Goal: Complete application form

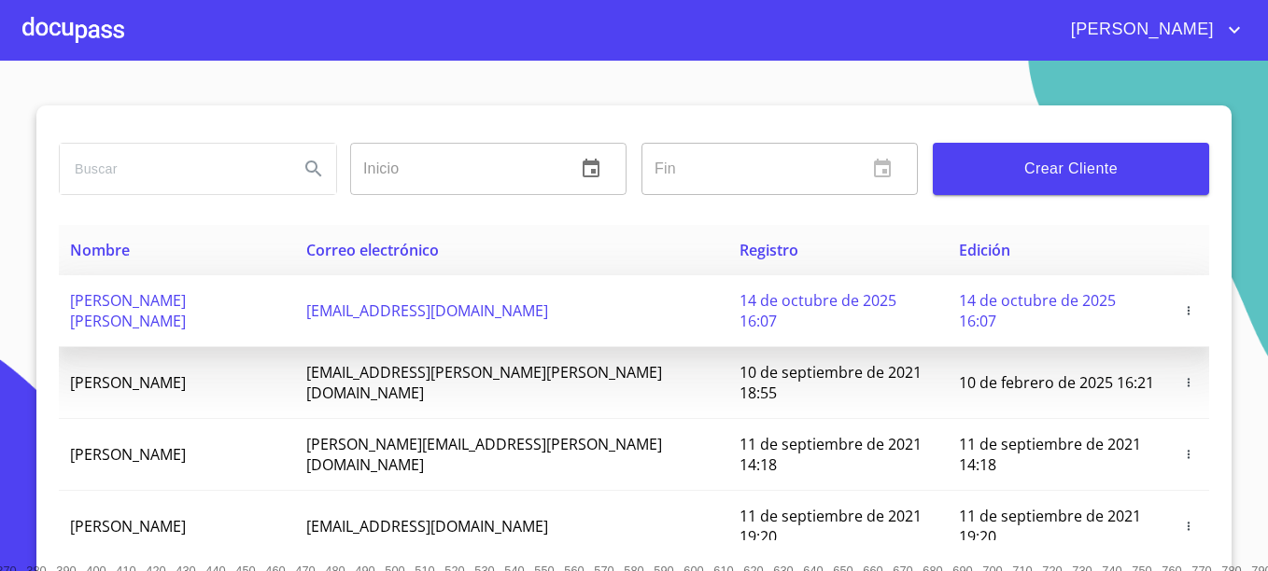
click at [186, 302] on span "[PERSON_NAME] [PERSON_NAME]" at bounding box center [128, 310] width 116 height 41
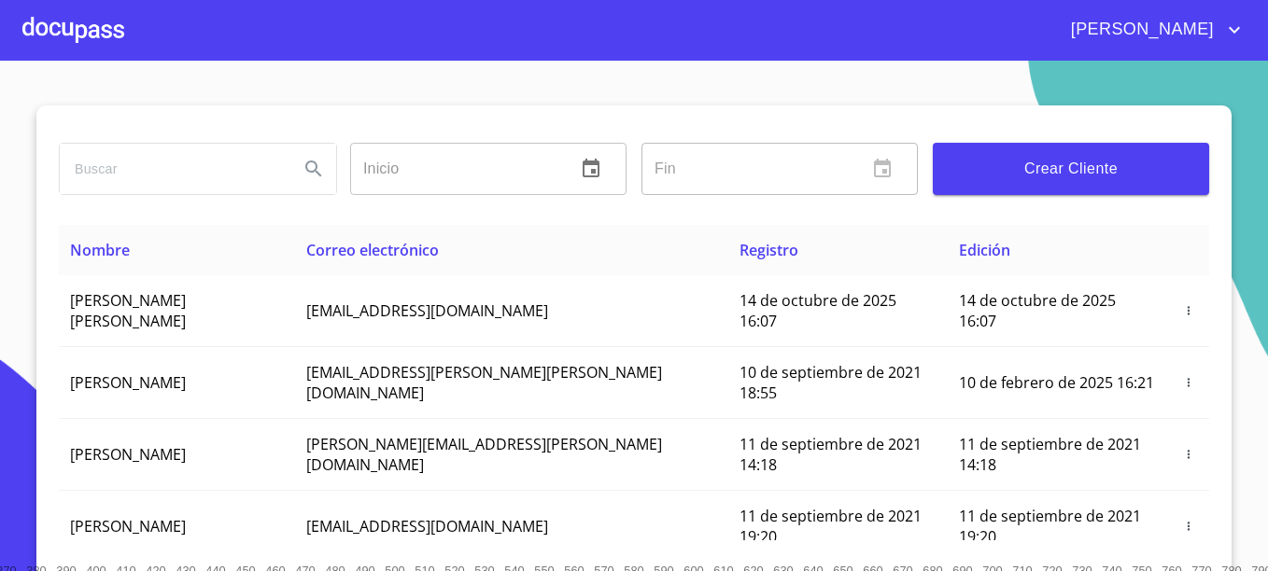
click at [91, 34] on div at bounding box center [73, 30] width 102 height 60
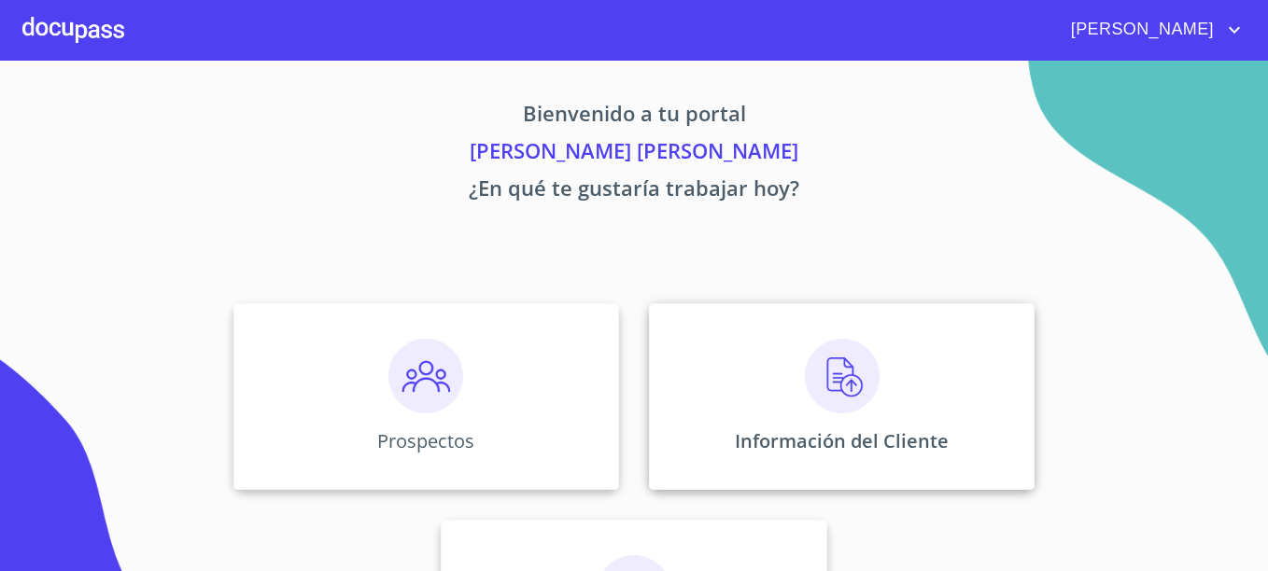
click at [805, 377] on img at bounding box center [842, 376] width 75 height 75
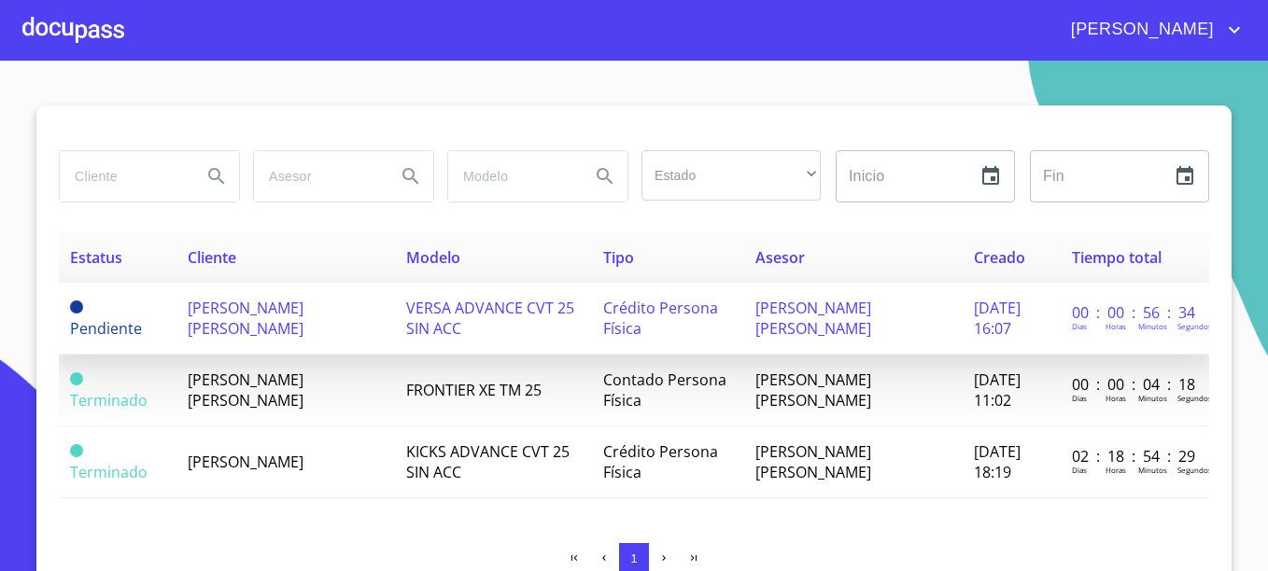
click at [275, 298] on span "[PERSON_NAME] [PERSON_NAME]" at bounding box center [246, 318] width 116 height 41
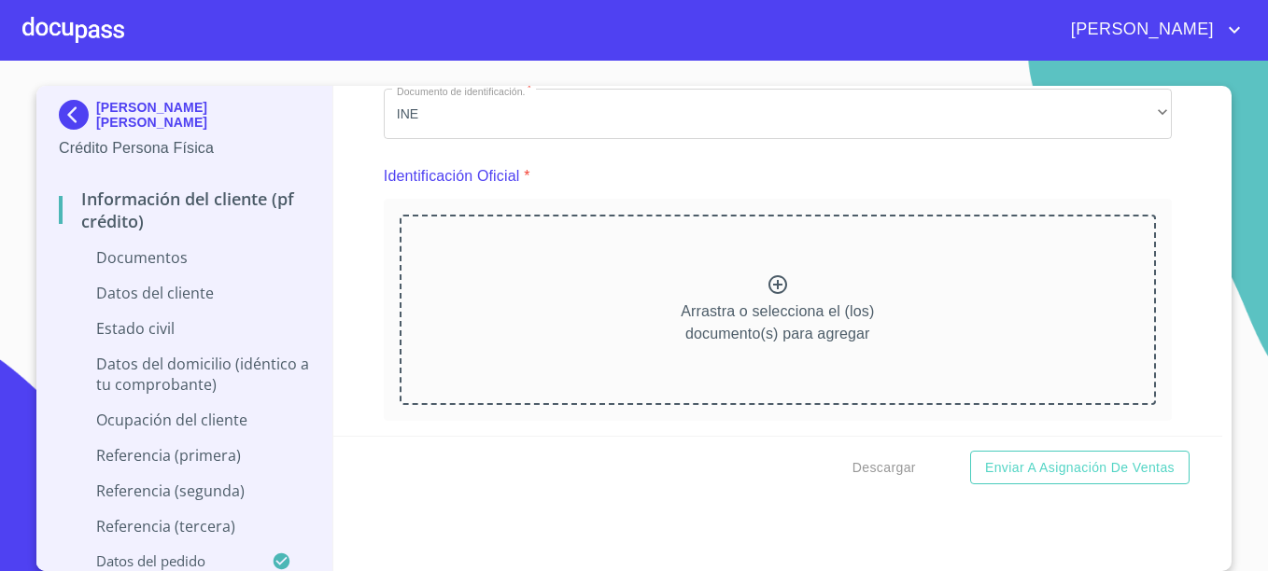
scroll to position [187, 0]
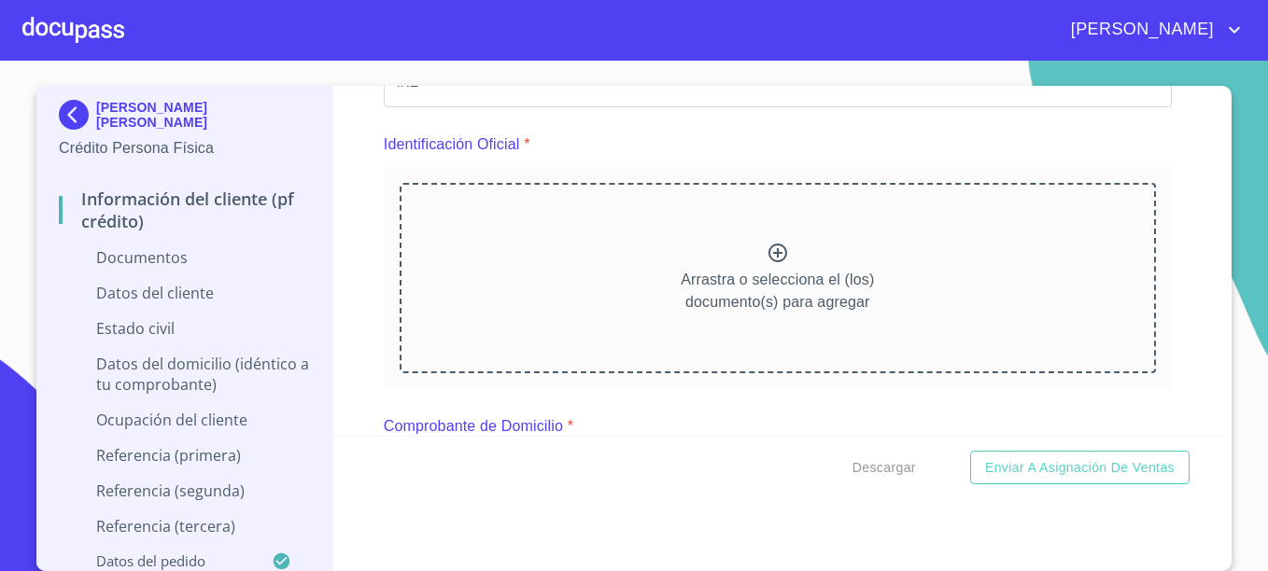
click at [766, 242] on icon at bounding box center [777, 253] width 22 height 22
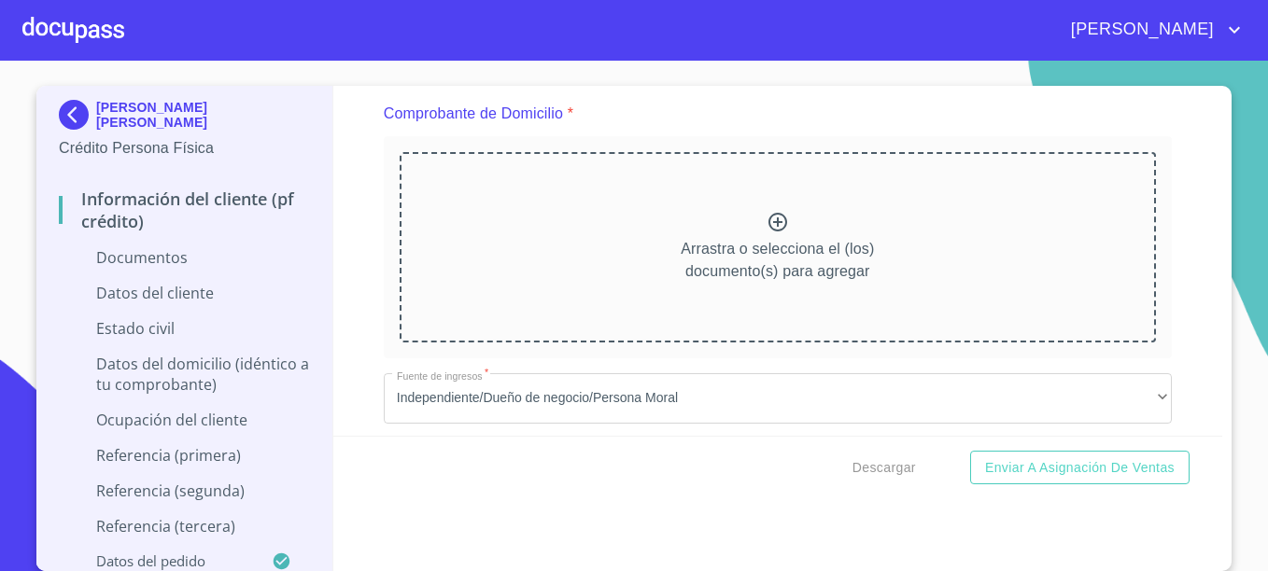
scroll to position [1027, 0]
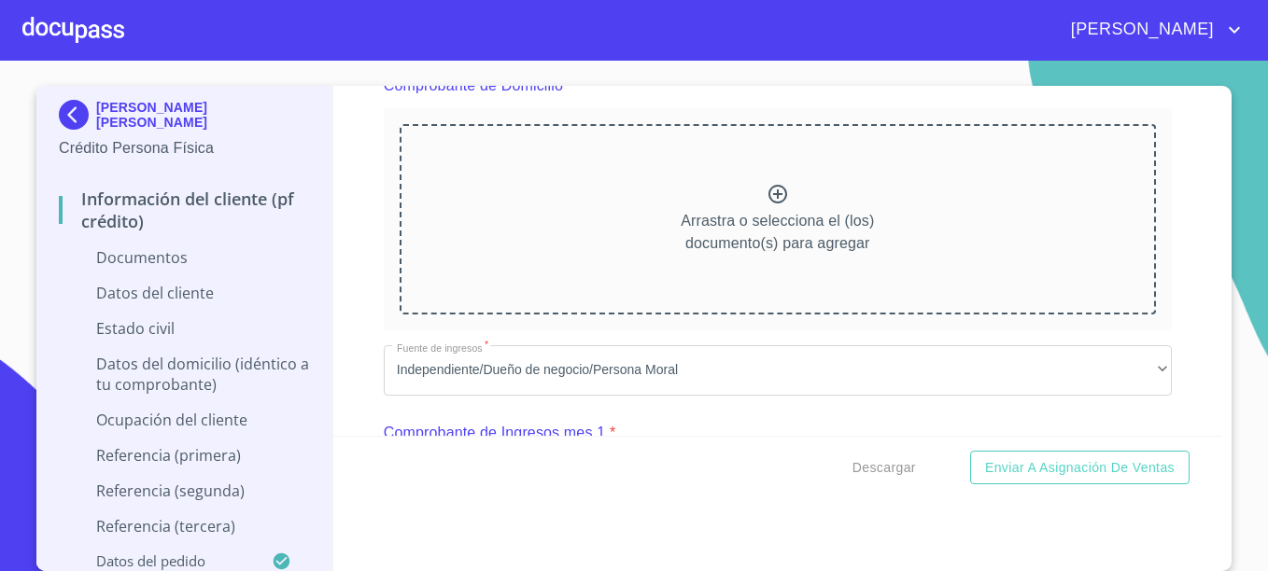
click at [787, 213] on p "Arrastra o selecciona el (los) documento(s) para agregar" at bounding box center [776, 232] width 193 height 45
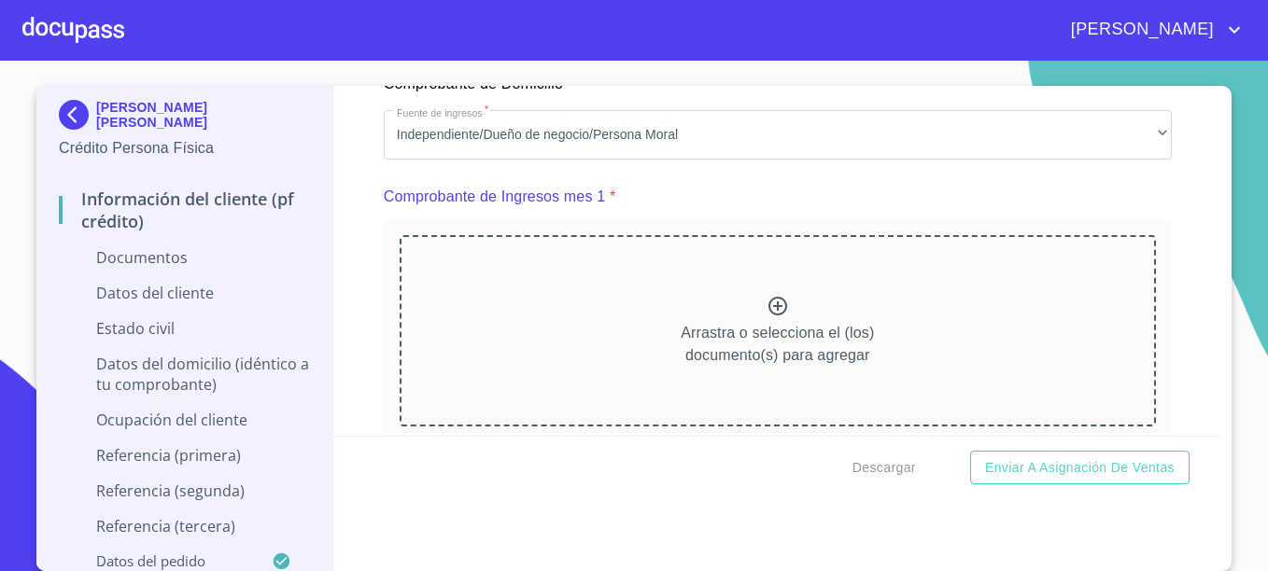
scroll to position [1773, 0]
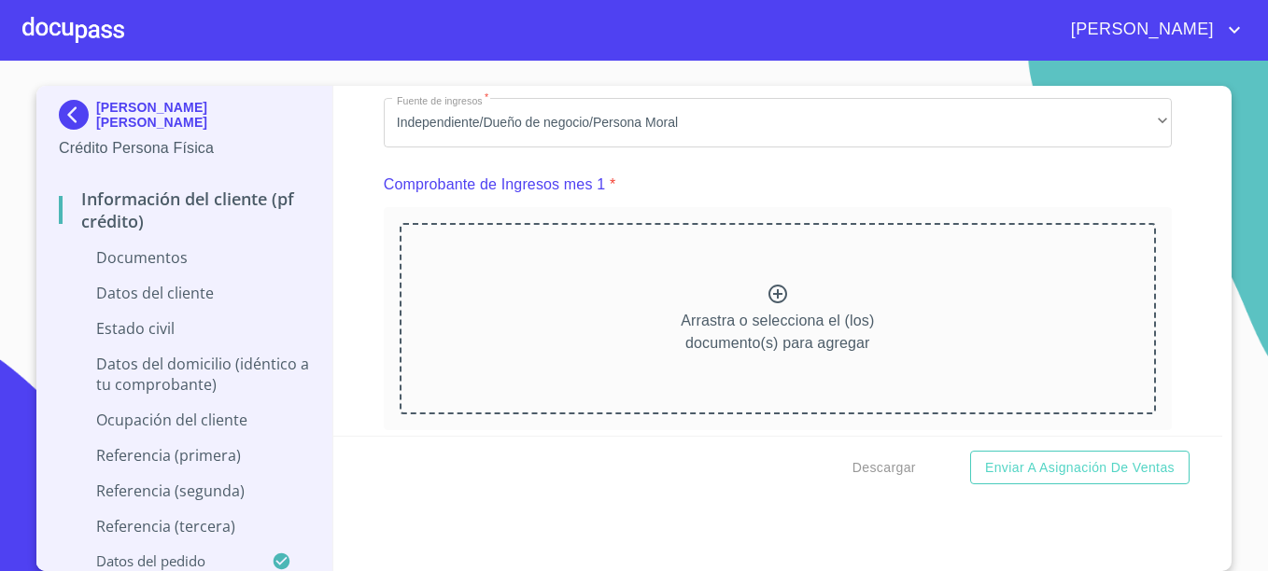
click at [682, 310] on div "Arrastra o selecciona el (los) documento(s) para agregar" at bounding box center [777, 318] width 756 height 190
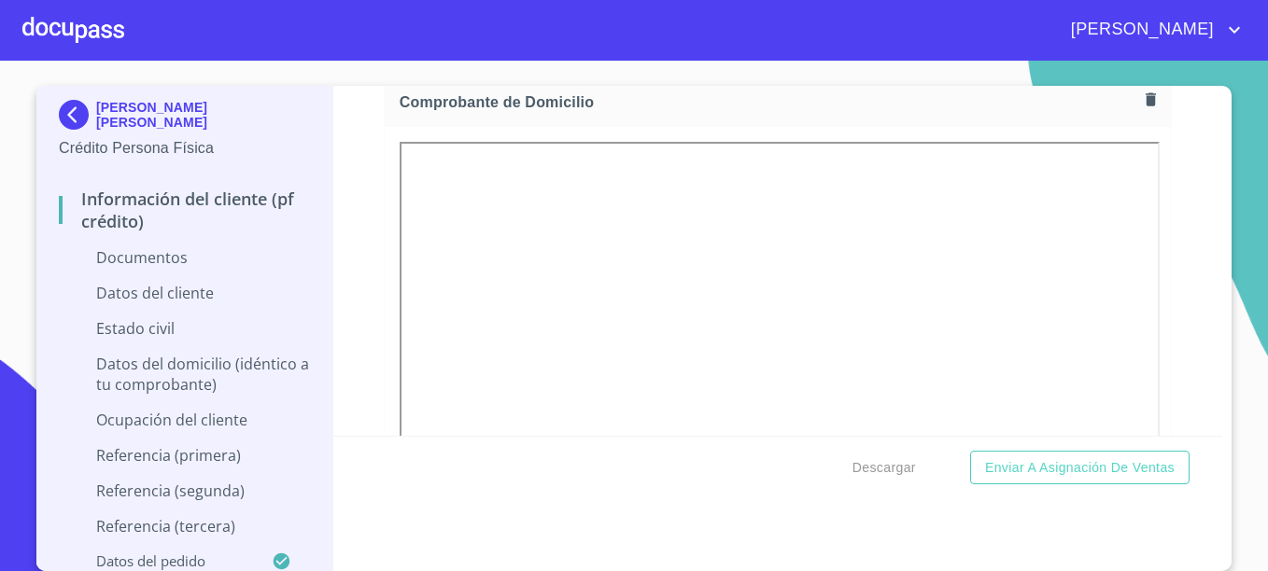
scroll to position [1027, 0]
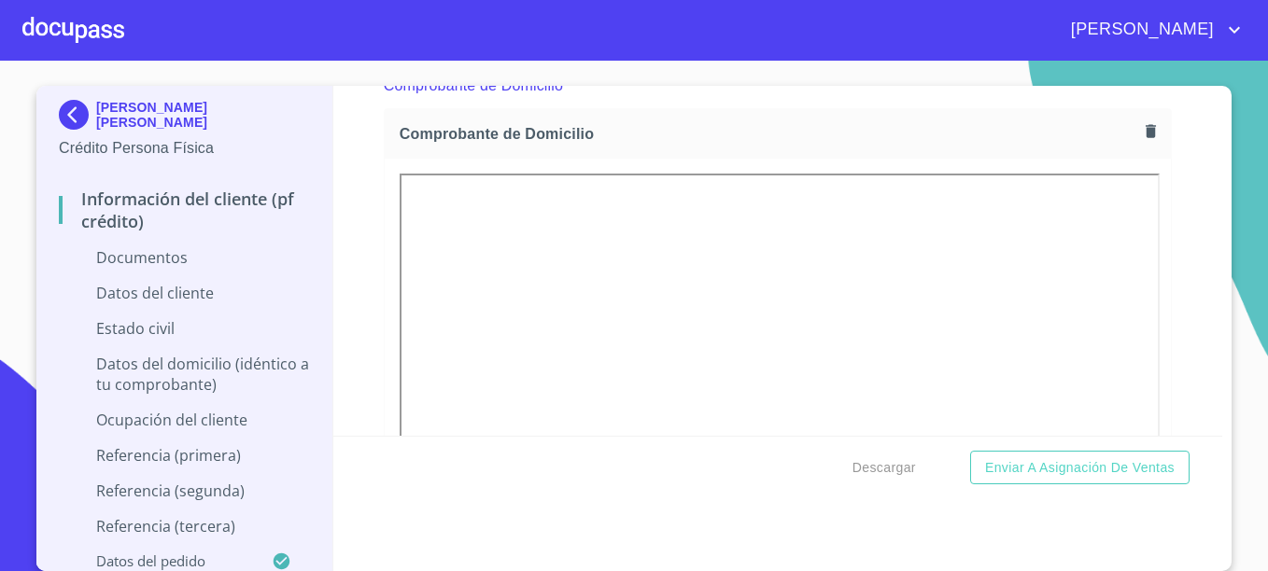
click at [1144, 133] on icon "button" at bounding box center [1149, 130] width 10 height 13
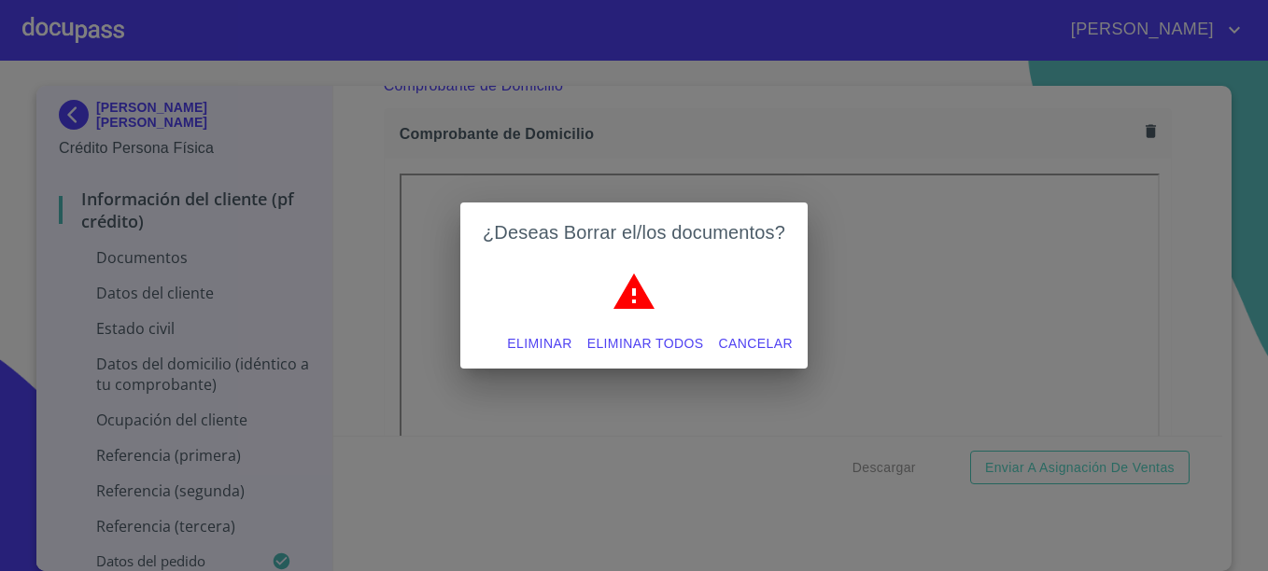
click at [539, 343] on span "Eliminar" at bounding box center [539, 343] width 64 height 23
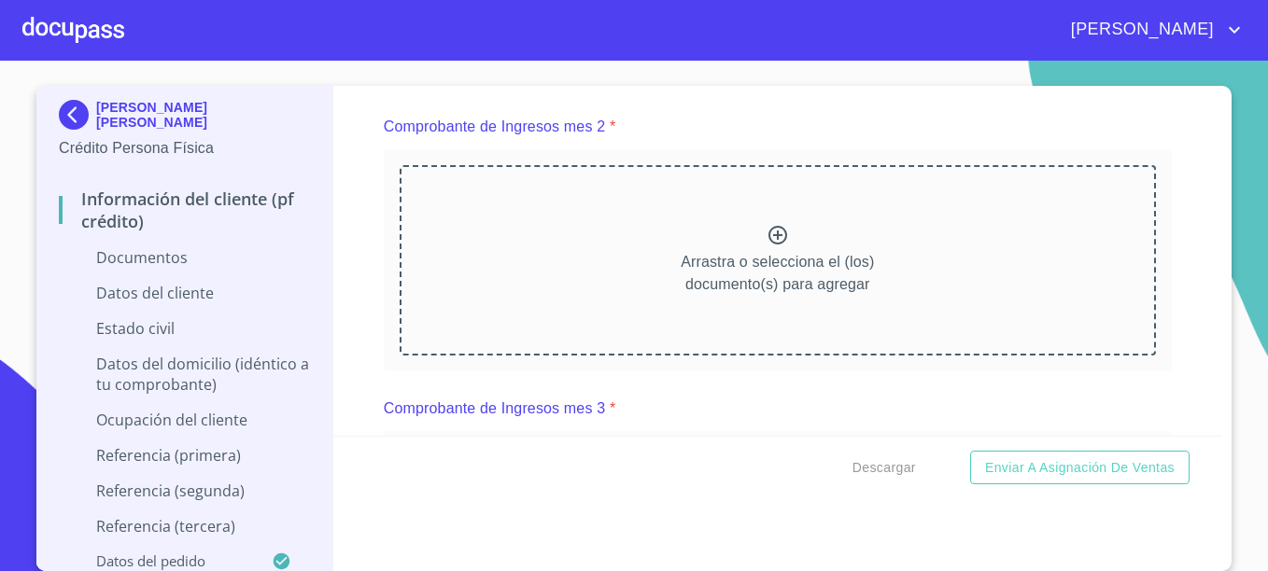
scroll to position [2147, 0]
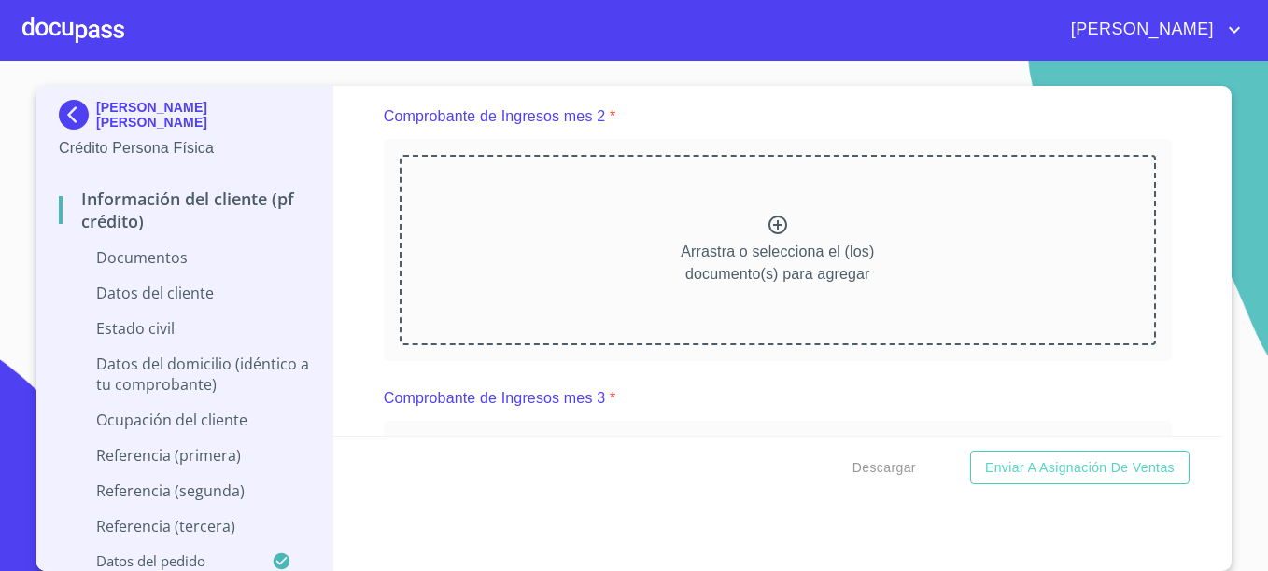
click at [743, 299] on div "Arrastra o selecciona el (los) documento(s) para agregar" at bounding box center [777, 250] width 756 height 190
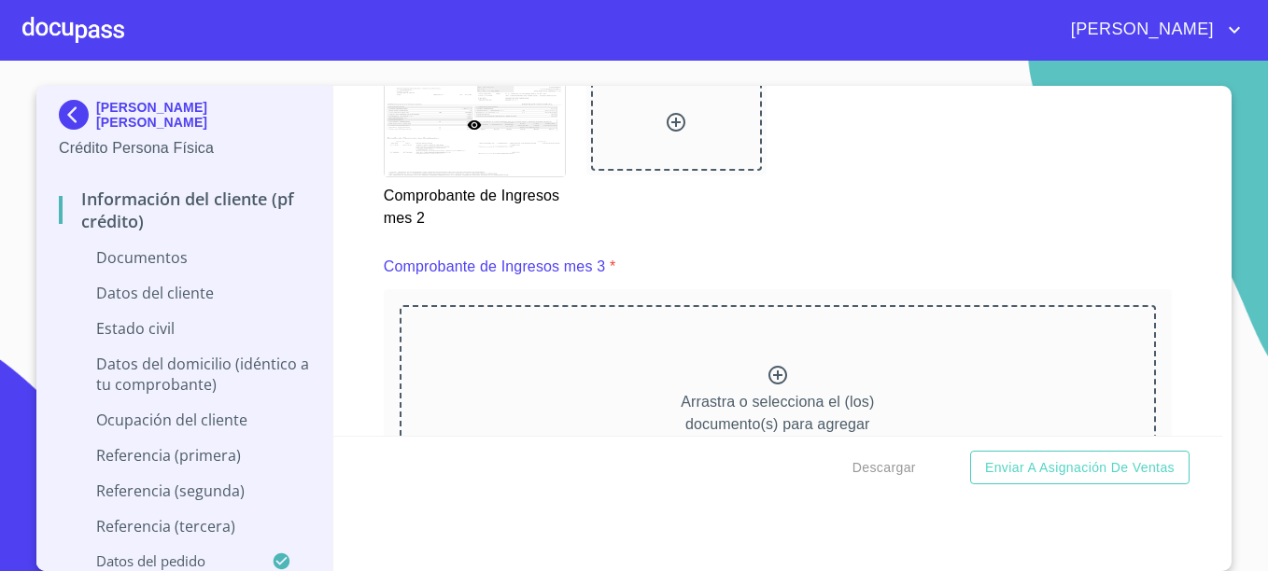
scroll to position [2893, 0]
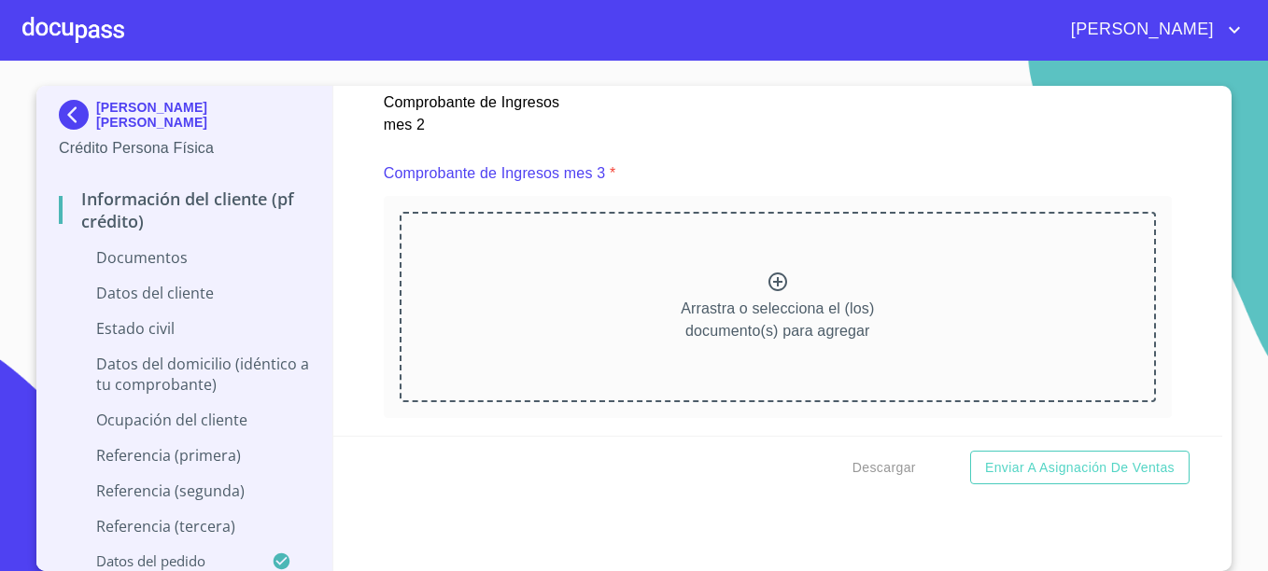
click at [920, 277] on div "Arrastra o selecciona el (los) documento(s) para agregar" at bounding box center [777, 307] width 756 height 190
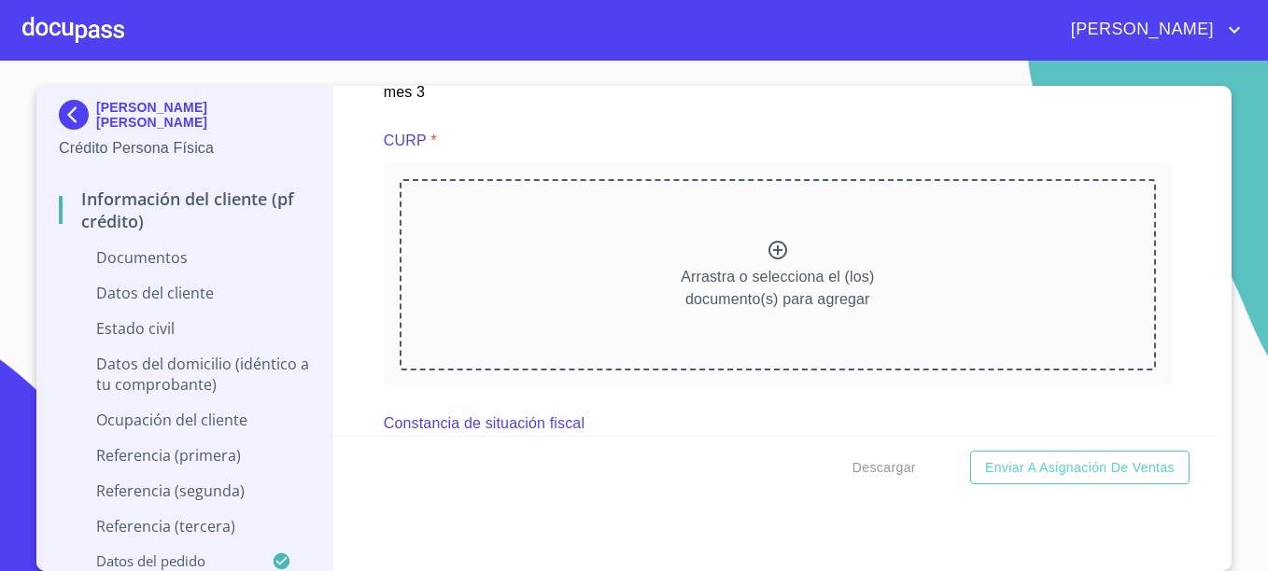
scroll to position [3734, 0]
click at [706, 267] on p "Arrastra o selecciona el (los) documento(s) para agregar" at bounding box center [776, 283] width 193 height 45
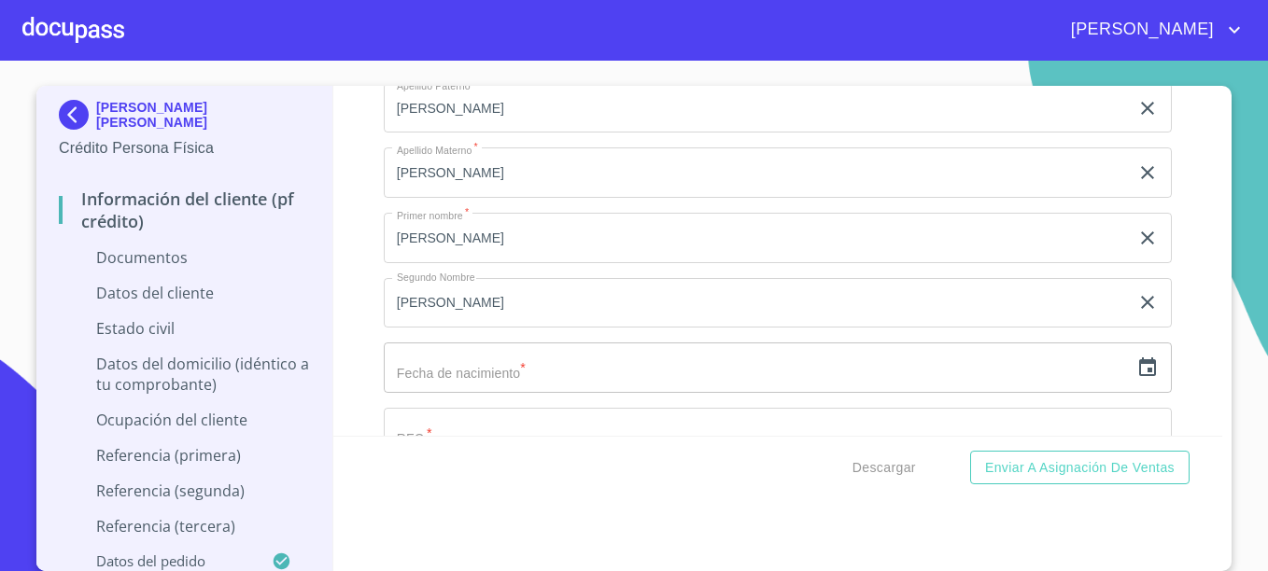
scroll to position [4947, 0]
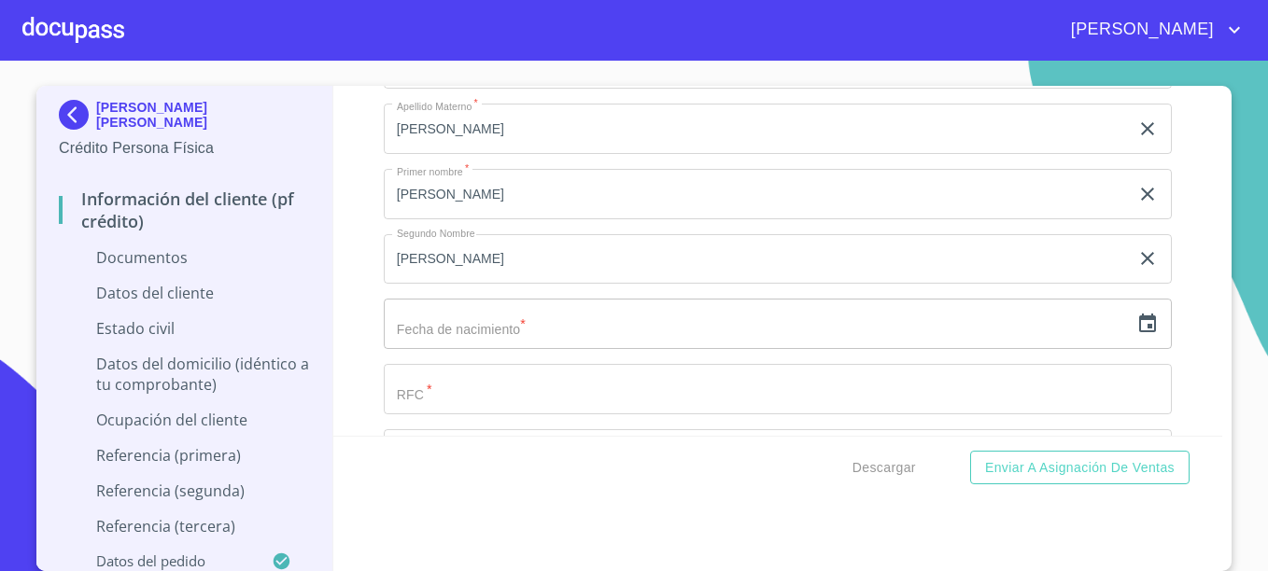
click at [459, 342] on input "text" at bounding box center [756, 324] width 745 height 50
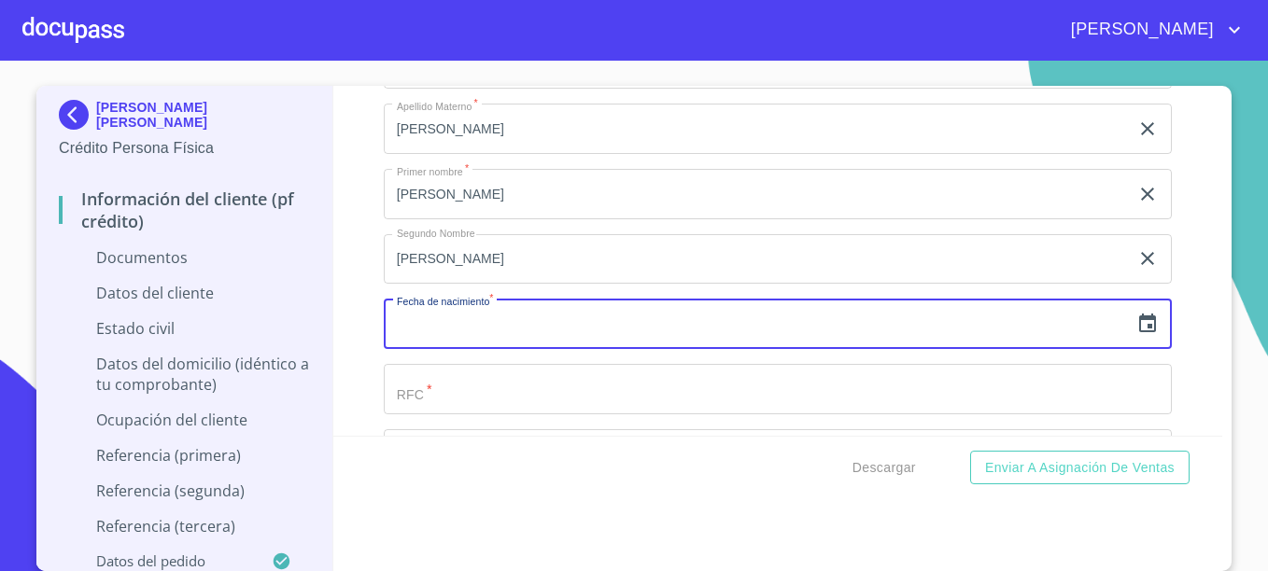
click at [1136, 323] on icon "button" at bounding box center [1147, 324] width 22 height 22
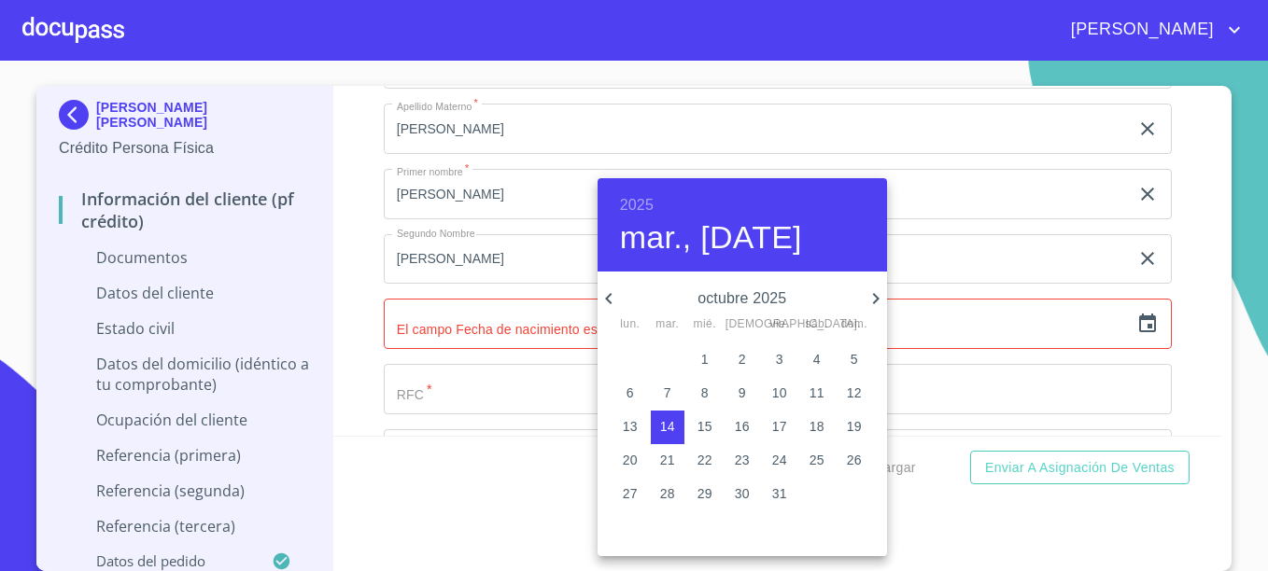
click at [649, 206] on h6 "2025" at bounding box center [637, 205] width 34 height 26
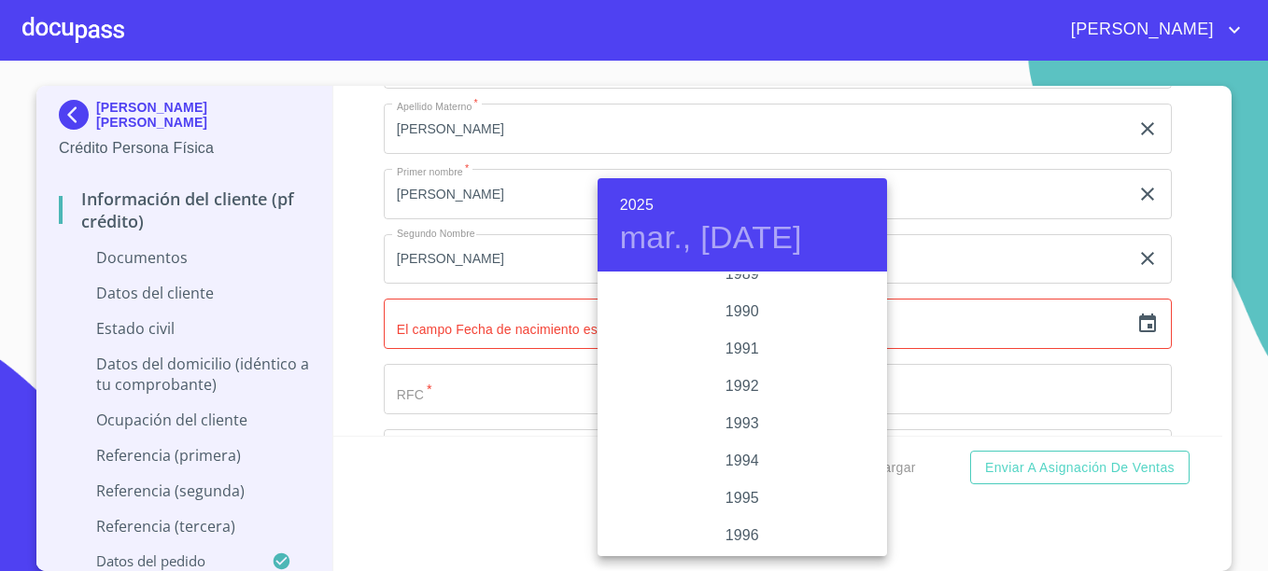
scroll to position [2501, 0]
click at [739, 511] on div "1998" at bounding box center [741, 516] width 289 height 37
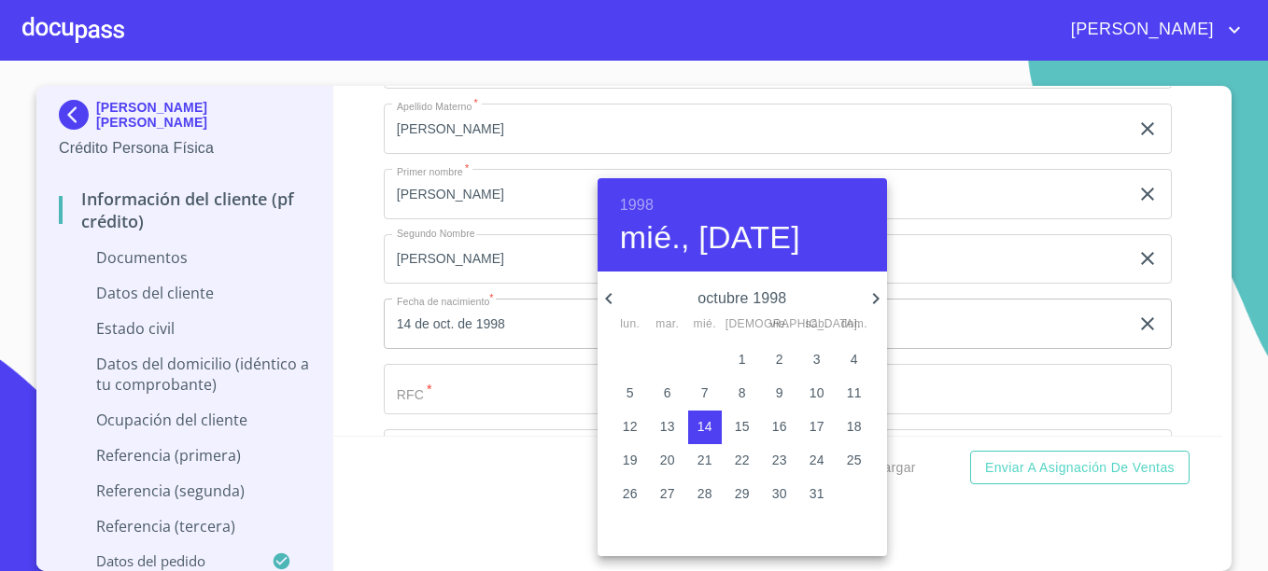
click at [608, 293] on icon "button" at bounding box center [608, 298] width 22 height 22
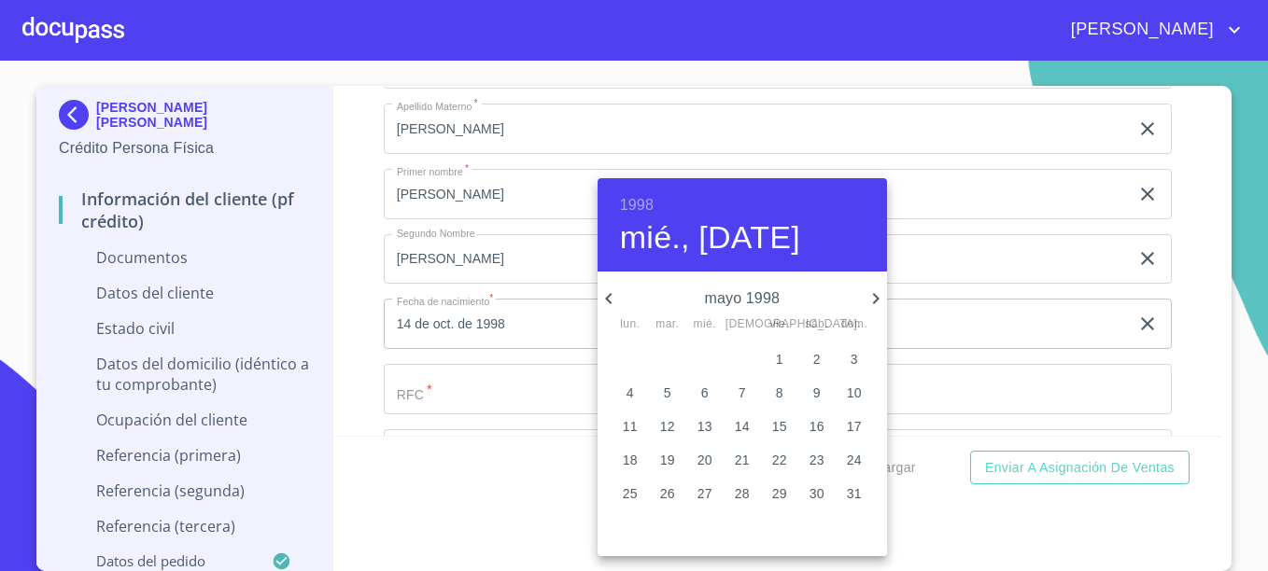
click at [635, 390] on span "4" at bounding box center [630, 393] width 34 height 19
type input "4 de may. de 1998"
click at [539, 387] on div at bounding box center [634, 285] width 1268 height 571
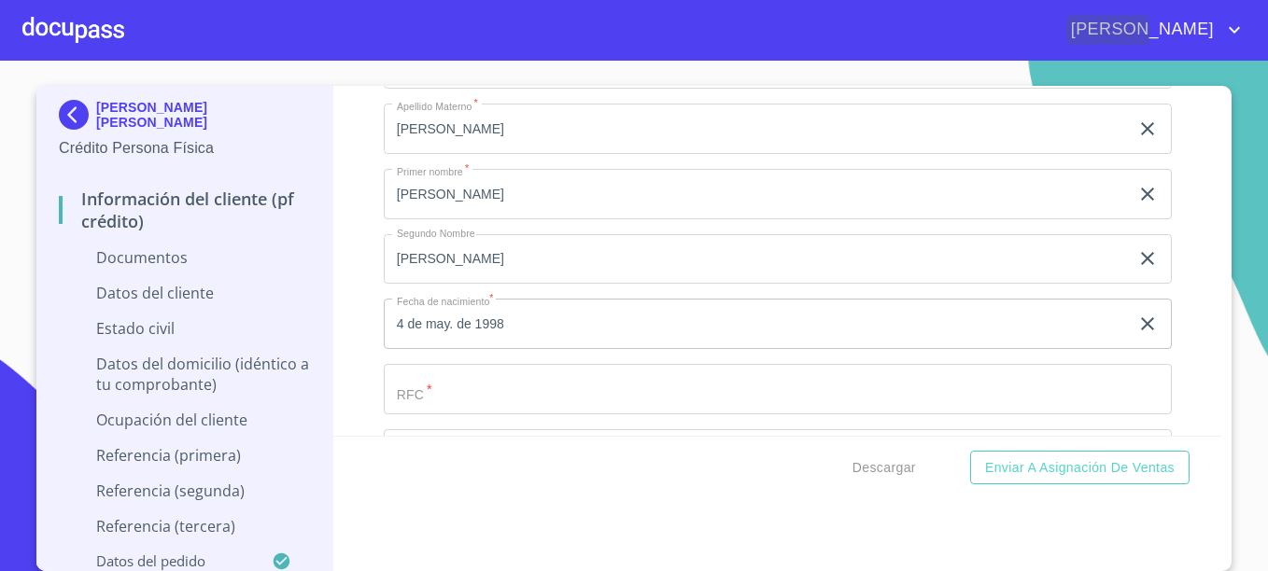
click at [542, 371] on input "Documento de identificación.   *" at bounding box center [778, 389] width 788 height 50
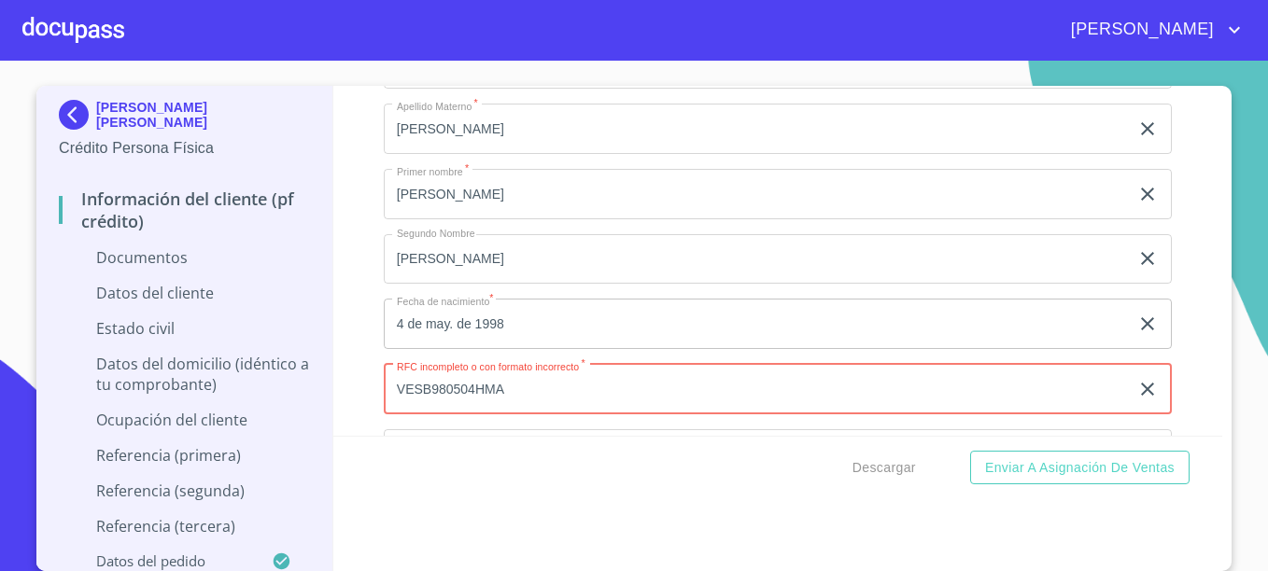
type input "VESB980504HMA"
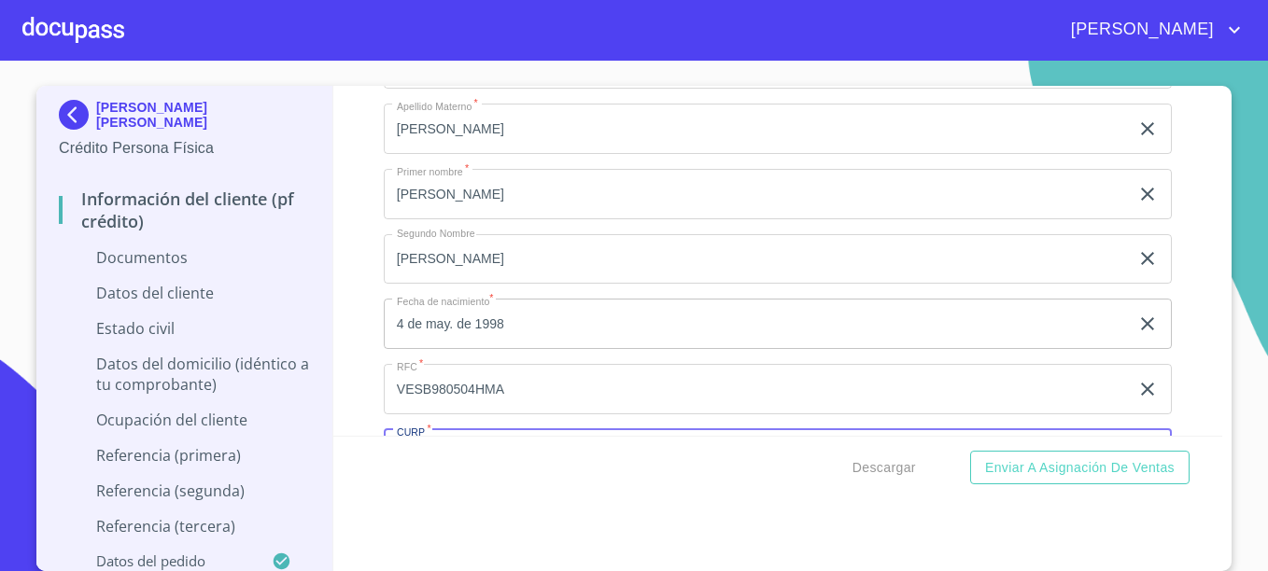
scroll to position [4991, 0]
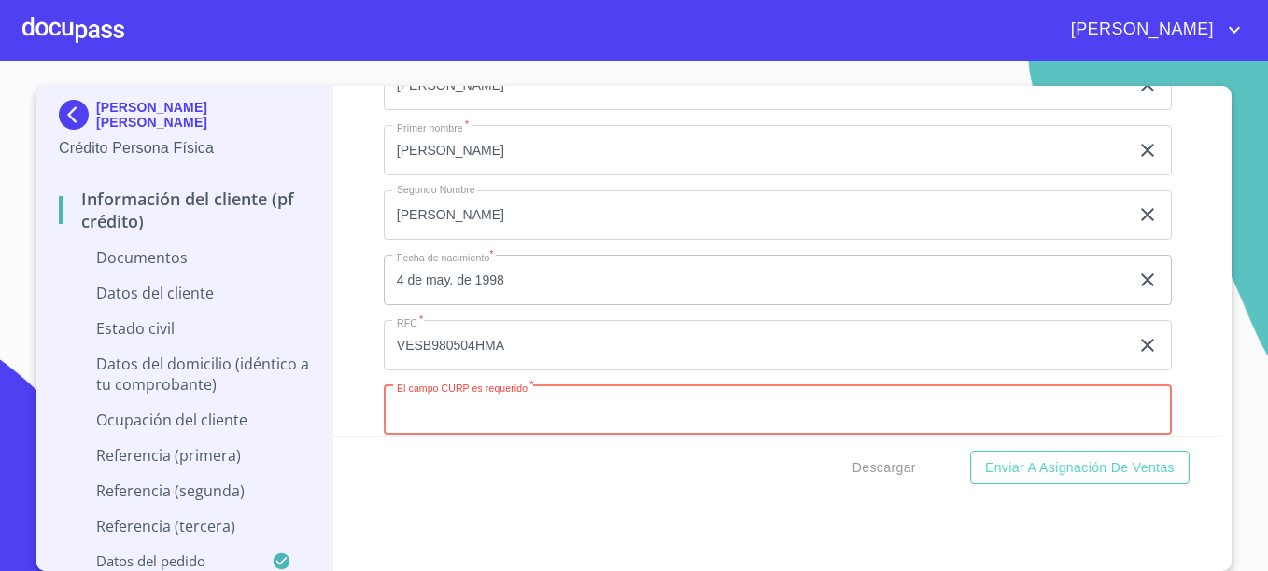
paste input "VESB980504HJCGNR09"
type input "VESB980504HJCGNR09"
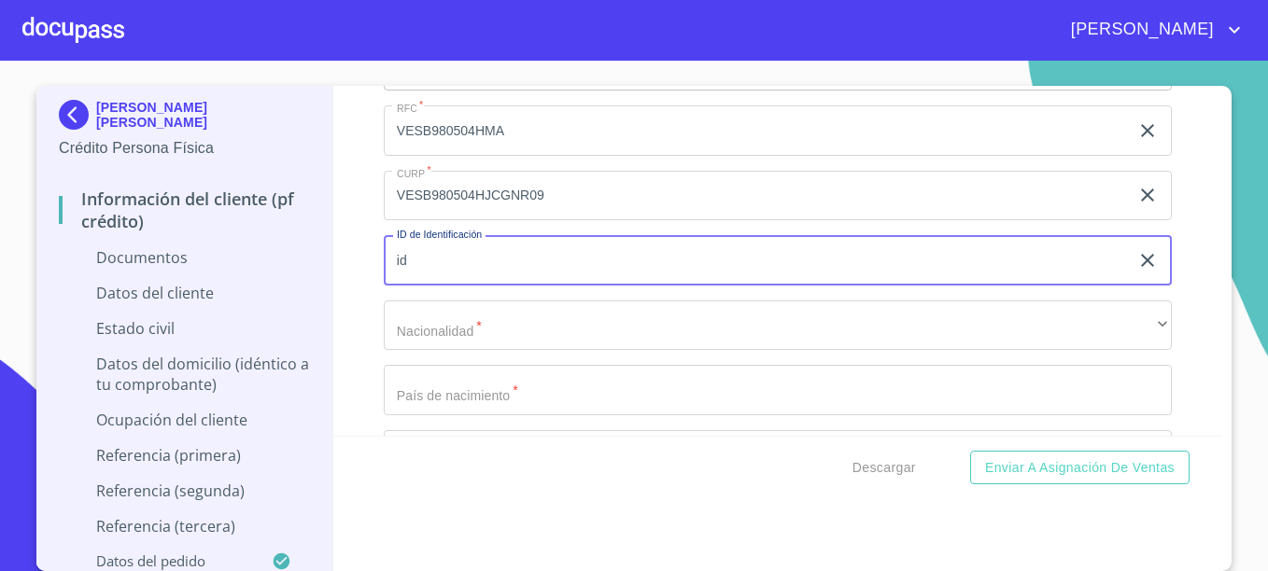
type input "i"
type input "I"
type input "1450591094"
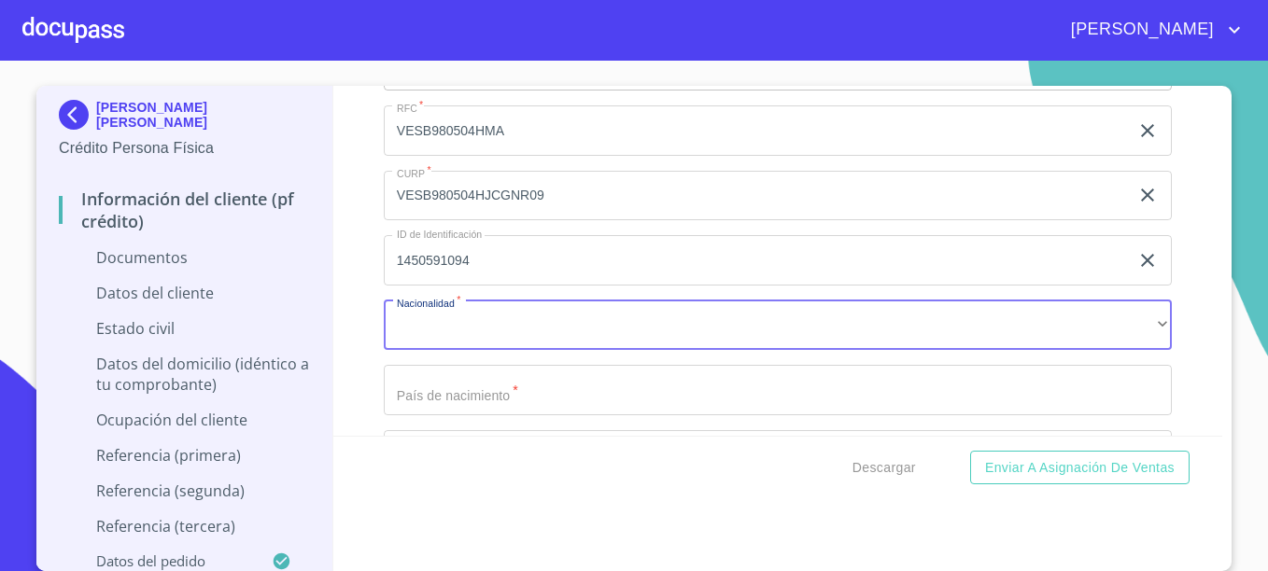
click at [567, 290] on div "Apellido [PERSON_NAME]   * [PERSON_NAME] ​ Apellido Materno   * [PERSON_NAME] ​…" at bounding box center [778, 163] width 788 height 795
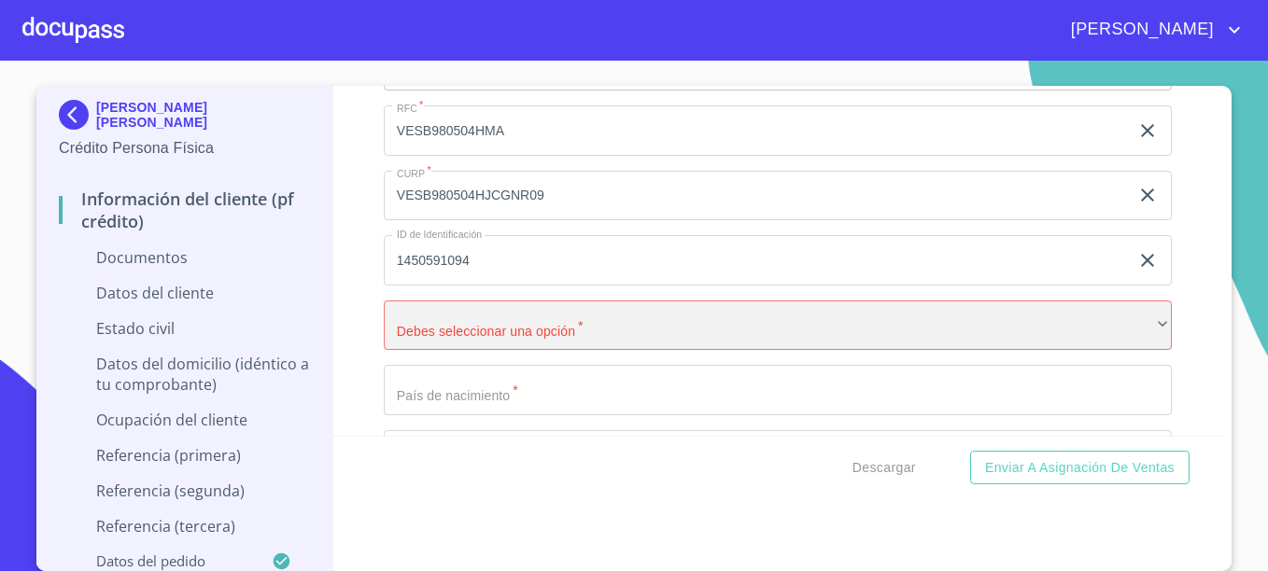
click at [511, 314] on div "​" at bounding box center [778, 326] width 788 height 50
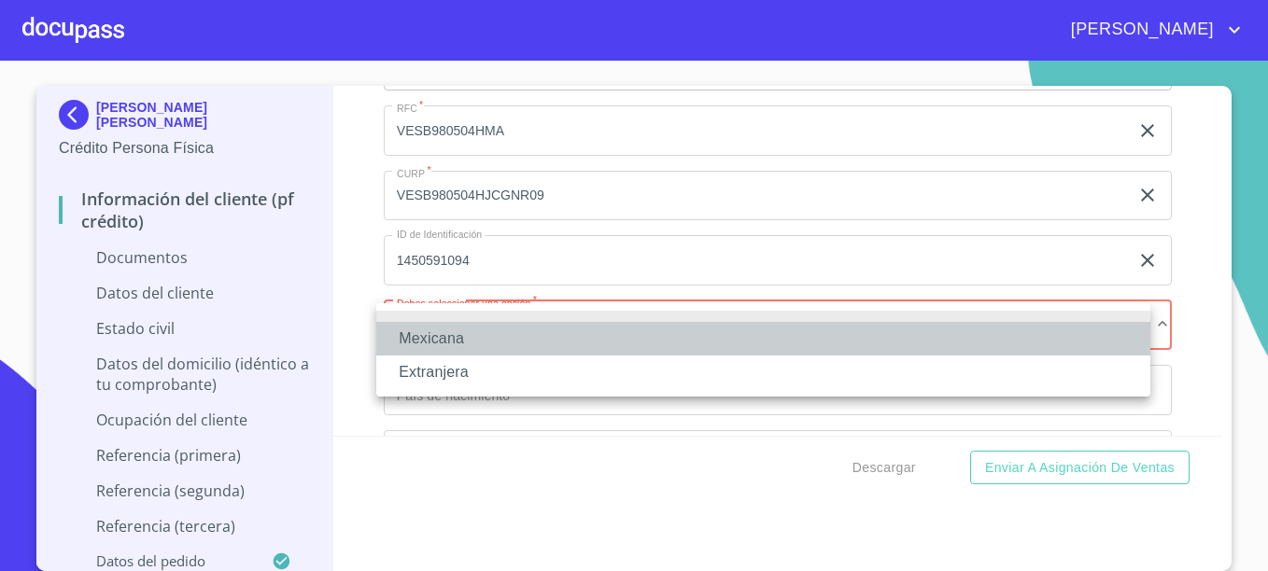
click at [444, 335] on li "Mexicana" at bounding box center [763, 339] width 774 height 34
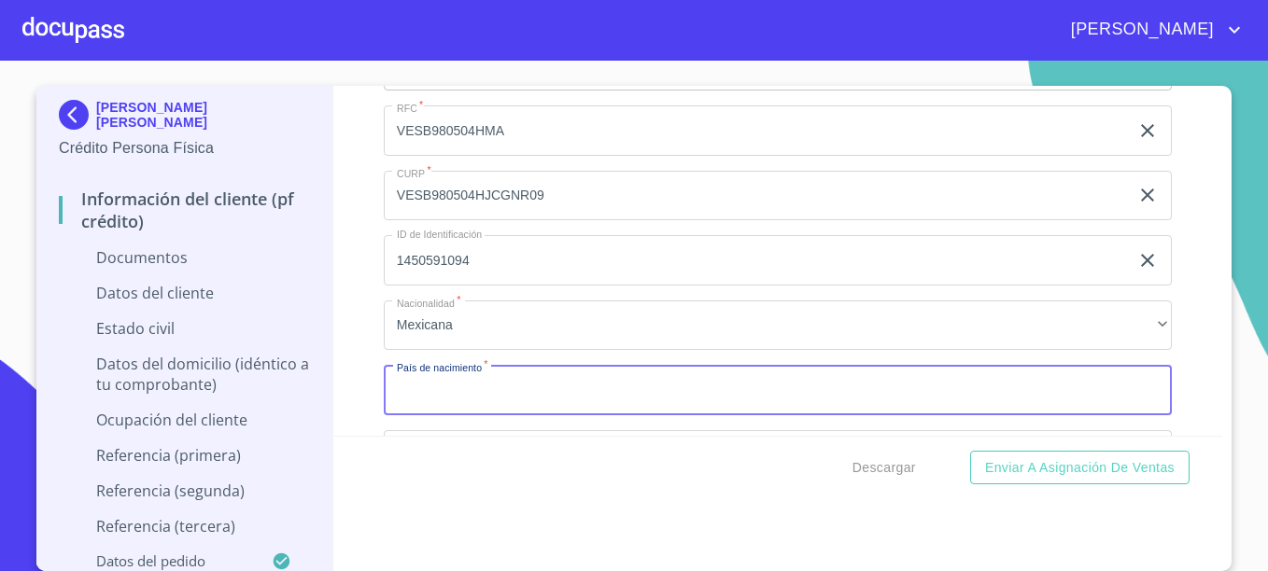
click at [457, 390] on input "Documento de identificación.   *" at bounding box center [778, 390] width 788 height 50
type input "[GEOGRAPHIC_DATA]"
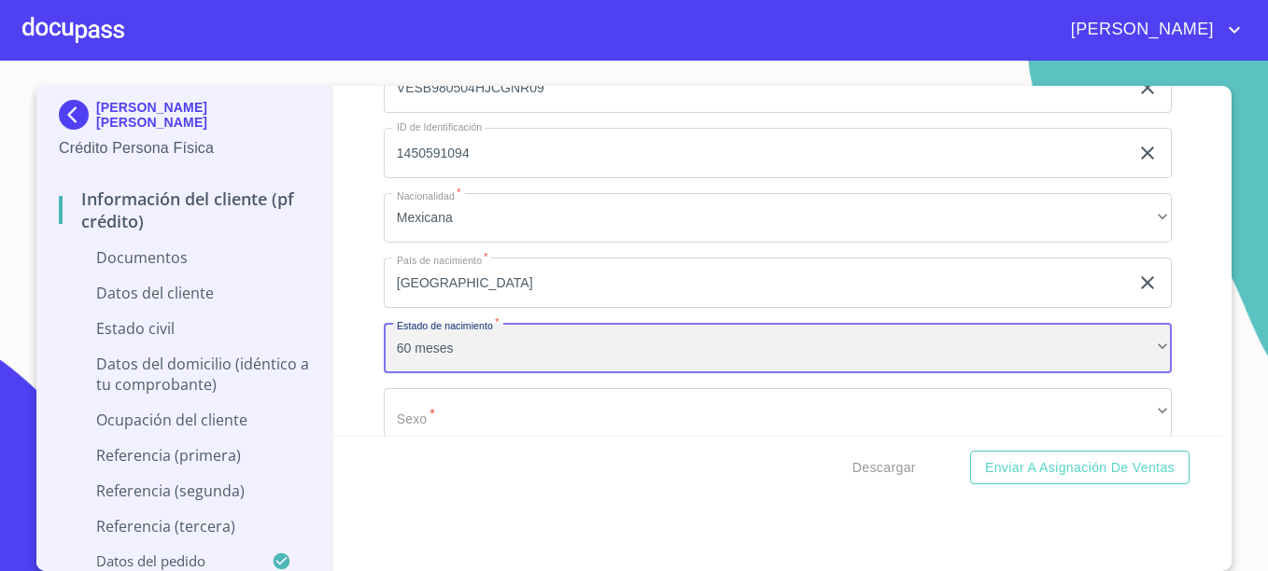
scroll to position [5344, 0]
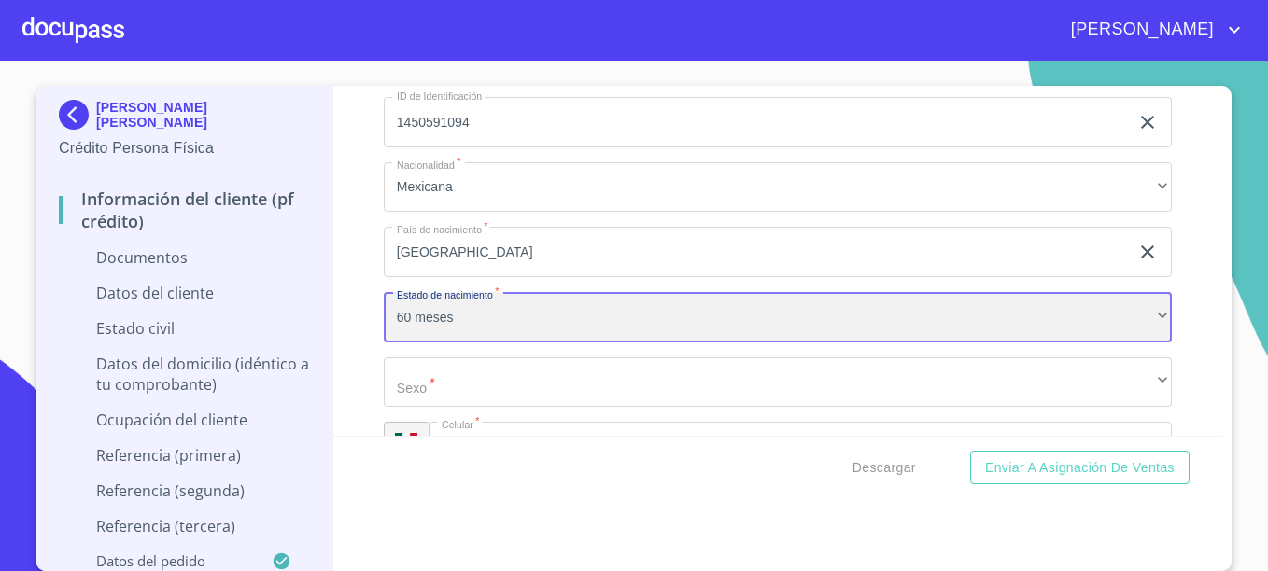
click at [519, 310] on div "60 meses" at bounding box center [778, 317] width 788 height 50
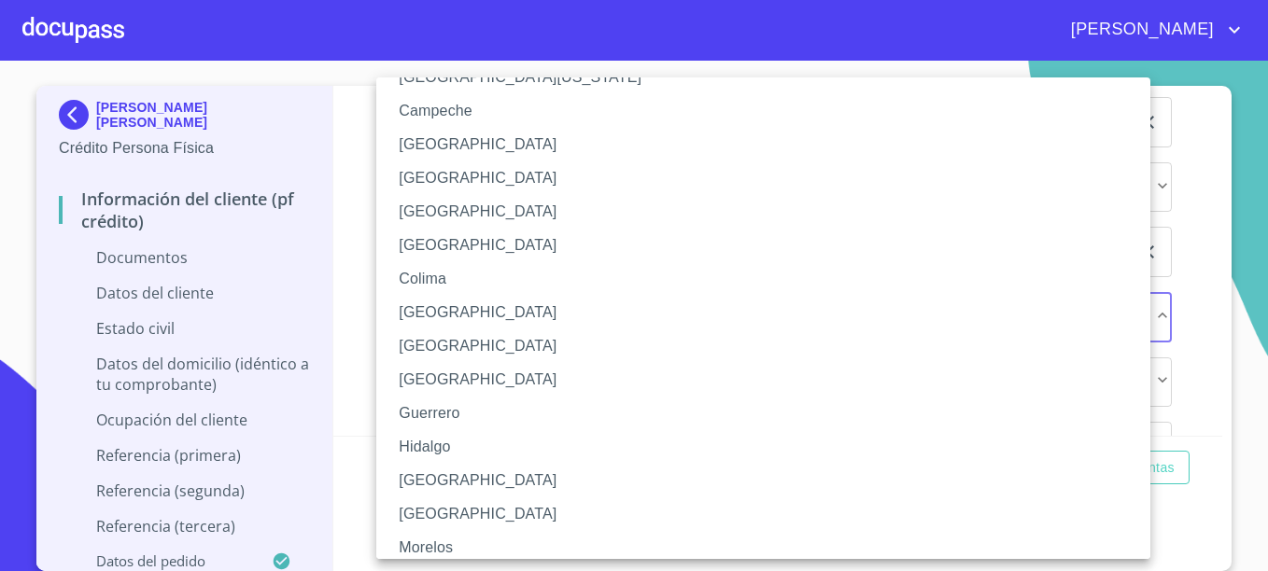
scroll to position [187, 0]
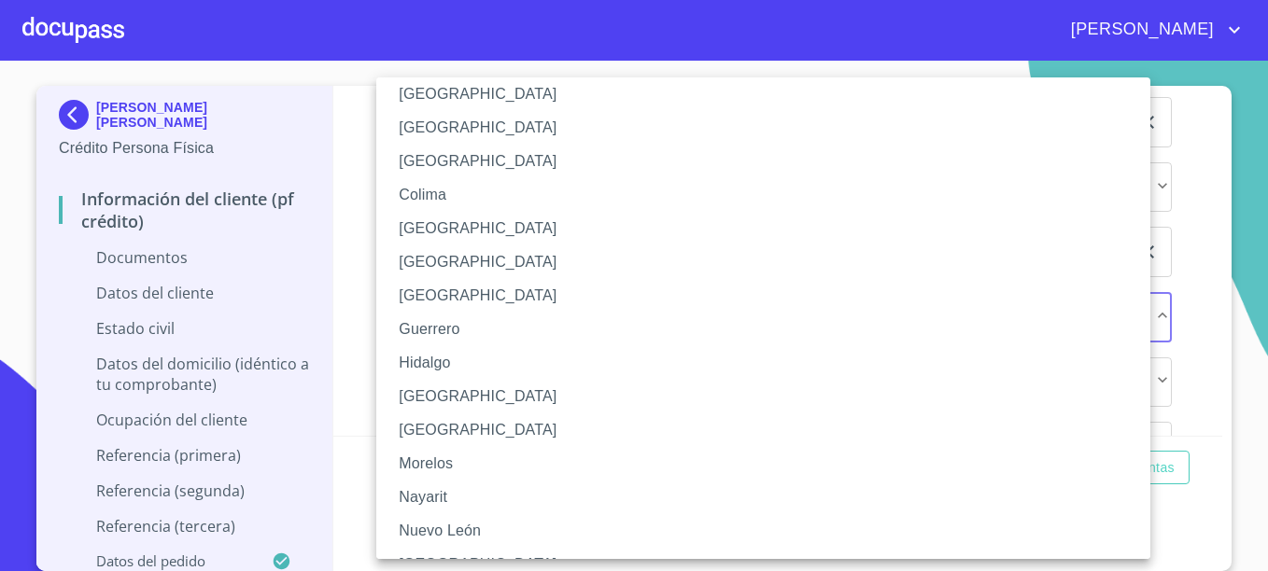
click at [438, 399] on li "[GEOGRAPHIC_DATA]" at bounding box center [770, 397] width 788 height 34
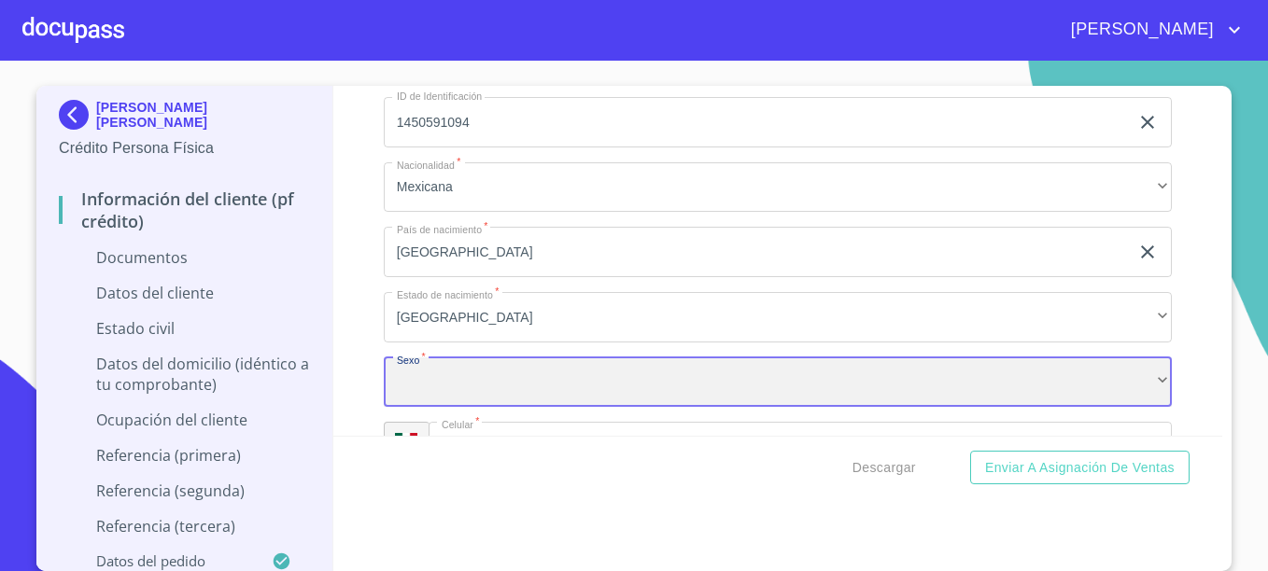
click at [470, 381] on div "​" at bounding box center [778, 382] width 788 height 50
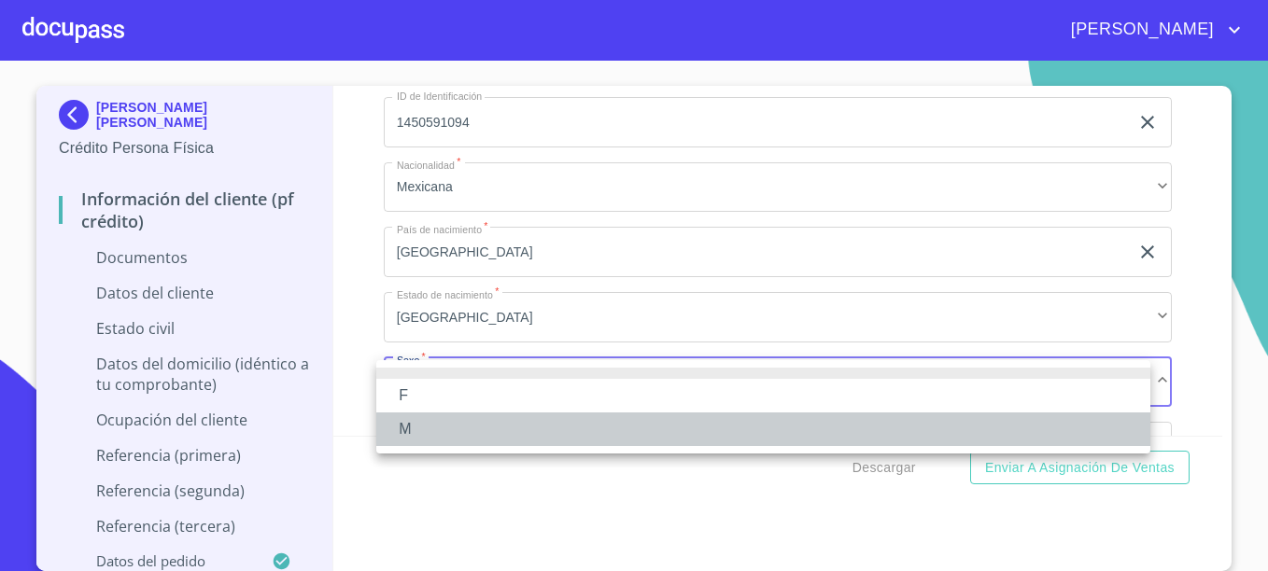
click at [414, 426] on li "M" at bounding box center [763, 430] width 774 height 34
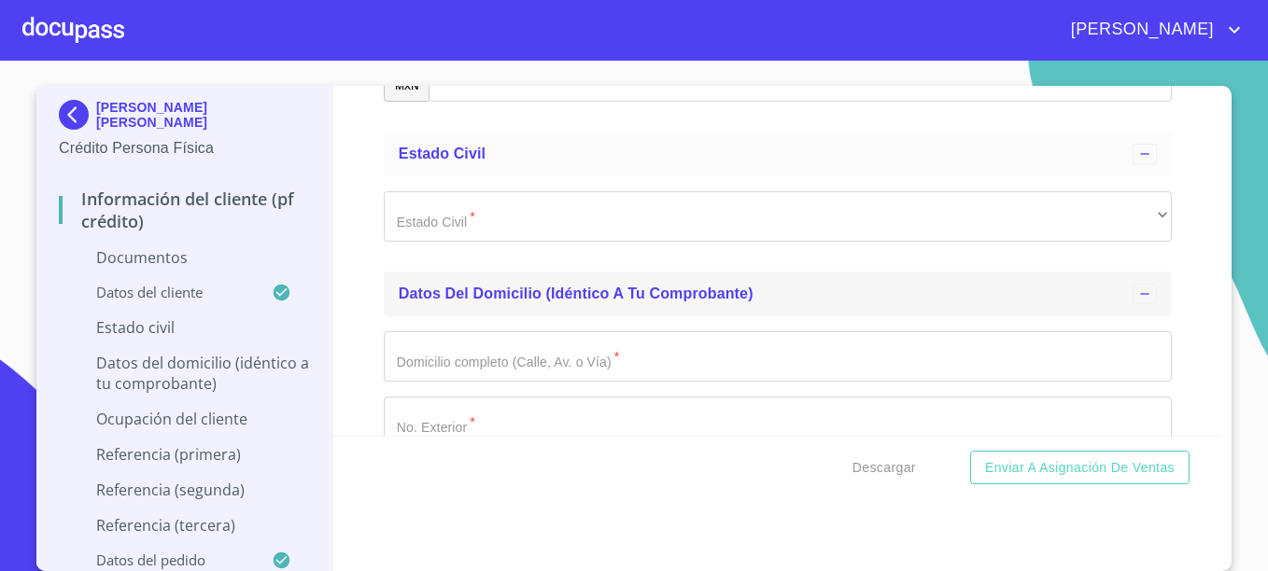
scroll to position [5717, 0]
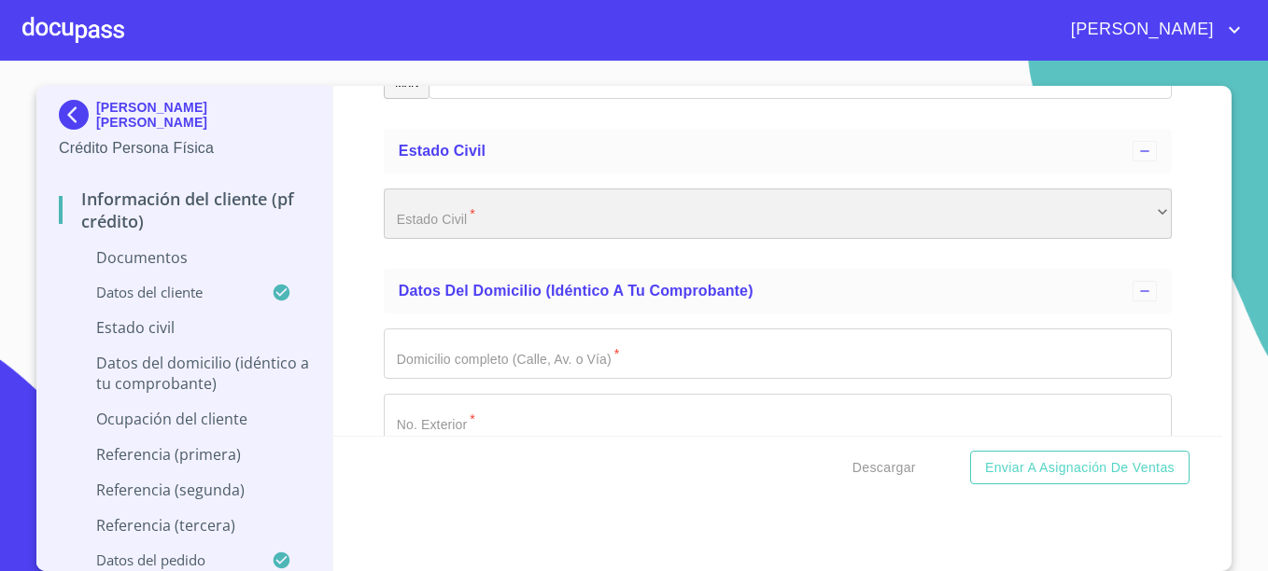
click at [484, 221] on div "​" at bounding box center [778, 214] width 788 height 50
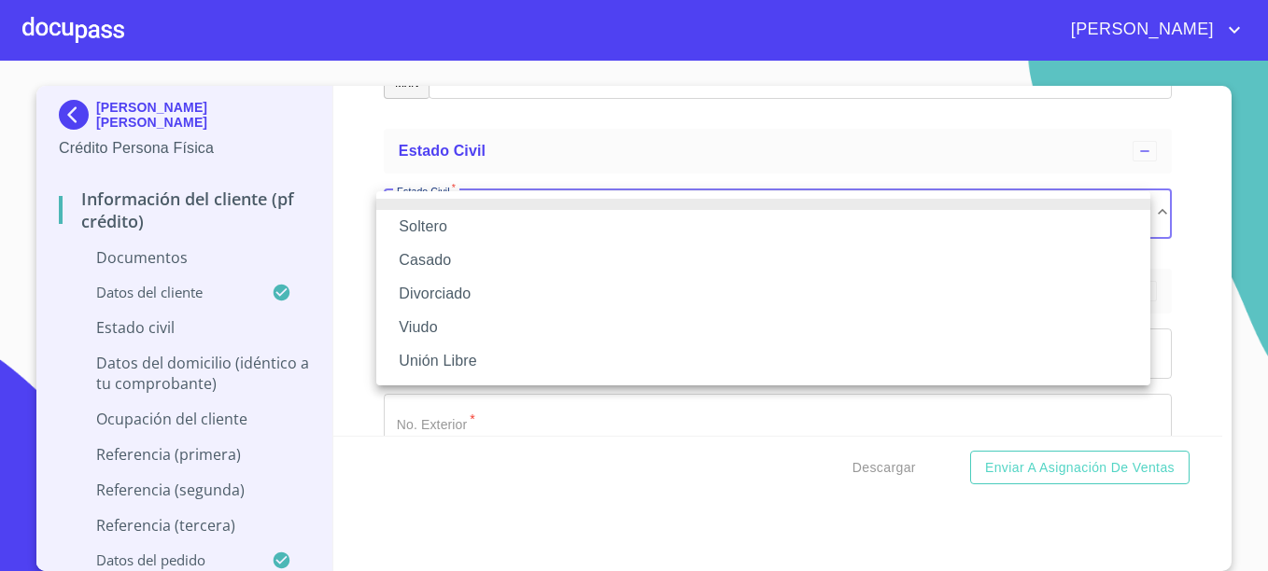
click at [436, 260] on li "Casado" at bounding box center [763, 261] width 774 height 34
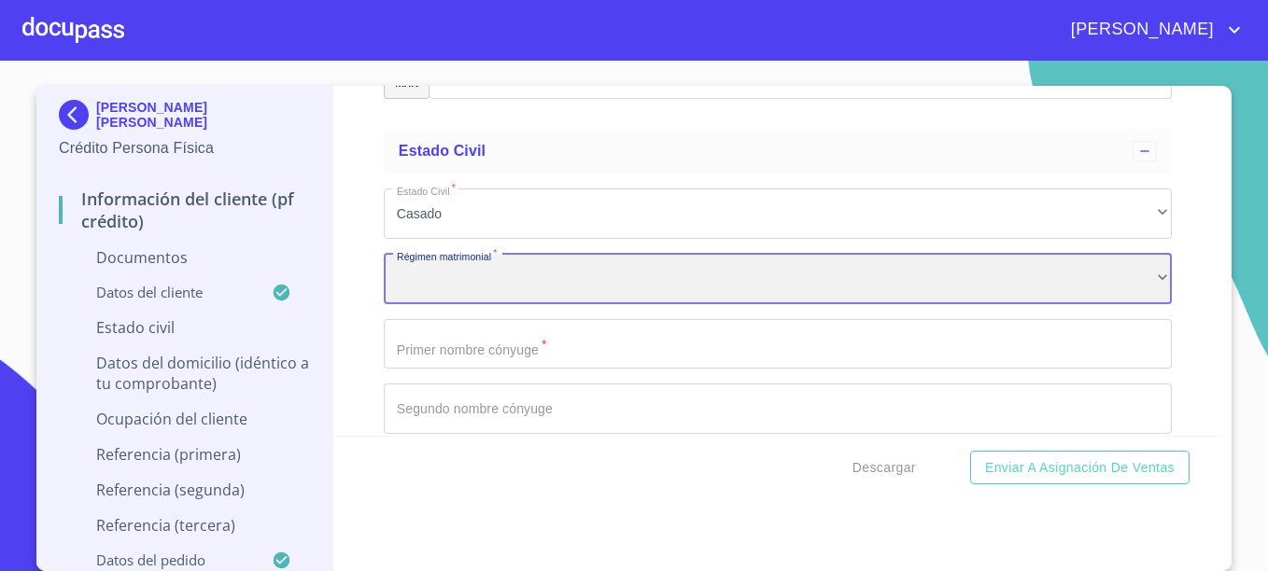
click at [498, 280] on div "​" at bounding box center [778, 279] width 788 height 50
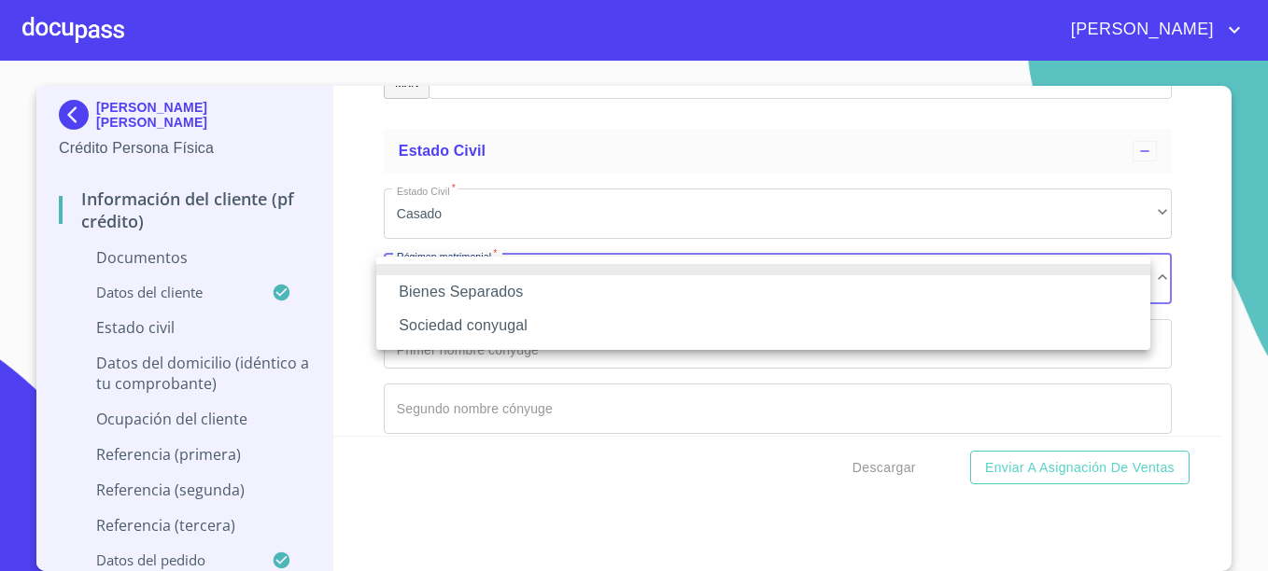
click at [498, 283] on li "Bienes Separados" at bounding box center [763, 292] width 774 height 34
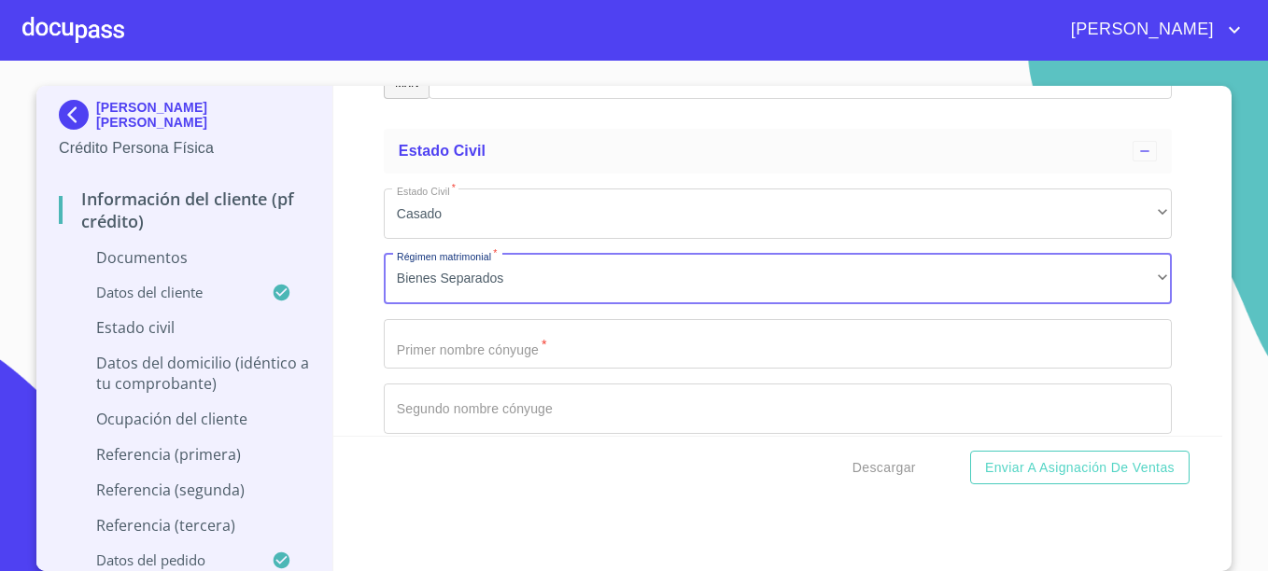
click at [425, 346] on input "Documento de identificación.   *" at bounding box center [778, 344] width 788 height 50
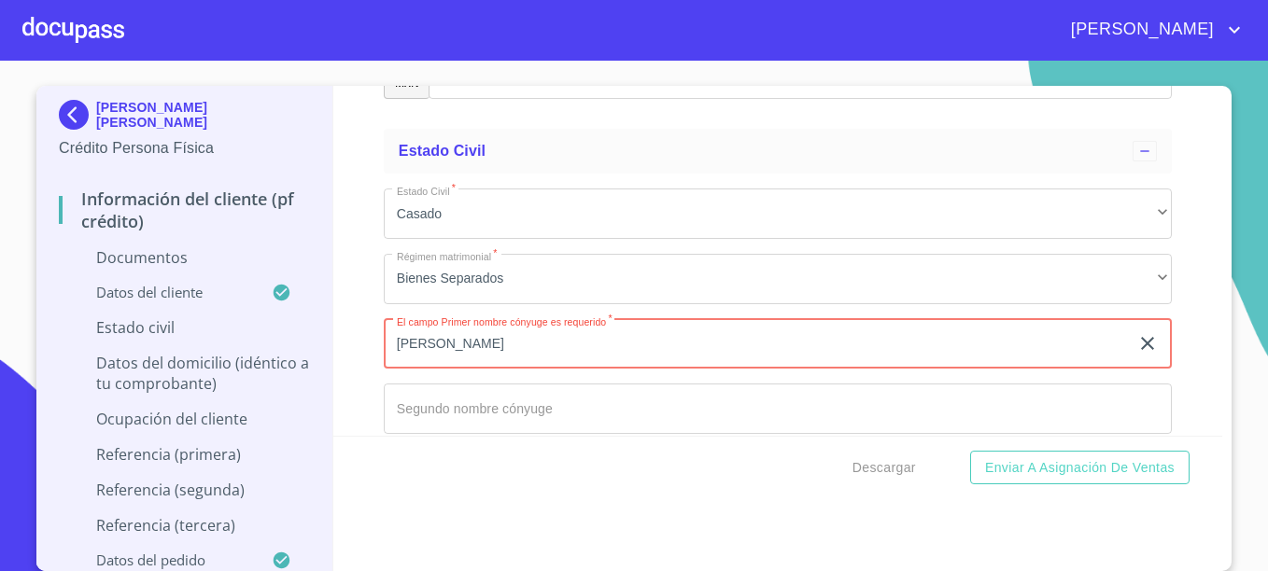
type input "[PERSON_NAME]"
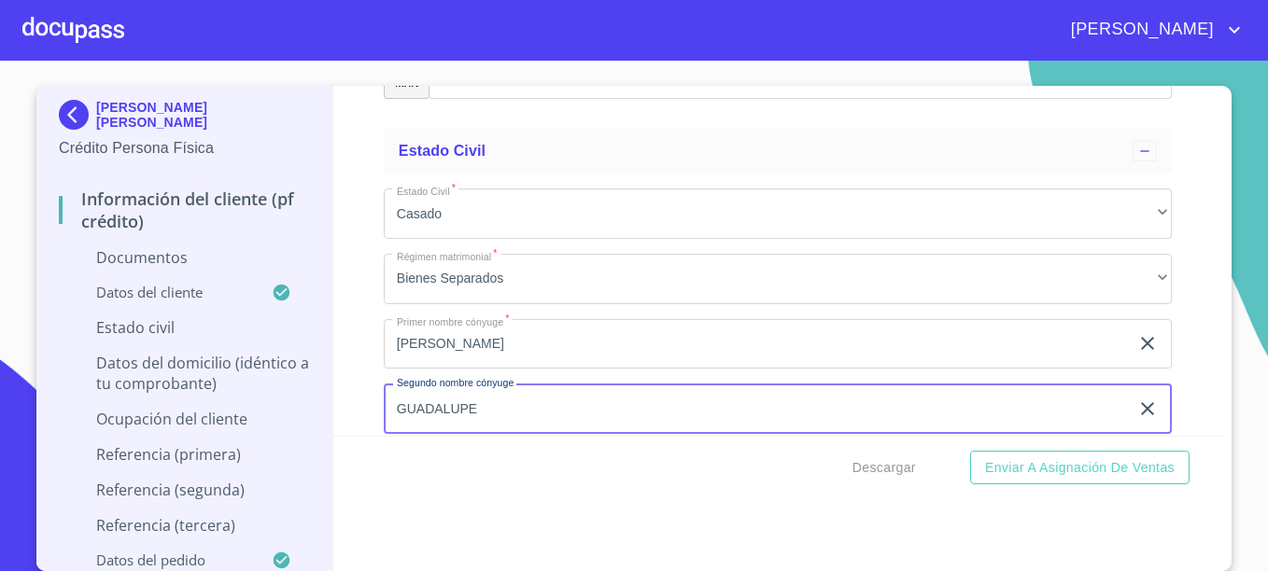
type input "GUADALUPE"
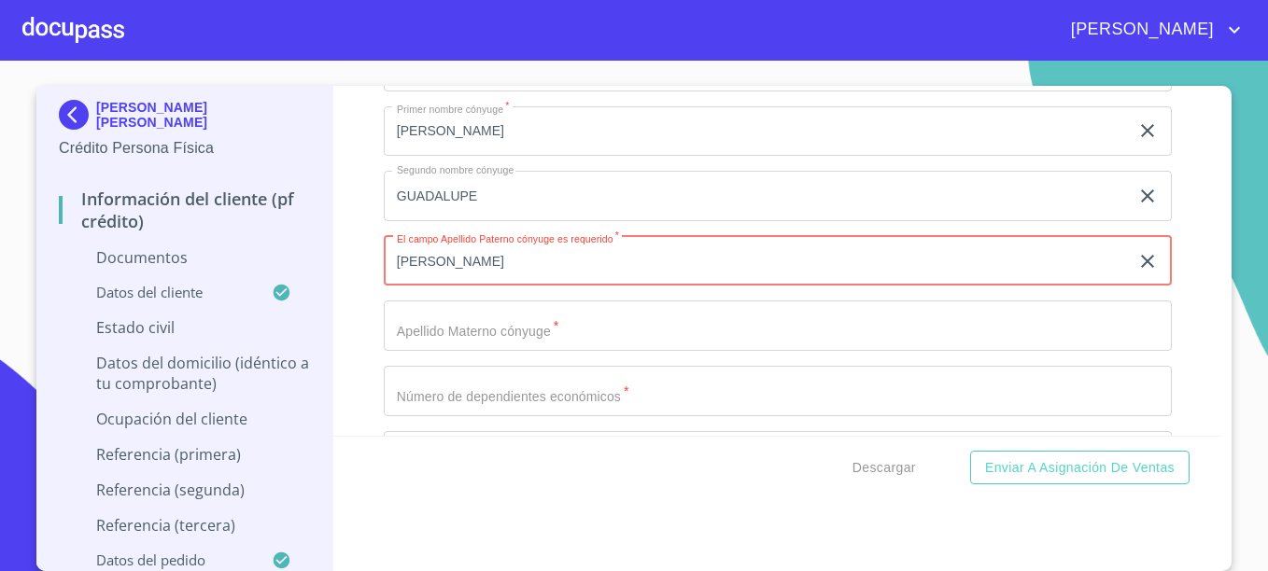
type input "[PERSON_NAME]"
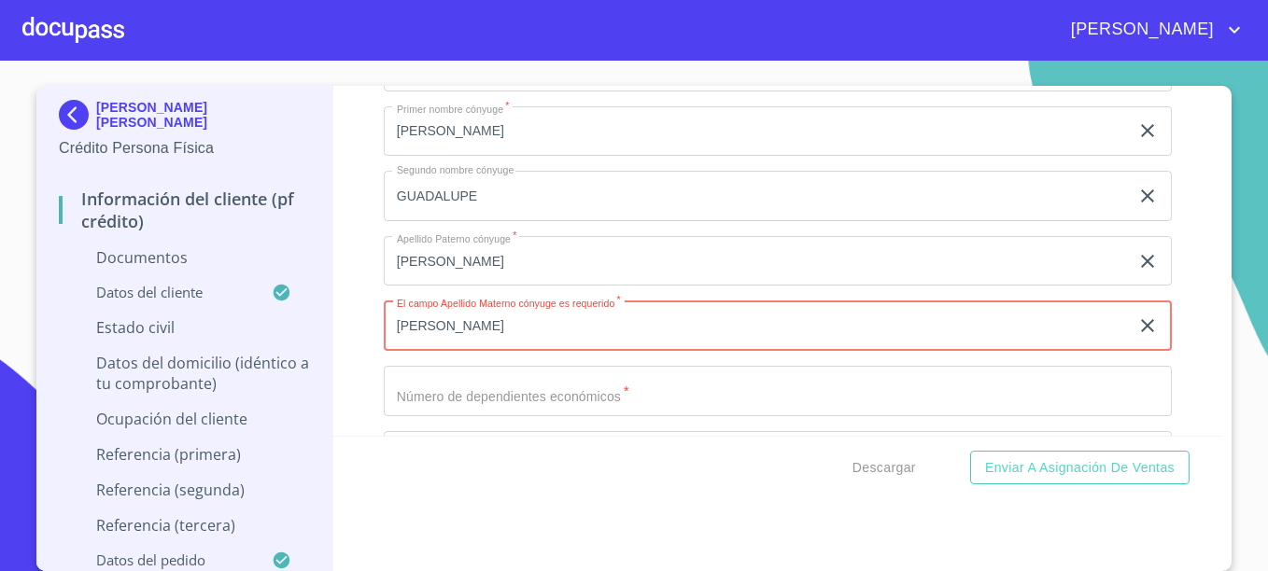
type input "[PERSON_NAME]"
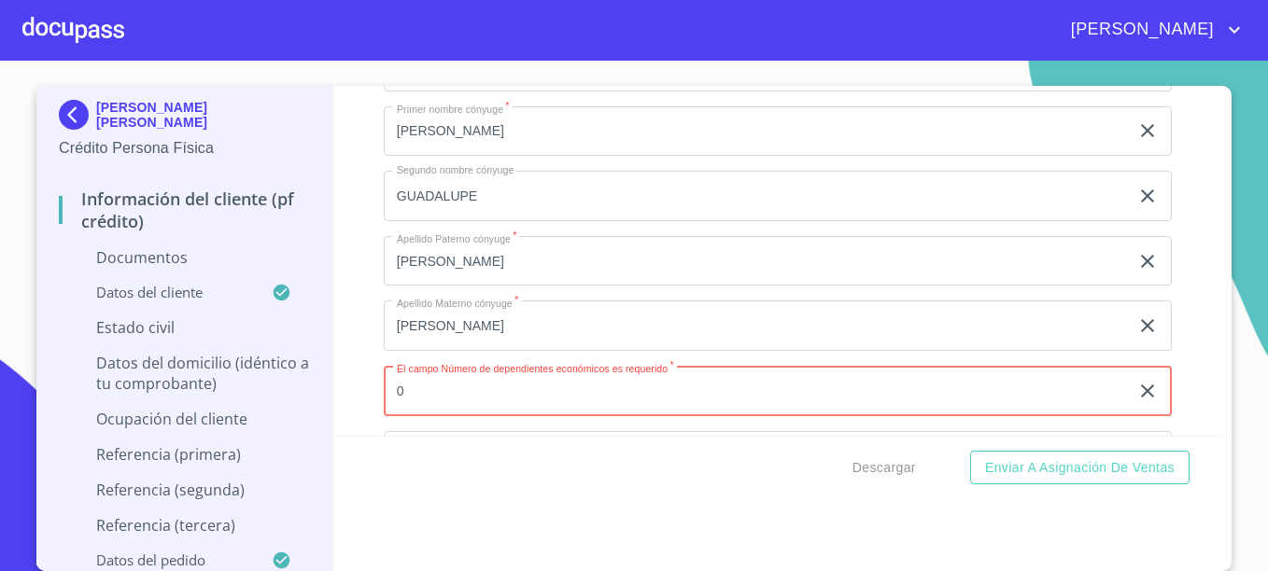
type input "0"
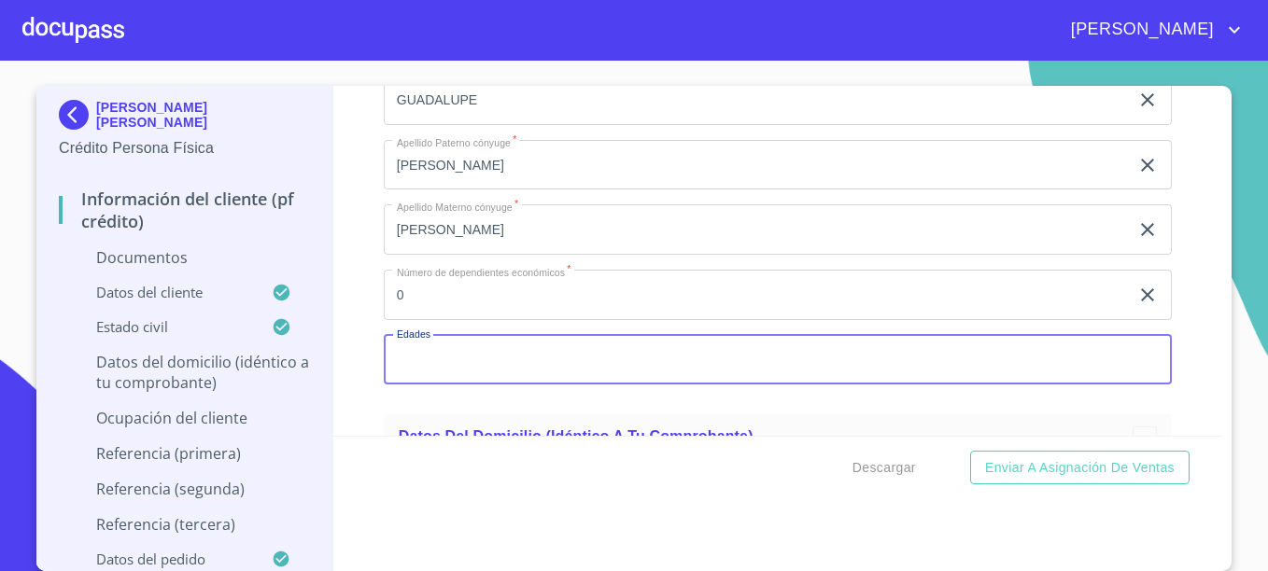
scroll to position [6069, 0]
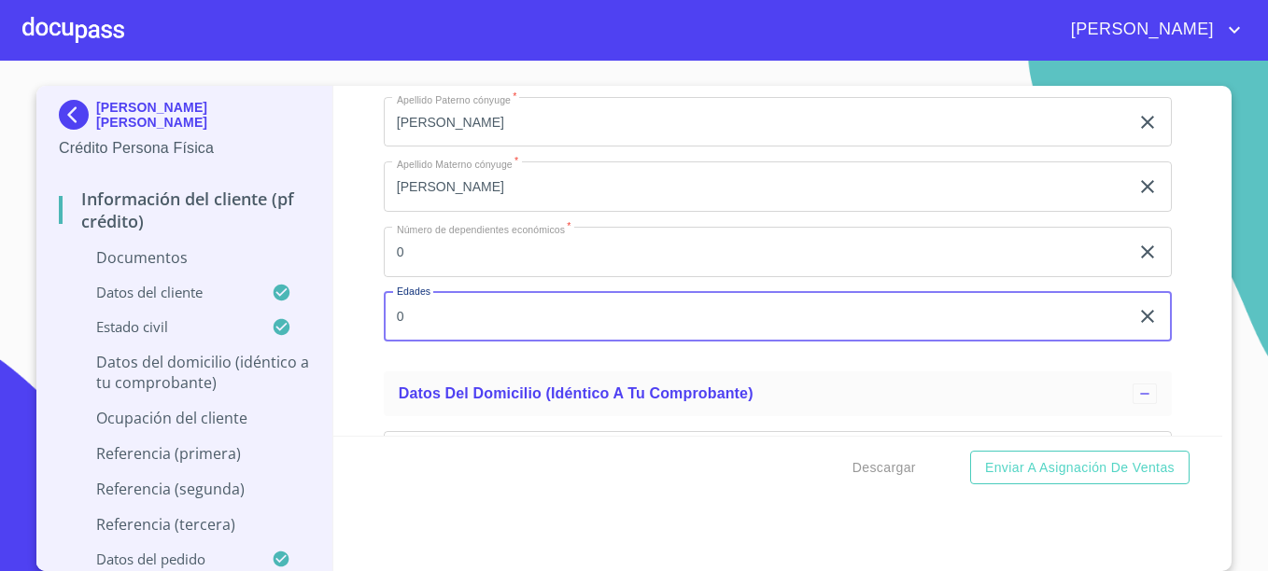
type input "0"
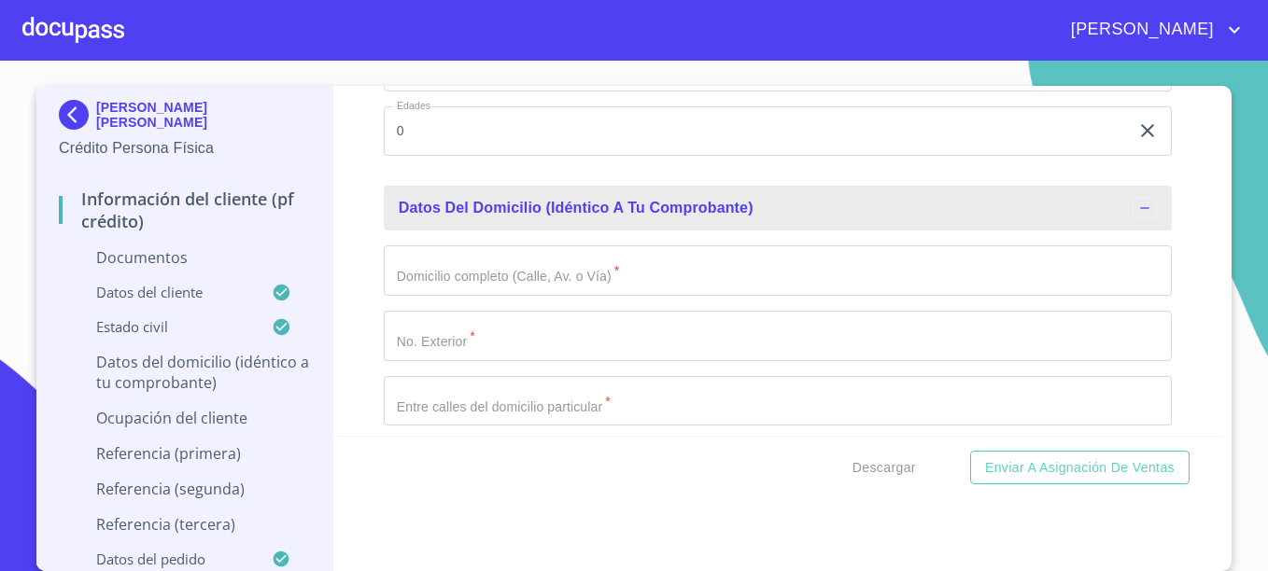
scroll to position [6256, 0]
click at [505, 272] on input "Documento de identificación.   *" at bounding box center [778, 270] width 788 height 50
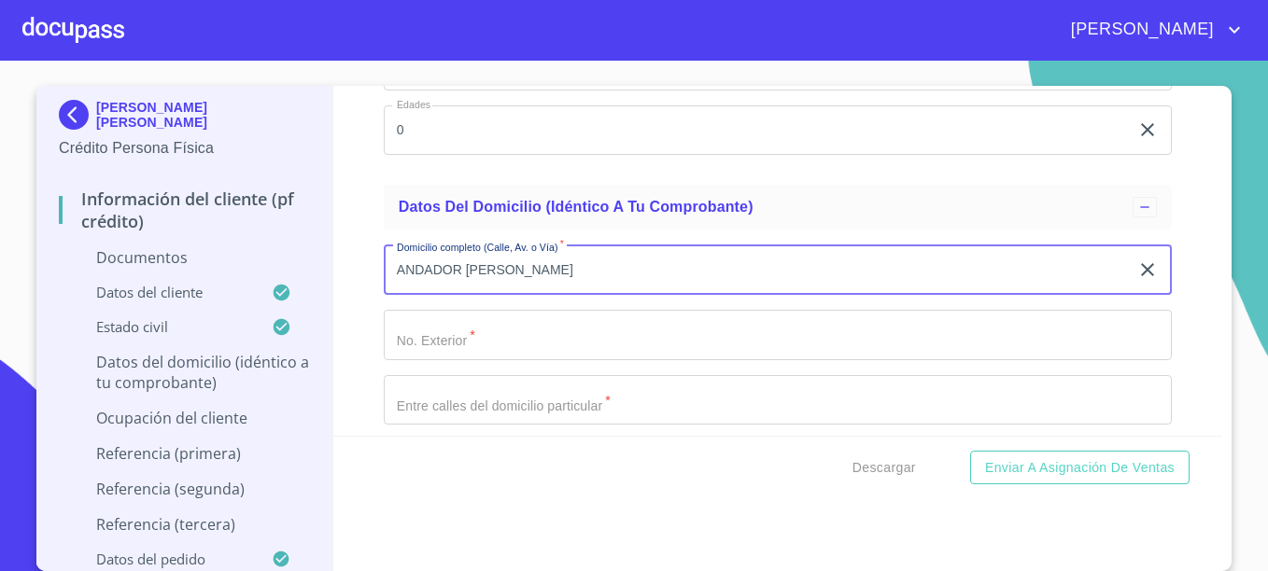
type input "ANDADOR [PERSON_NAME]"
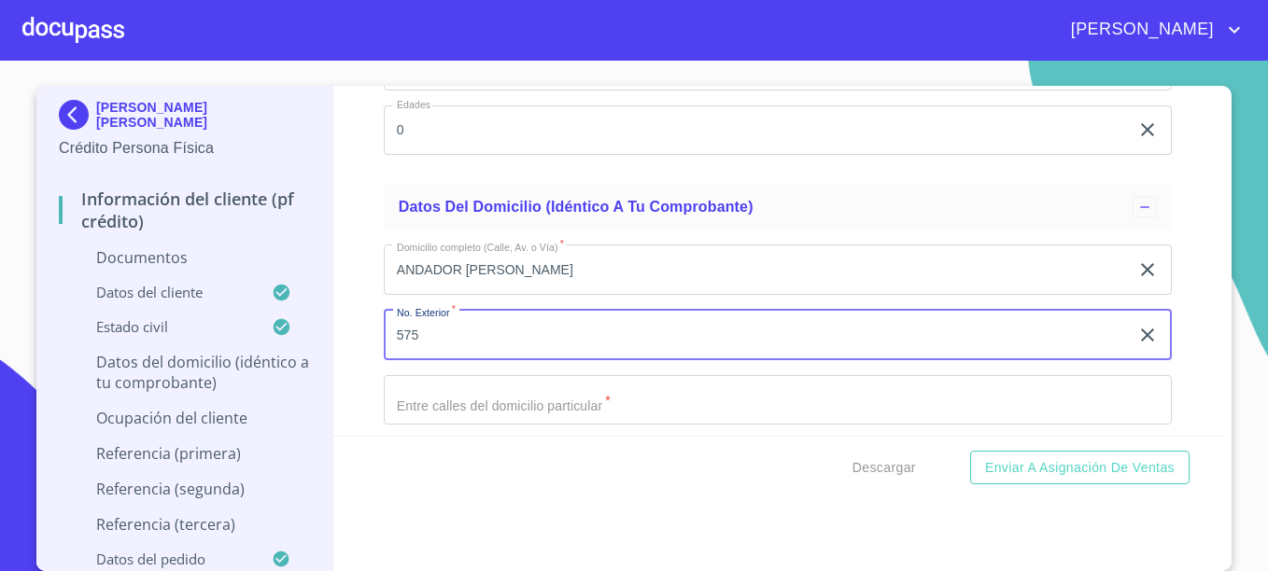
type input "575"
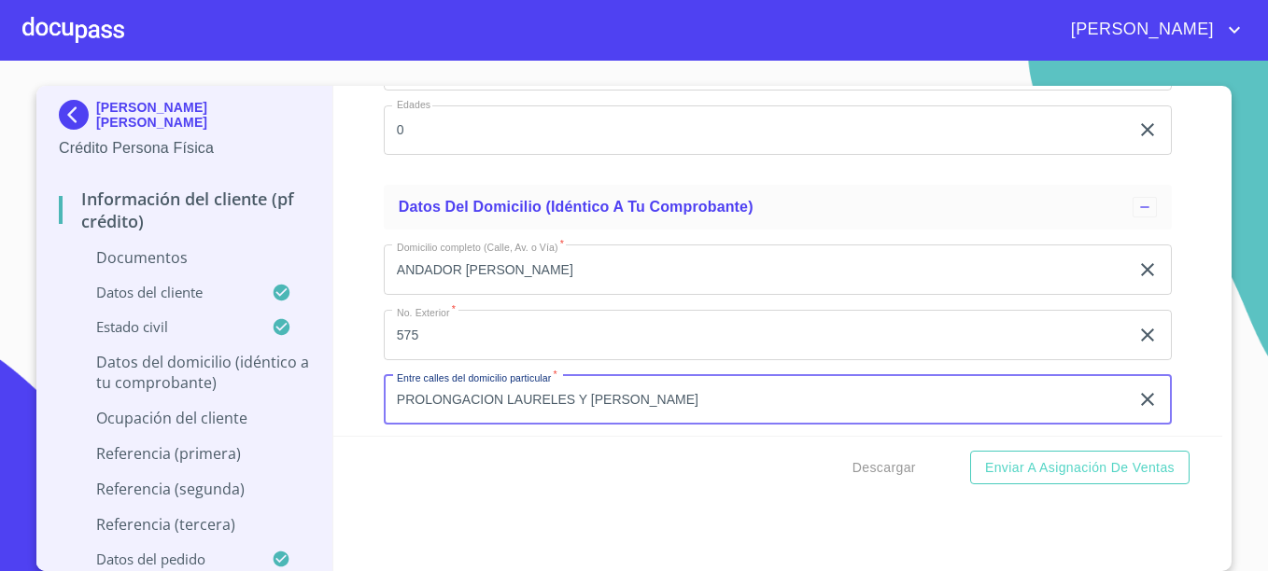
type input "PROLONGACION LAURELES Y [PERSON_NAME]"
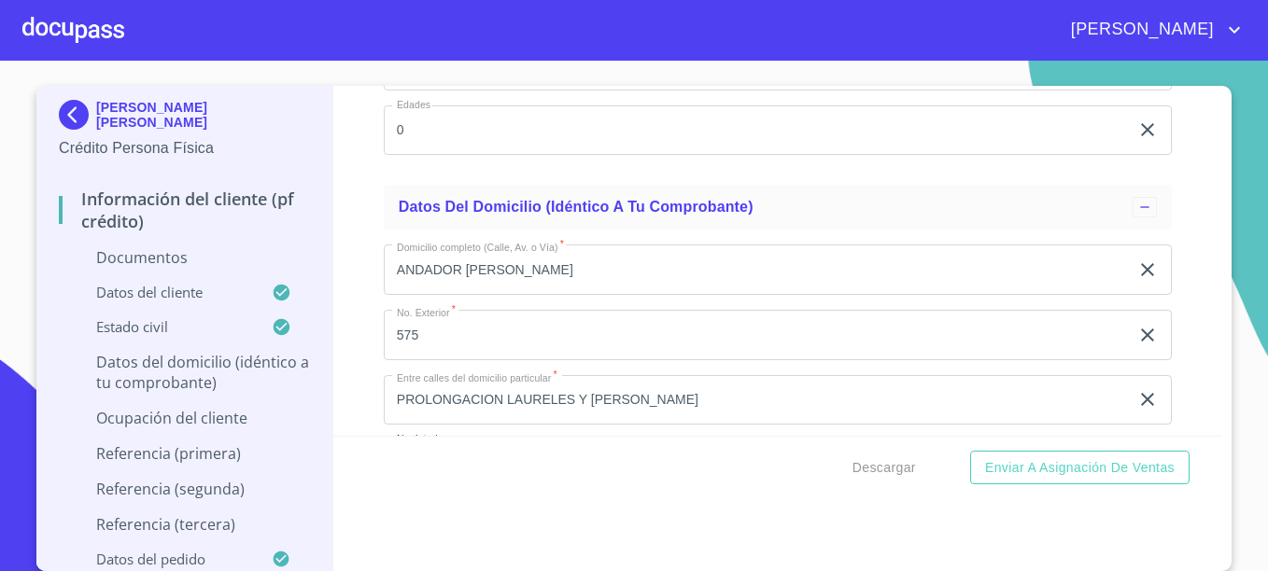
scroll to position [6460, 0]
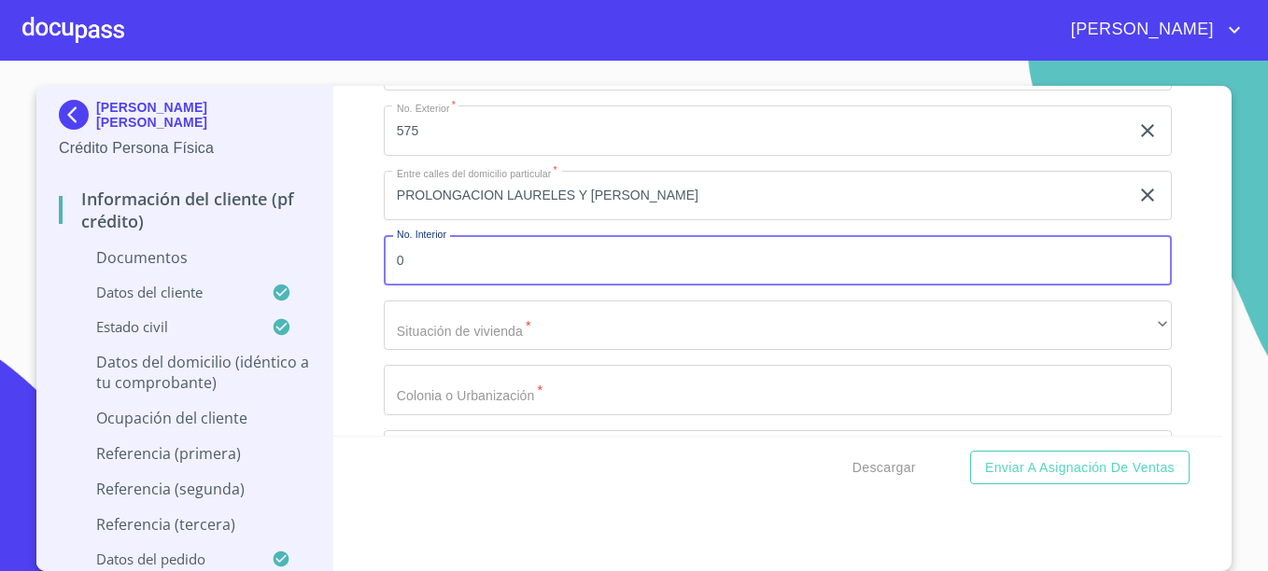
type input "0"
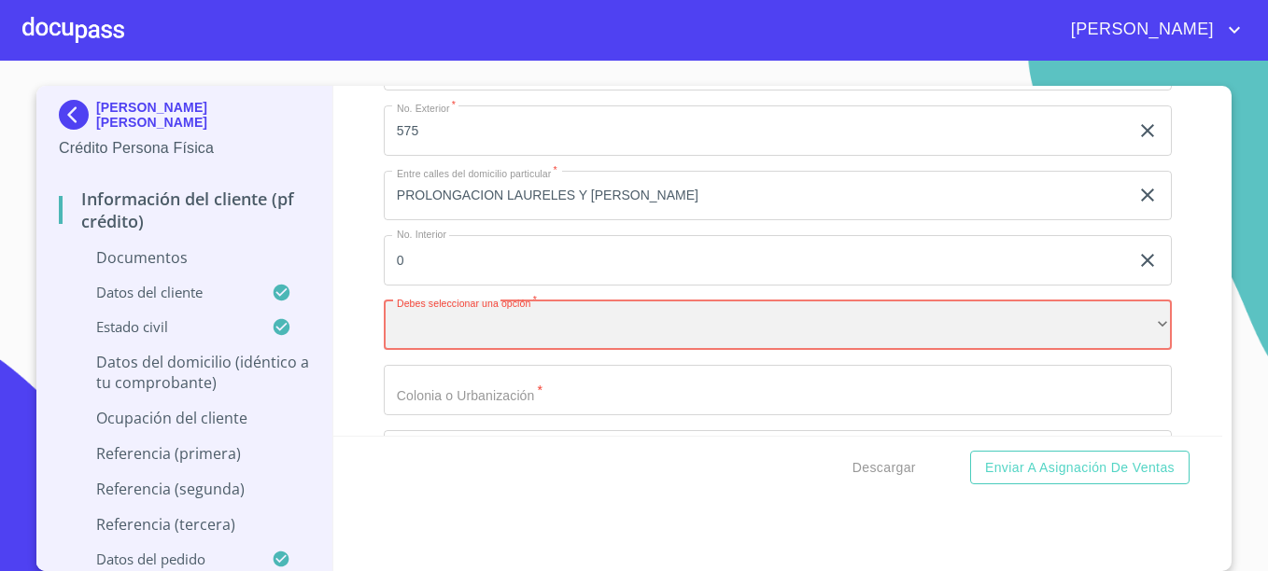
click at [464, 326] on div "​" at bounding box center [778, 326] width 788 height 50
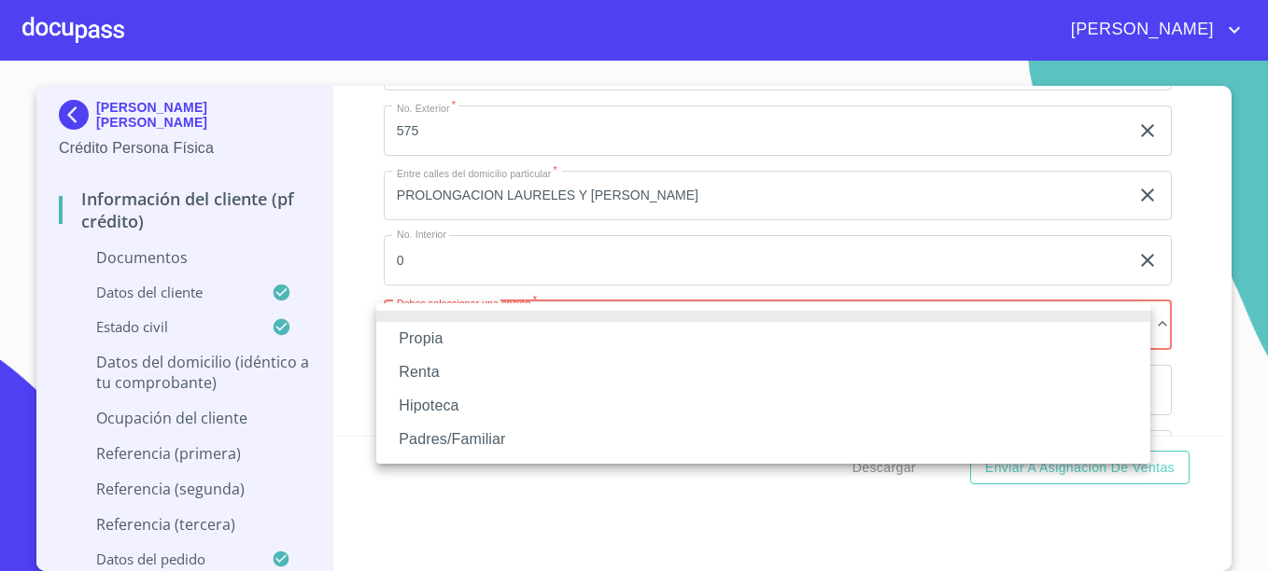
click at [434, 438] on li "Padres/Familiar" at bounding box center [763, 440] width 774 height 34
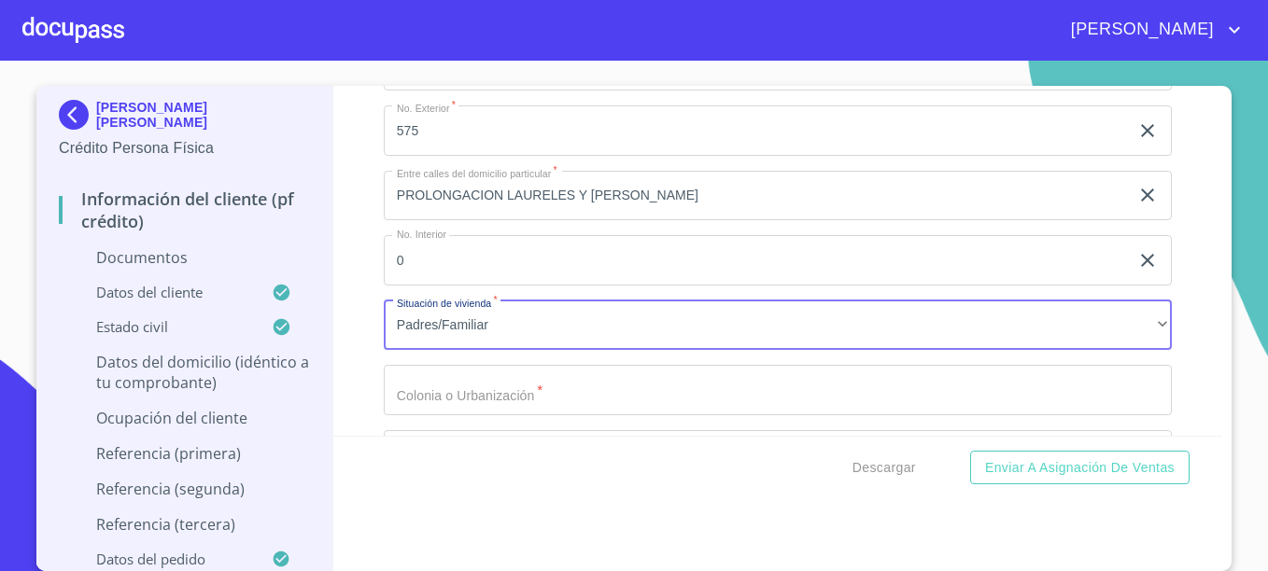
click at [441, 390] on input "Documento de identificación.   *" at bounding box center [778, 390] width 788 height 50
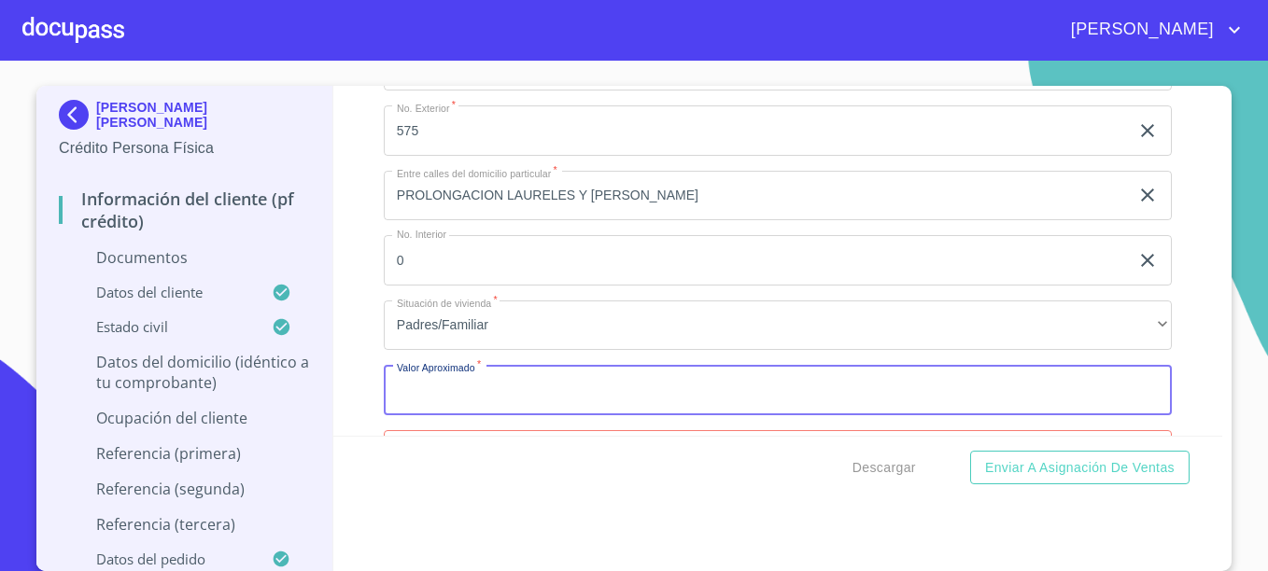
click at [419, 385] on input "Documento de identificación.   *" at bounding box center [778, 390] width 788 height 50
type input "$3,500,000"
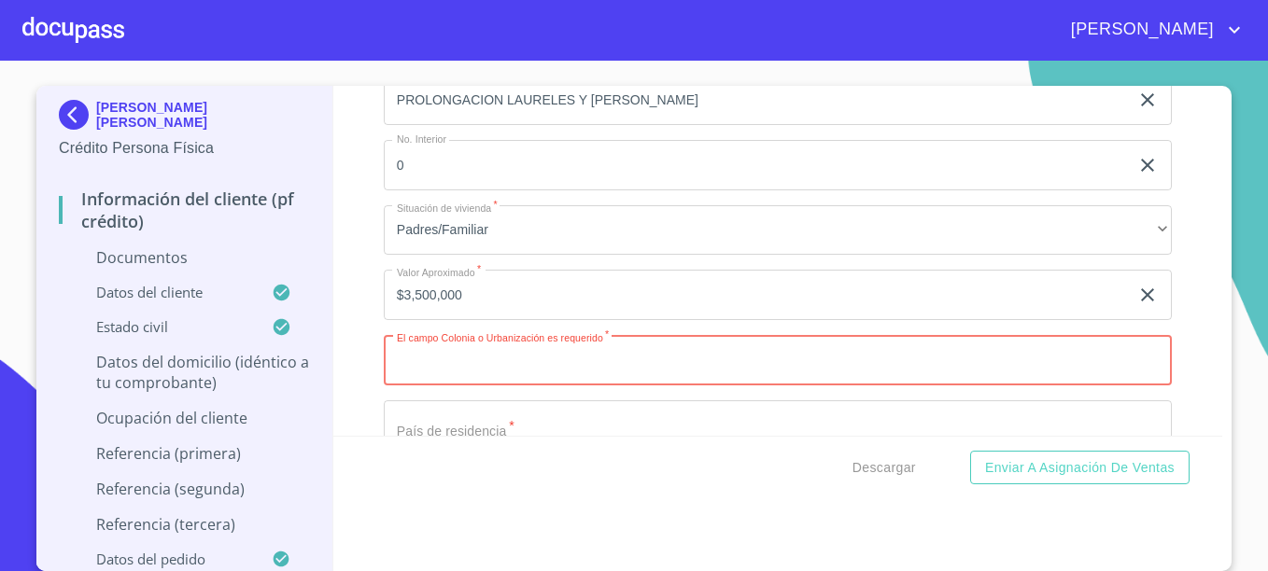
scroll to position [6598, 0]
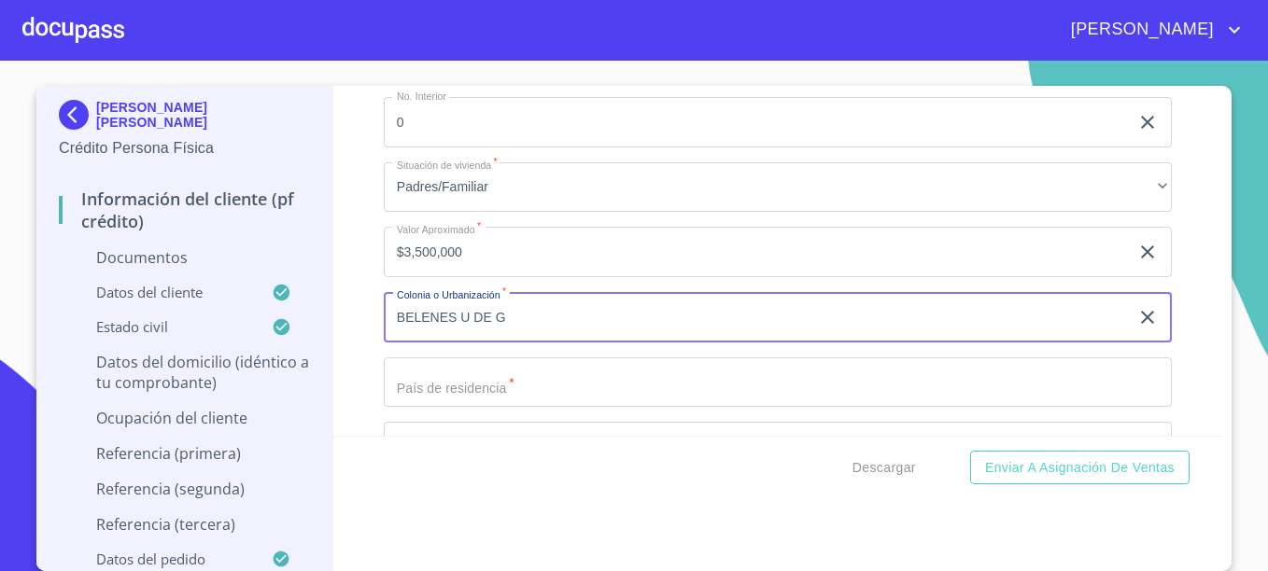
type input "BELENES U DE G"
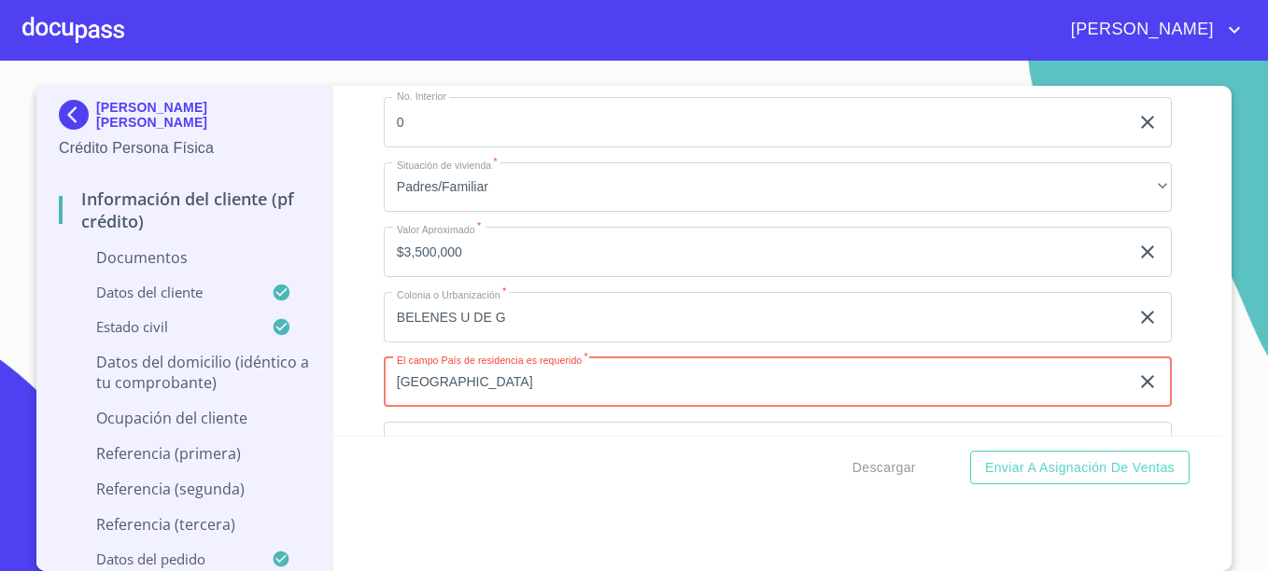
type input "[GEOGRAPHIC_DATA]"
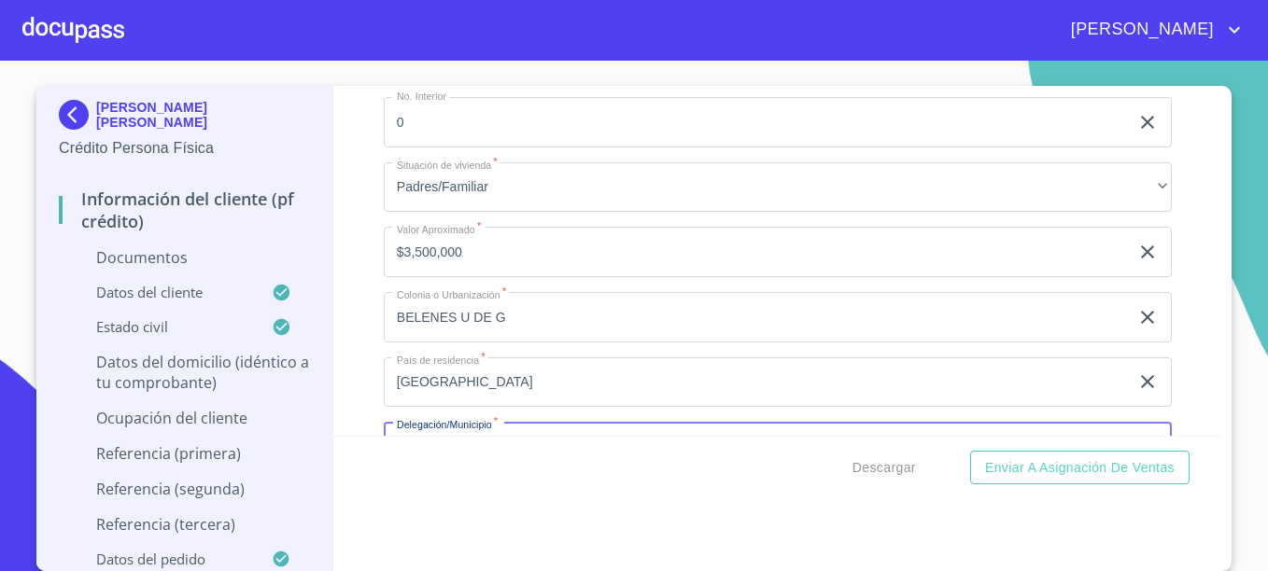
scroll to position [6635, 0]
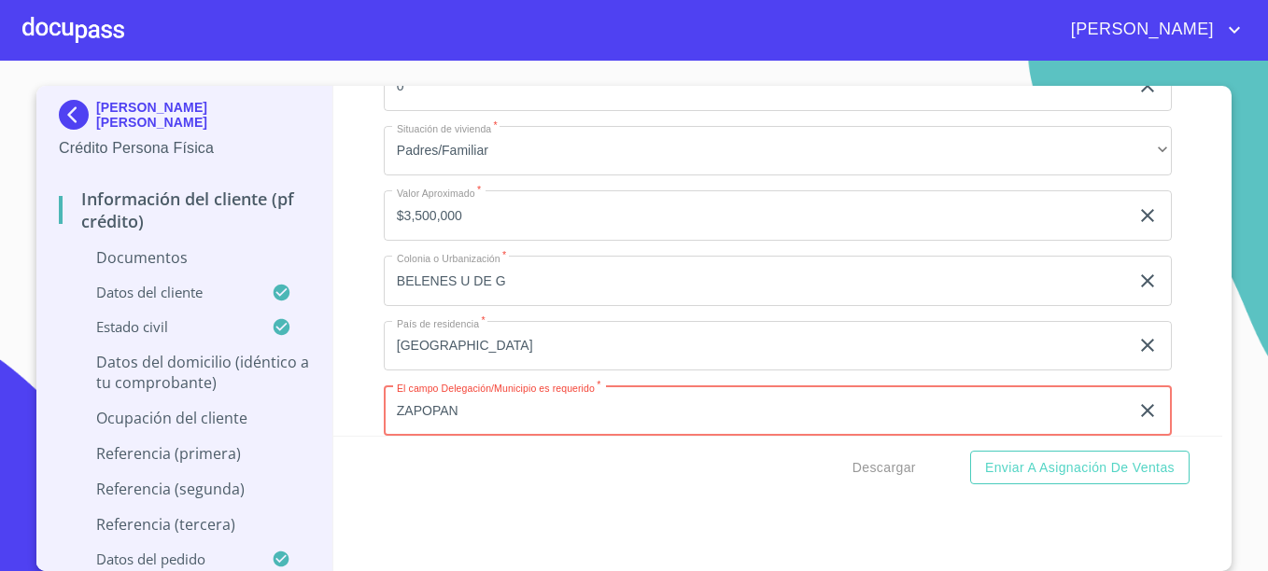
type input "ZAPOPAN"
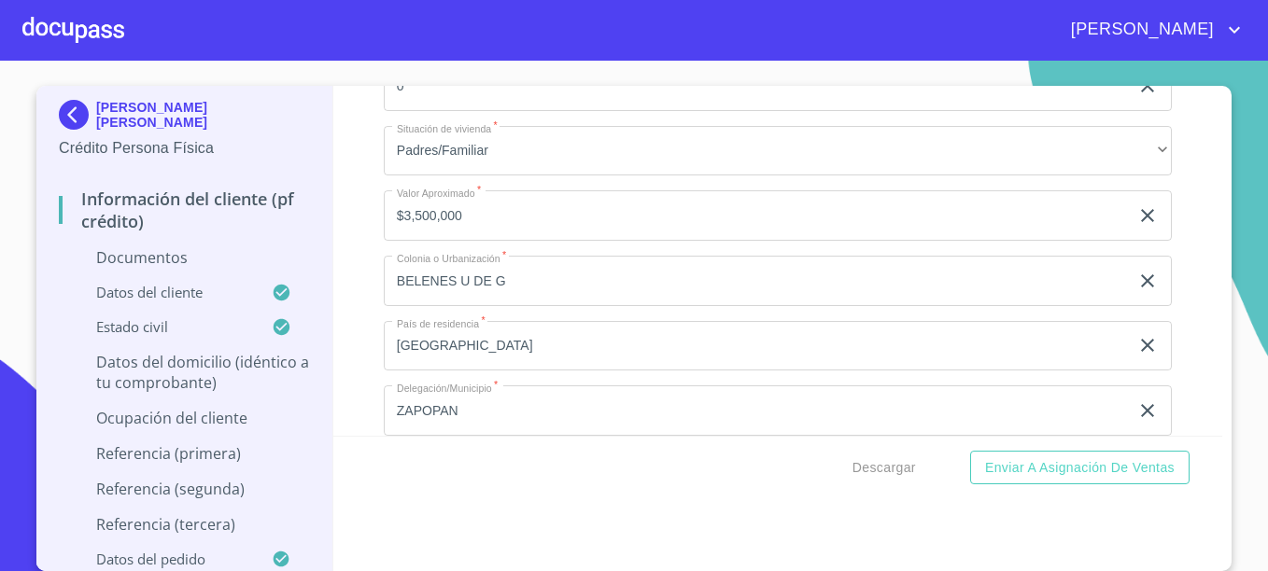
scroll to position [6849, 0]
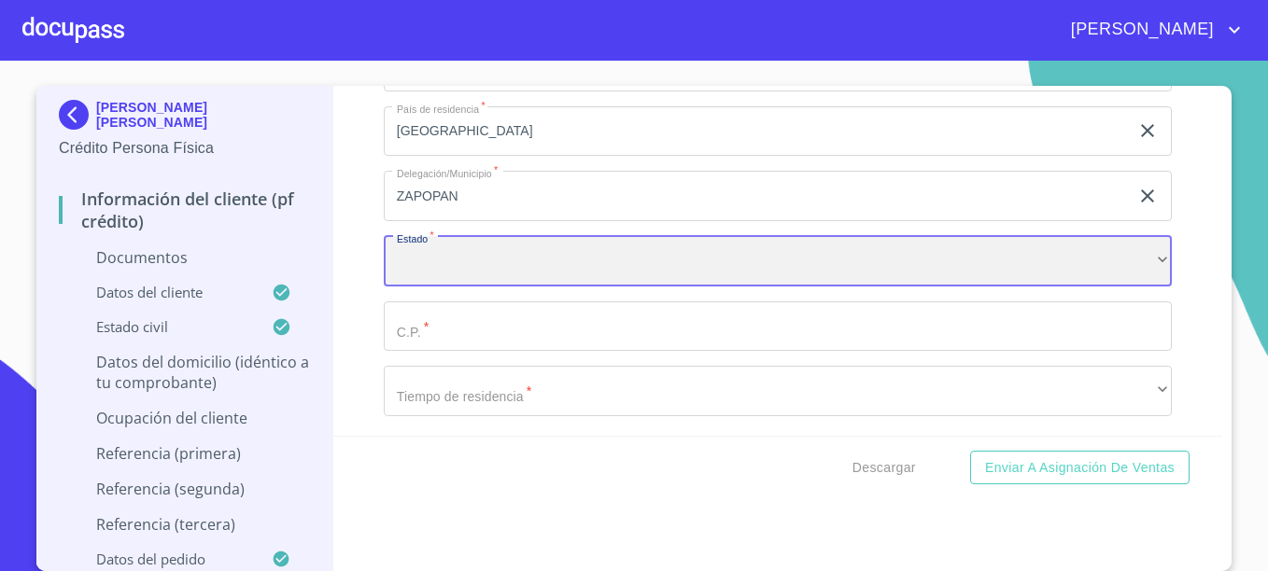
click at [492, 266] on div "​" at bounding box center [778, 261] width 788 height 50
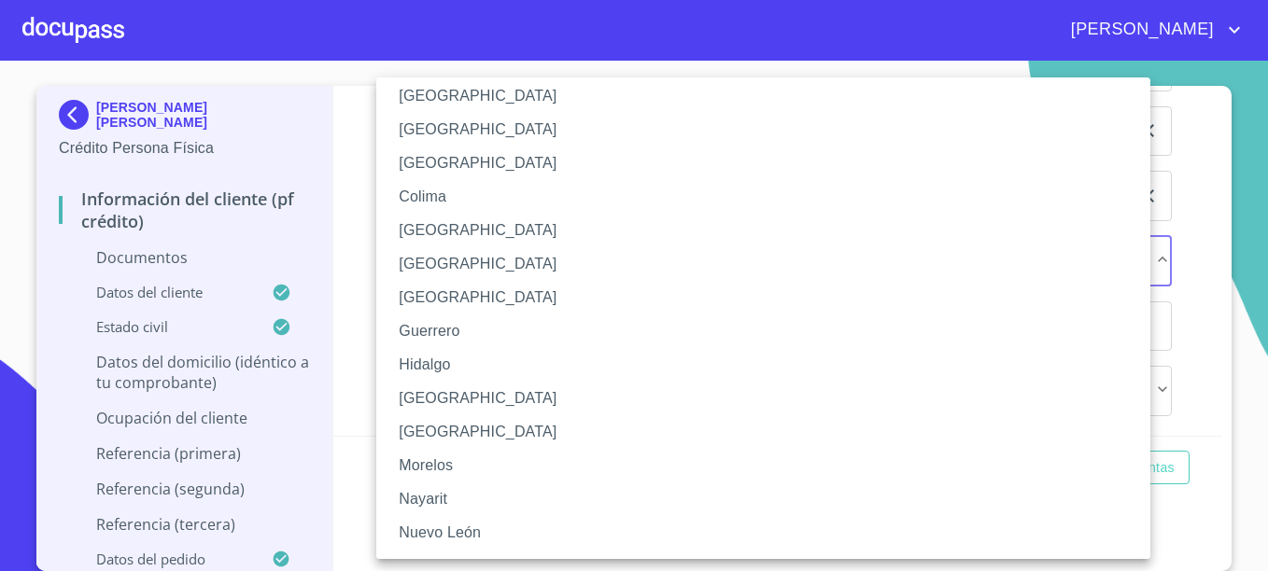
scroll to position [187, 0]
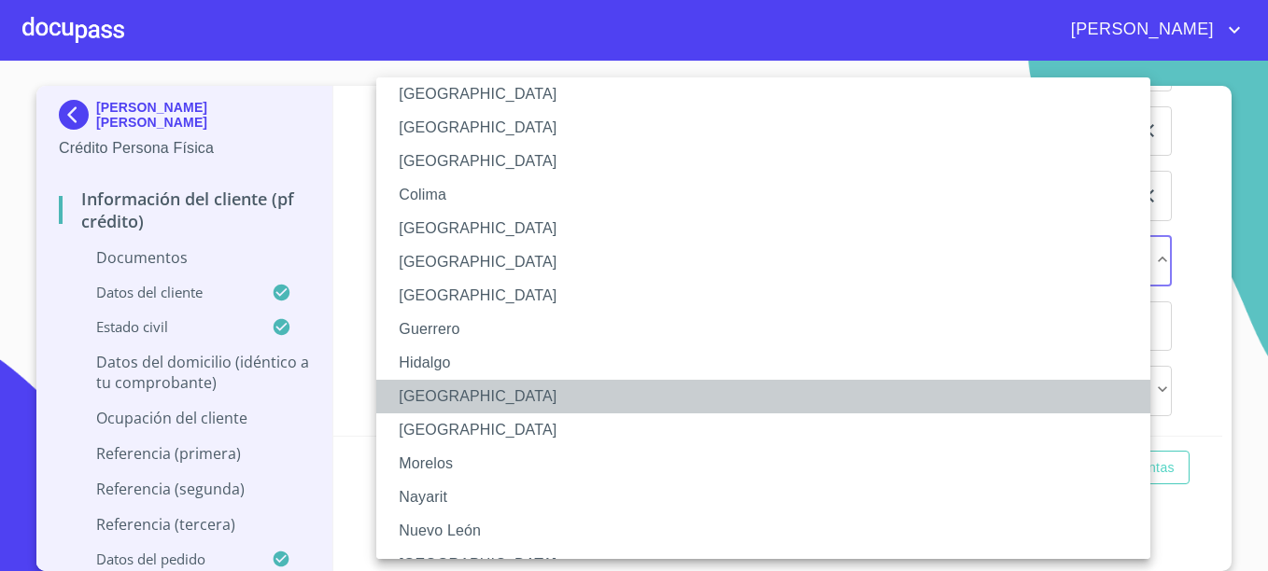
click at [433, 393] on li "[GEOGRAPHIC_DATA]" at bounding box center [770, 397] width 788 height 34
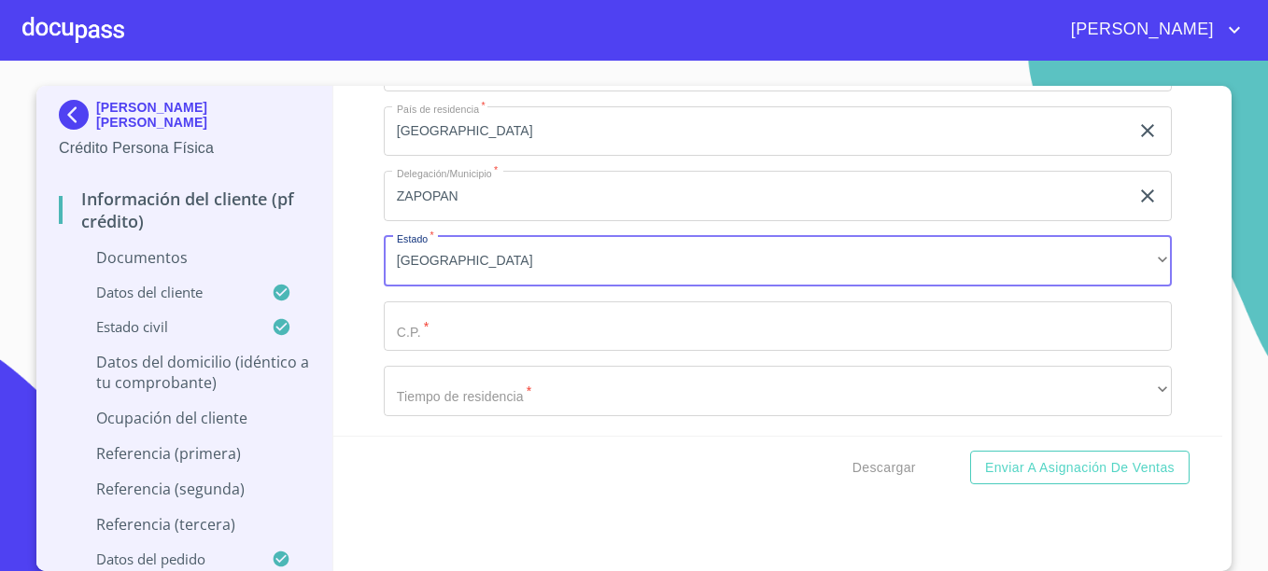
click at [446, 336] on input "Documento de identificación.   *" at bounding box center [778, 326] width 788 height 50
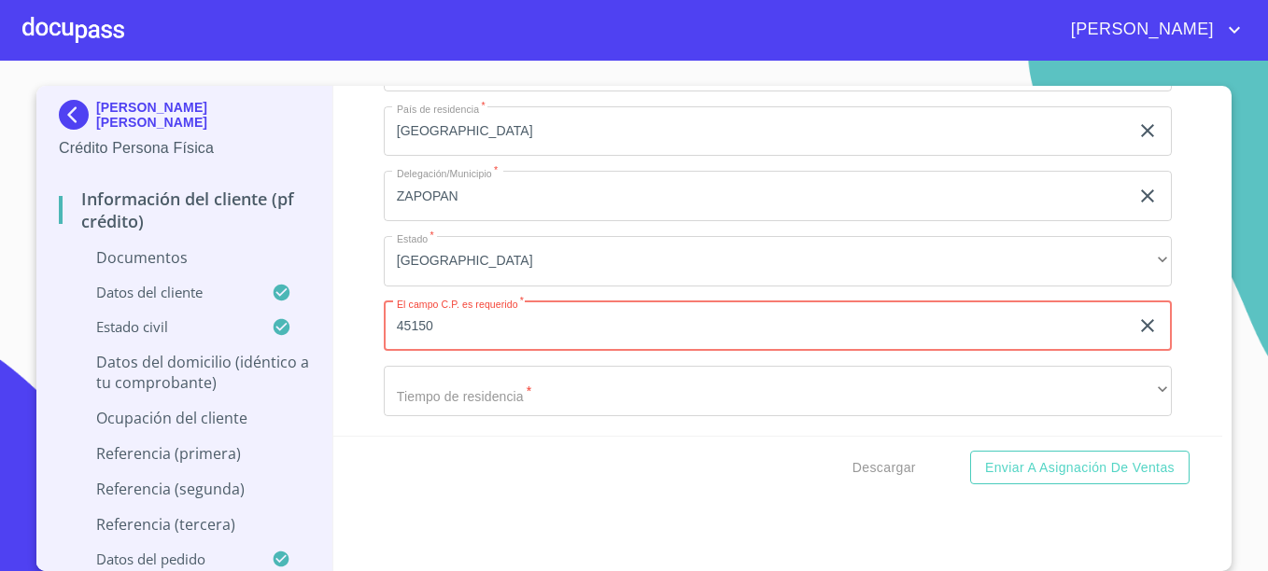
type input "45150"
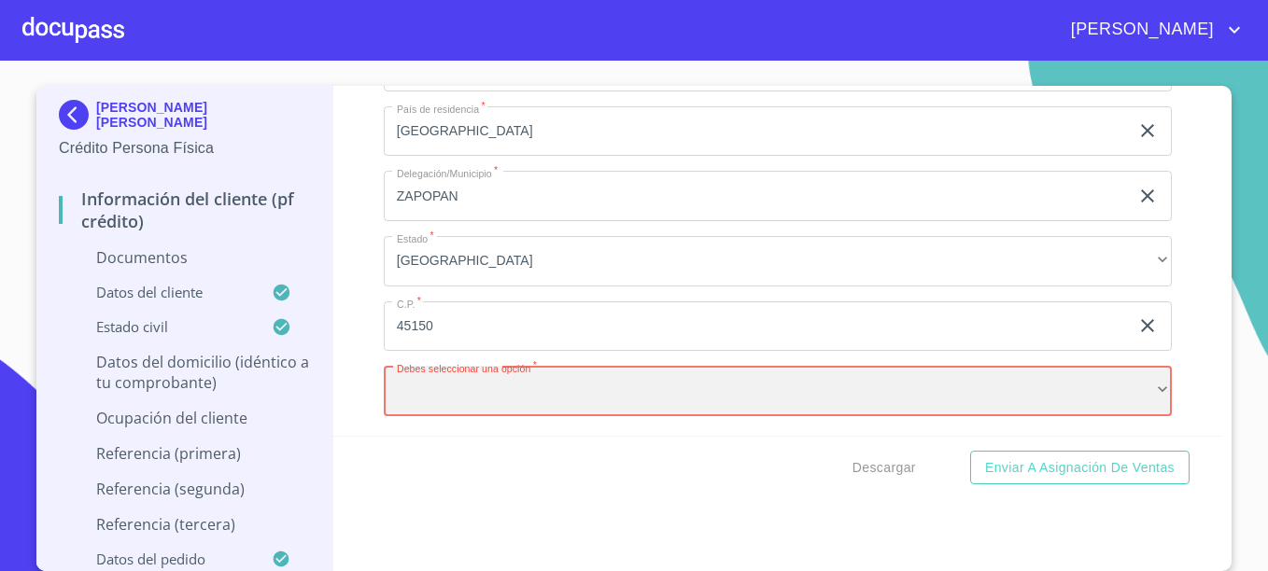
click at [597, 385] on div "​" at bounding box center [778, 391] width 788 height 50
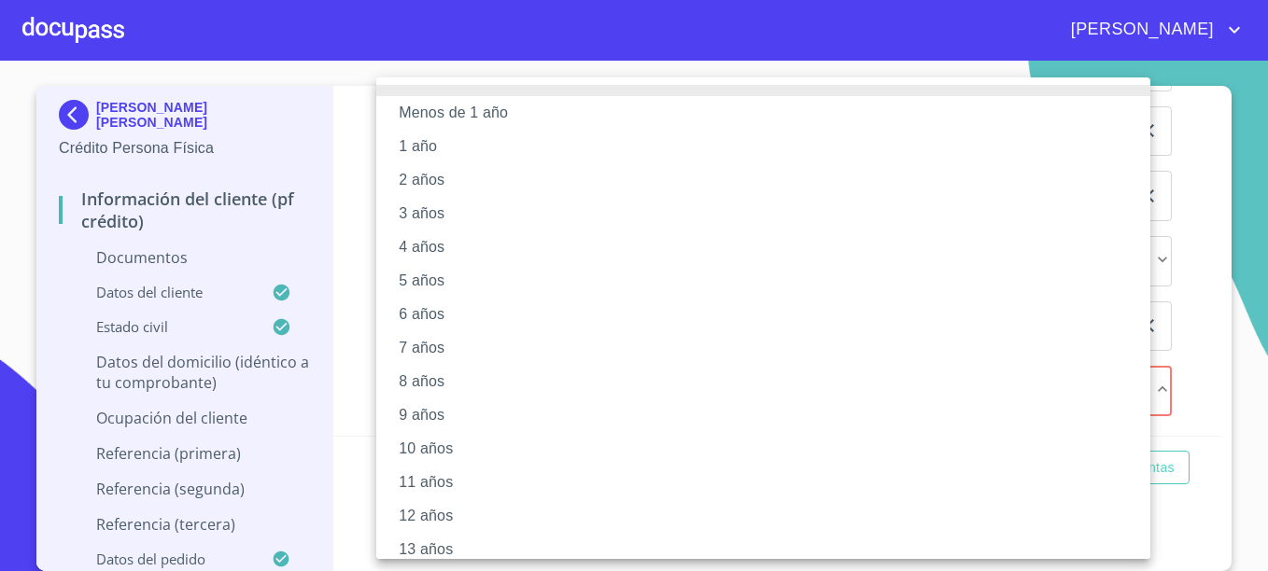
click at [433, 179] on li "2 años" at bounding box center [770, 180] width 788 height 34
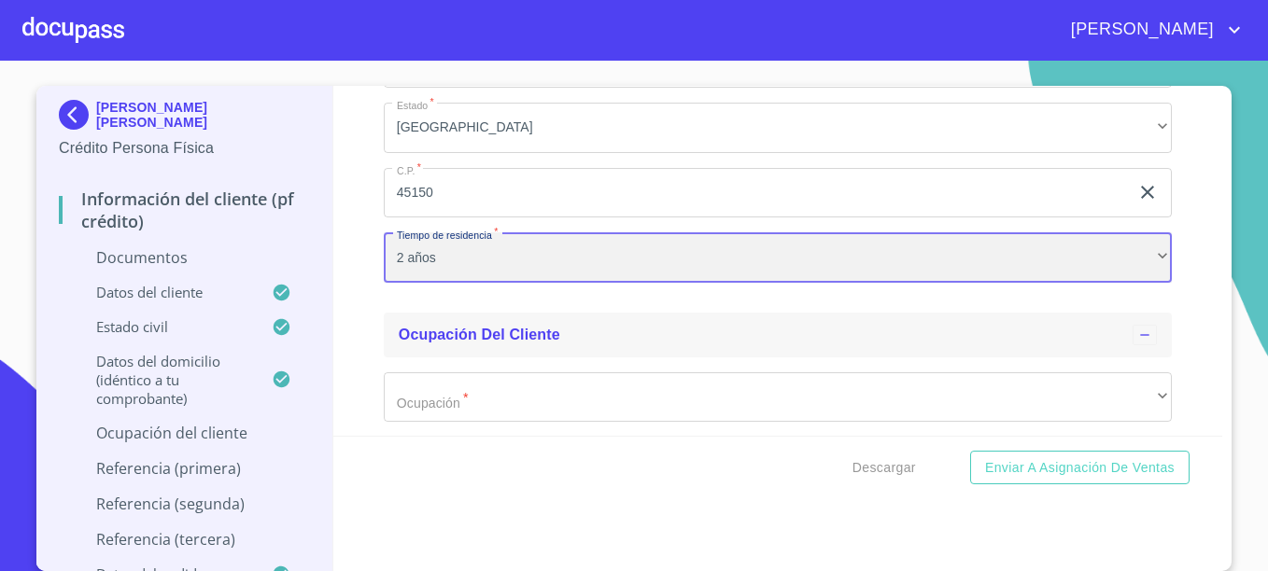
scroll to position [7036, 0]
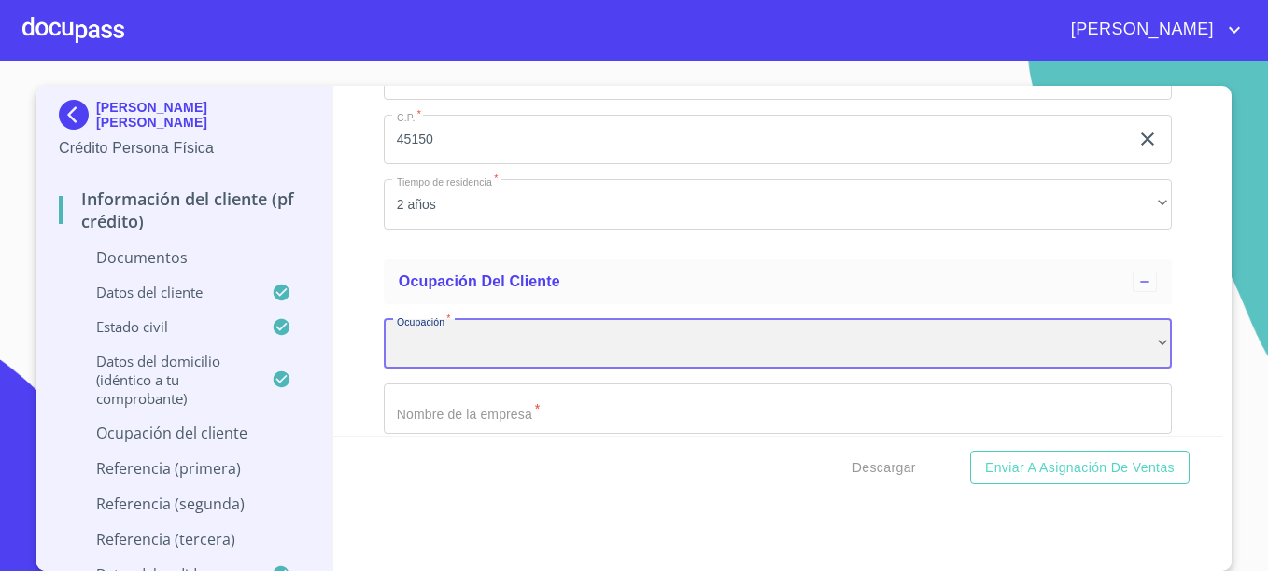
click at [417, 354] on div "​" at bounding box center [778, 344] width 788 height 50
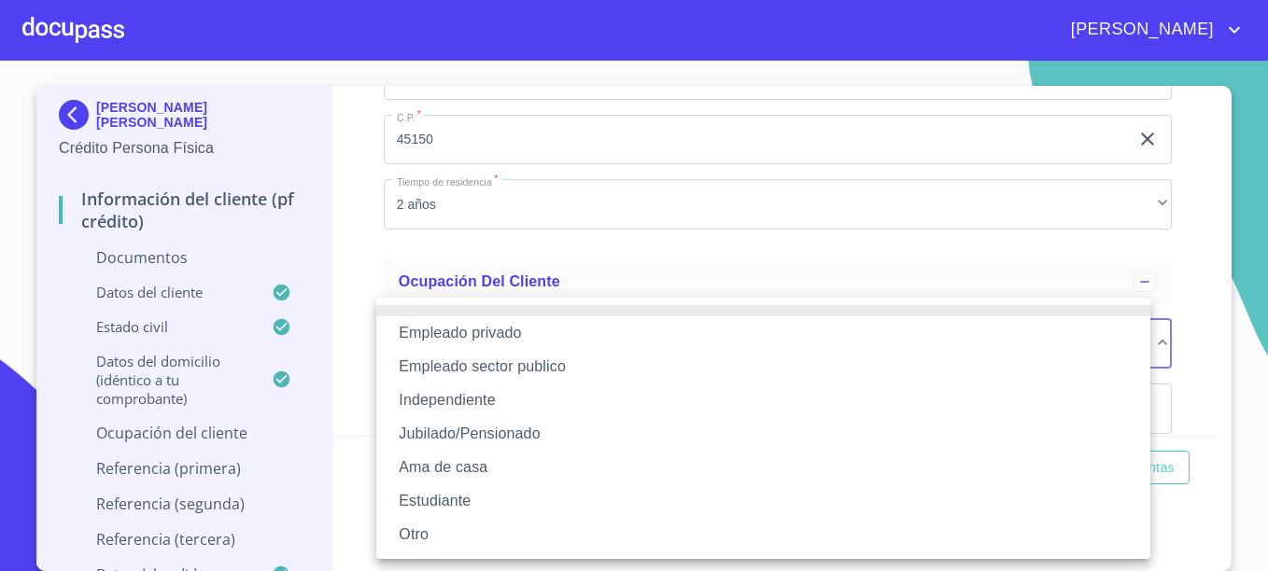
click at [469, 328] on li "Empleado privado" at bounding box center [763, 333] width 774 height 34
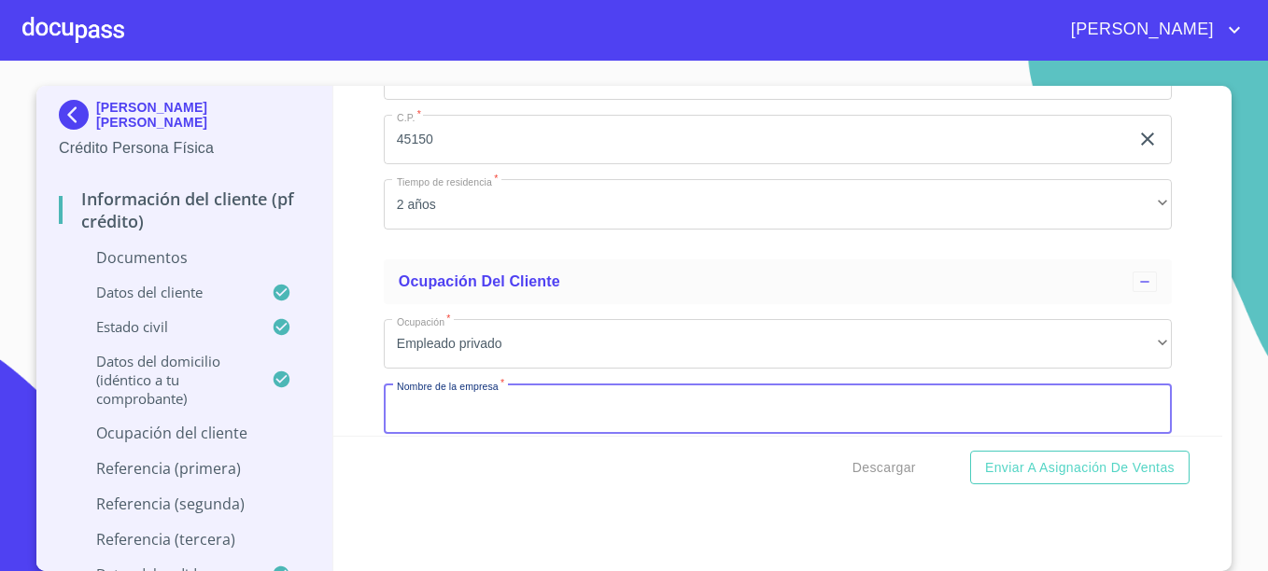
click at [441, 412] on input "Documento de identificación.   *" at bounding box center [778, 409] width 788 height 50
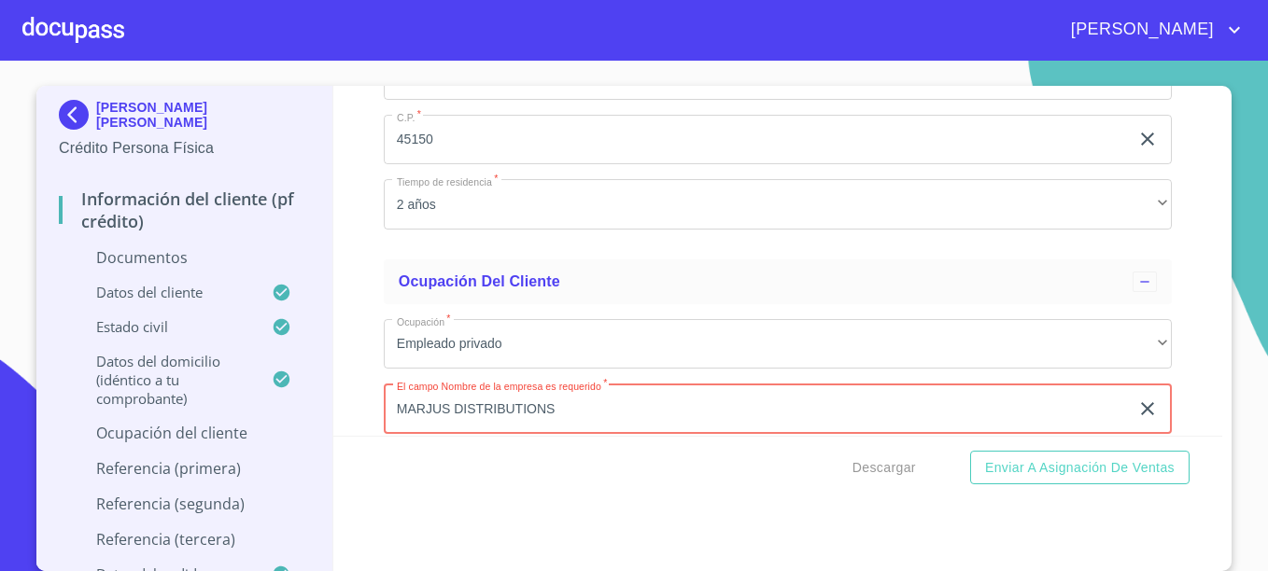
type input "MARJUS DISTRIBUTIONS"
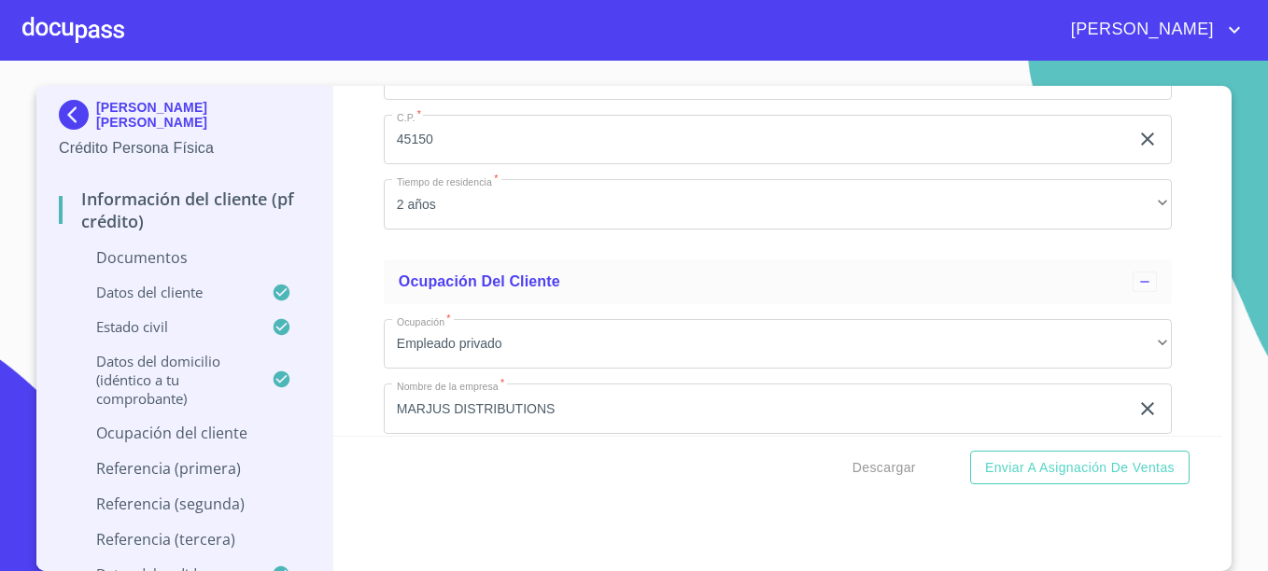
scroll to position [7250, 0]
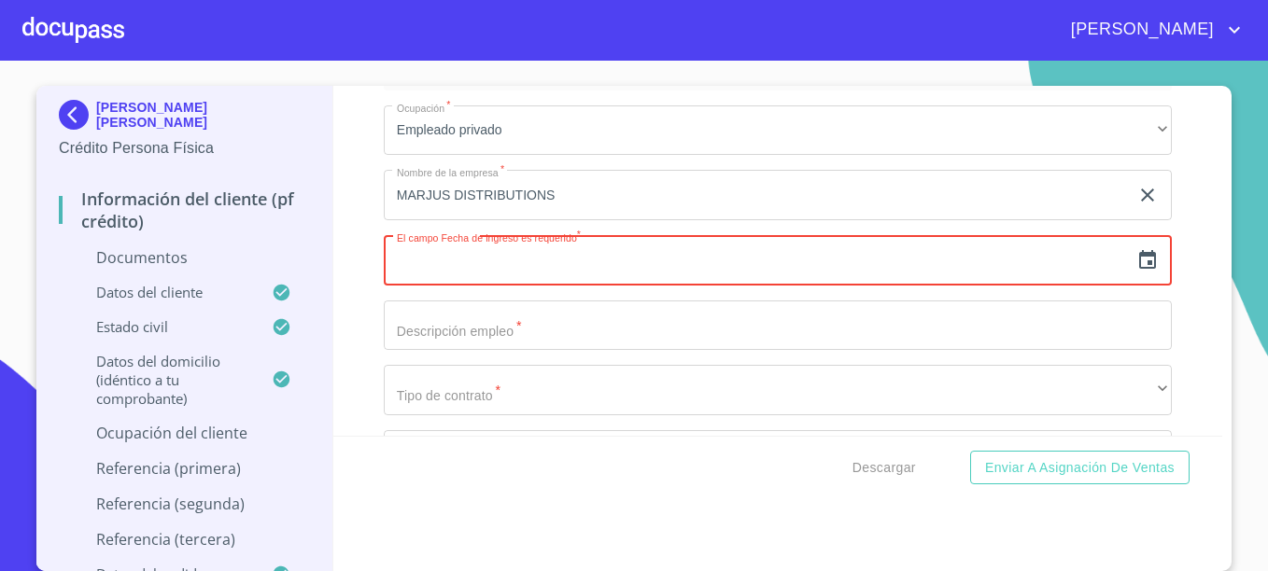
click at [1132, 246] on div "​" at bounding box center [778, 260] width 788 height 50
click at [1139, 261] on icon "button" at bounding box center [1147, 259] width 17 height 19
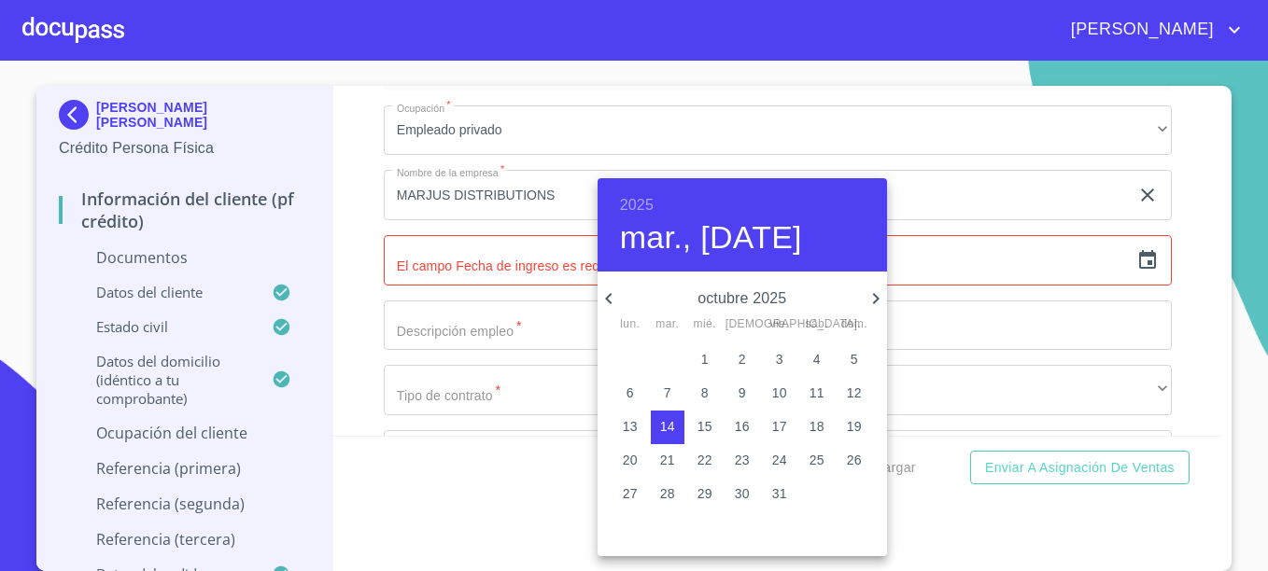
click at [627, 202] on h6 "2025" at bounding box center [637, 205] width 34 height 26
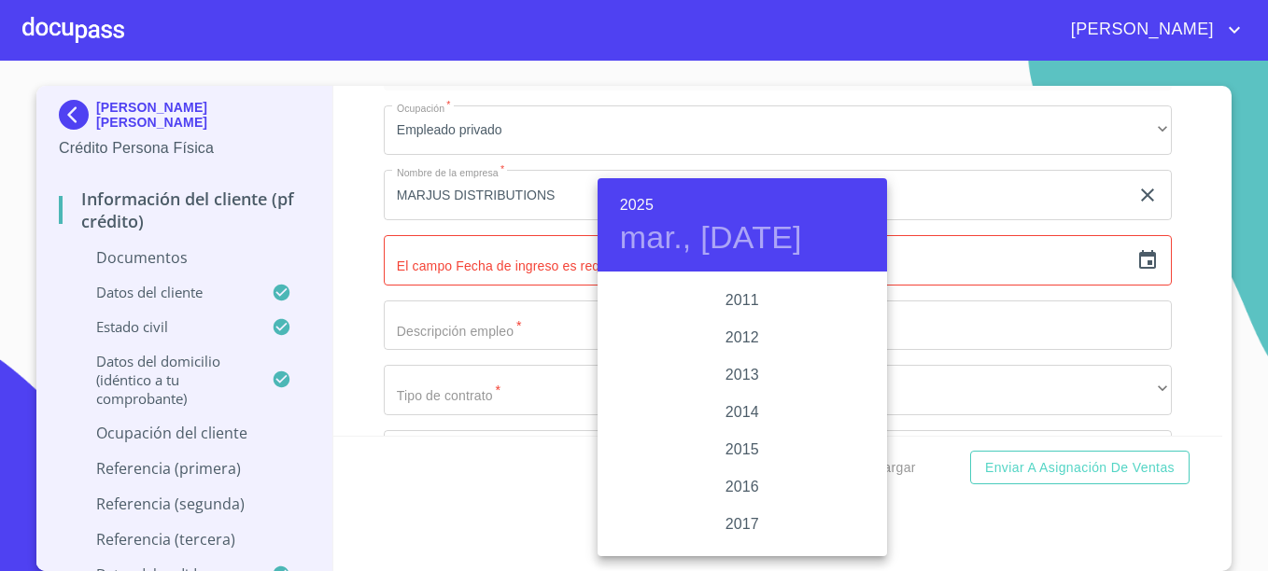
scroll to position [3248, 0]
click at [722, 468] on div "2017" at bounding box center [741, 479] width 289 height 37
type input "14 de oct. de 2017"
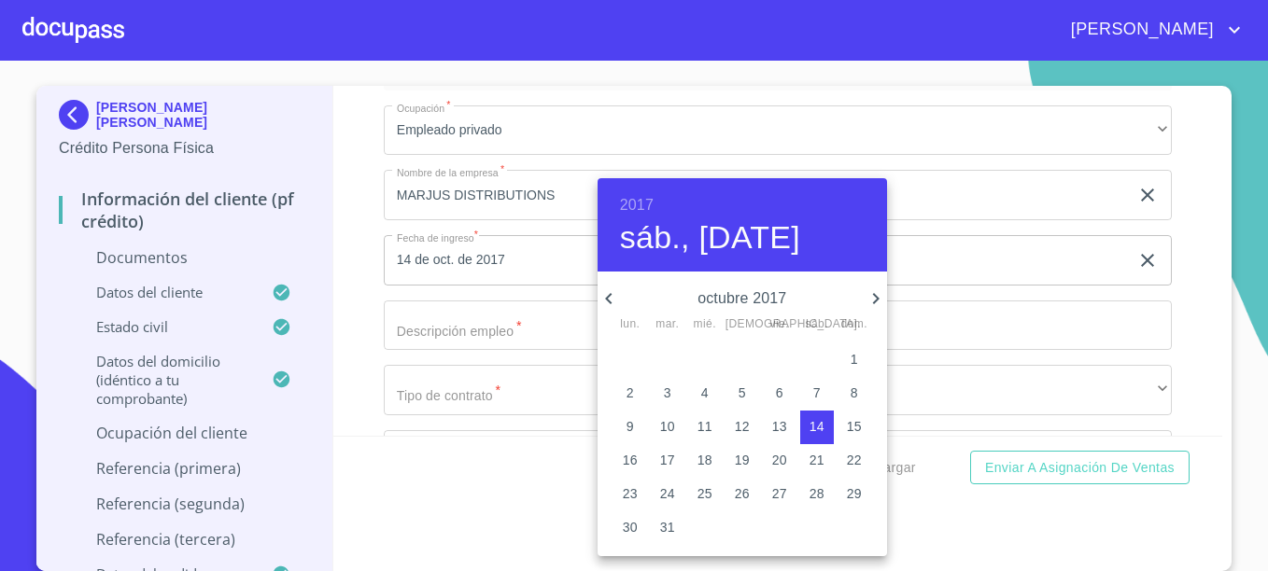
click at [609, 293] on icon "button" at bounding box center [608, 298] width 22 height 22
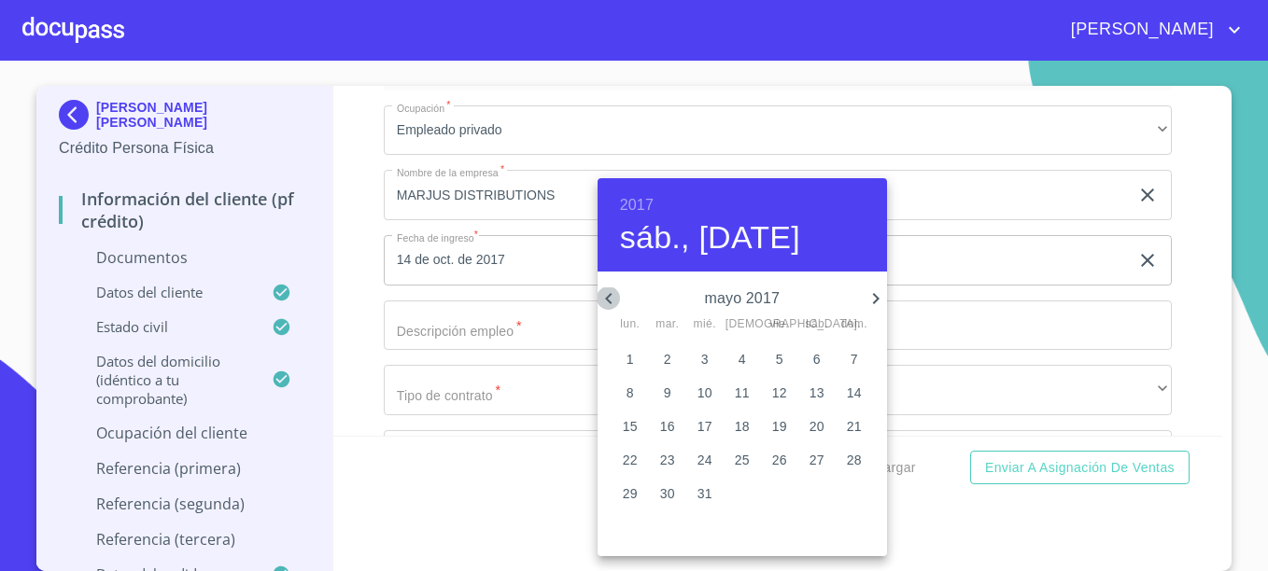
click at [609, 293] on icon "button" at bounding box center [608, 298] width 22 height 22
click at [701, 389] on p "5" at bounding box center [704, 393] width 7 height 19
type input "5 de abr. de 2017"
click at [434, 342] on div at bounding box center [634, 285] width 1268 height 571
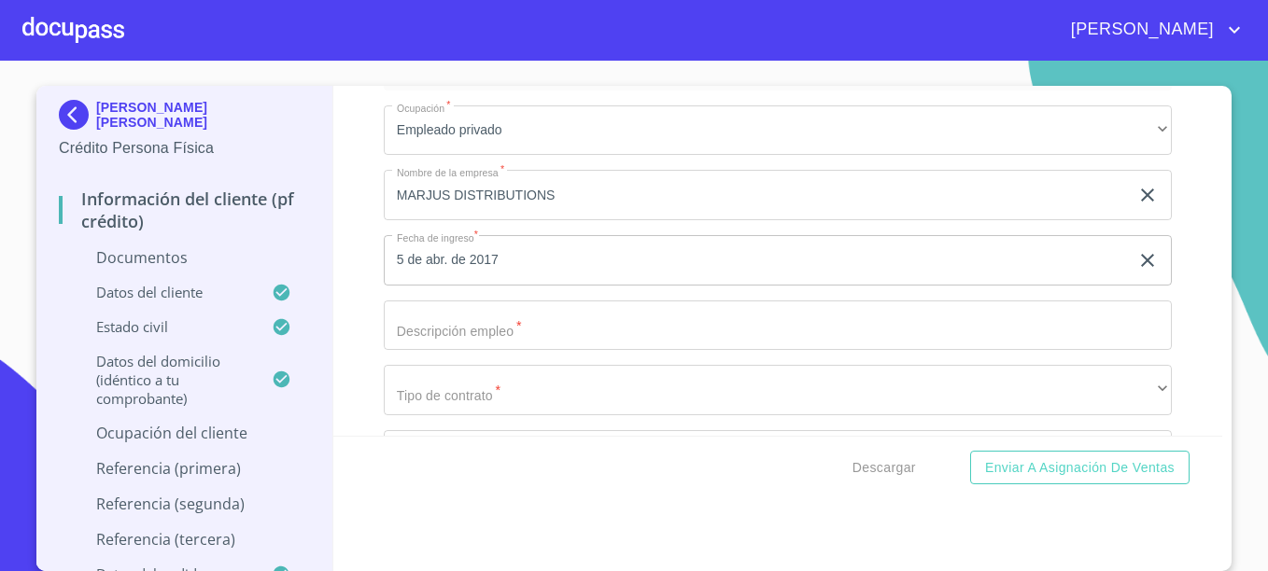
click at [444, 324] on input "Documento de identificación.   *" at bounding box center [778, 326] width 788 height 50
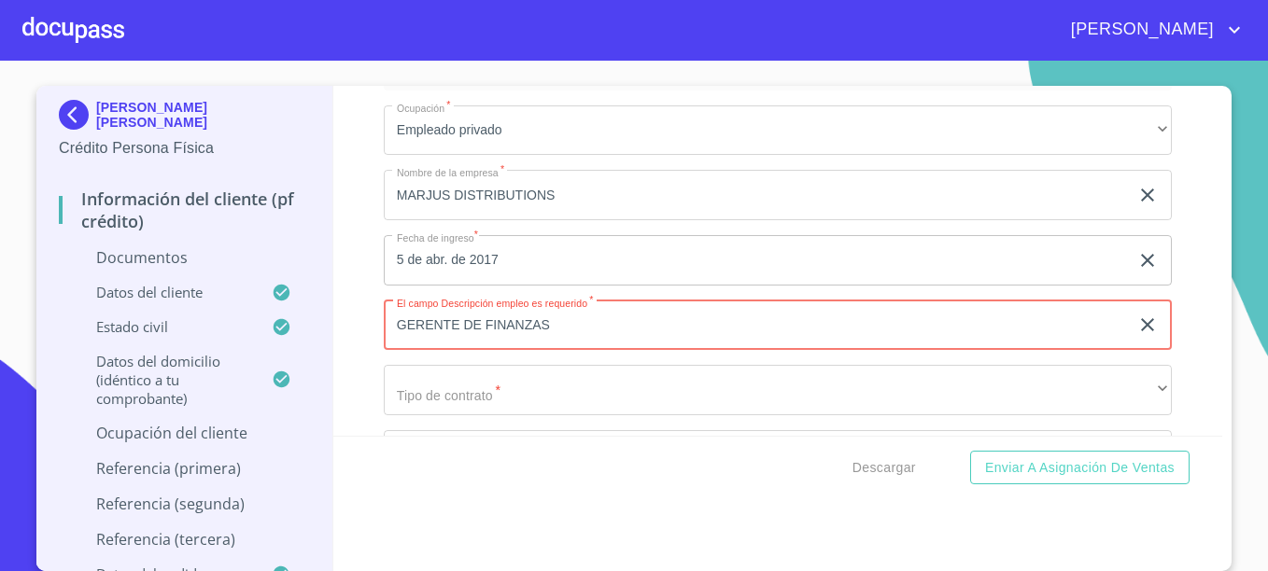
type input "GERENTE DE FINANZAS"
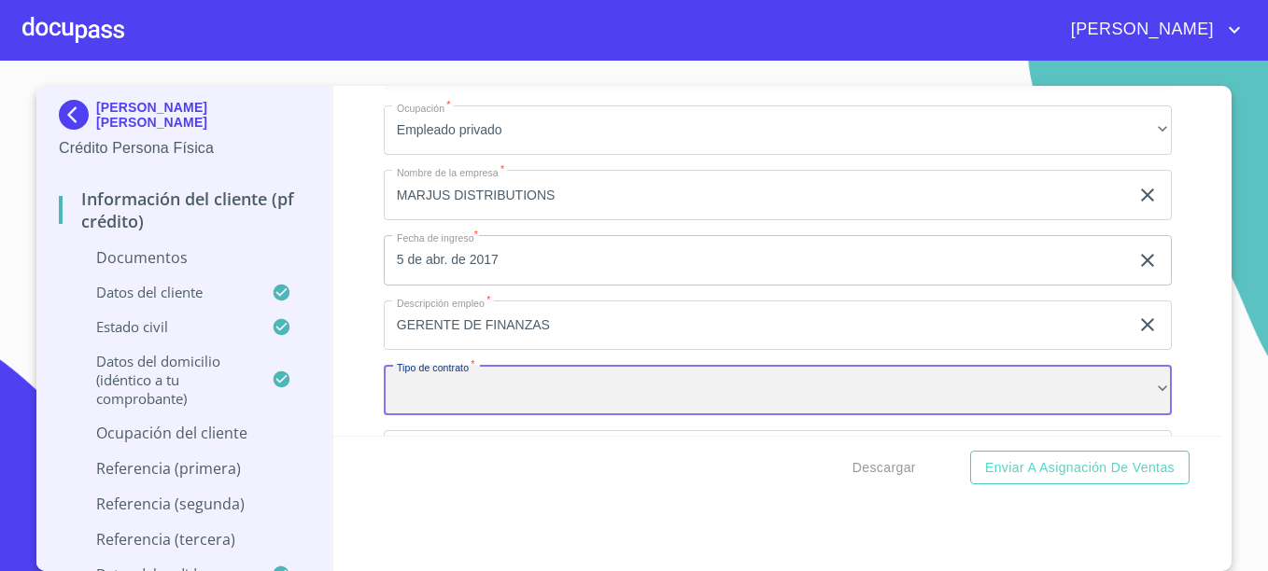
scroll to position [7343, 0]
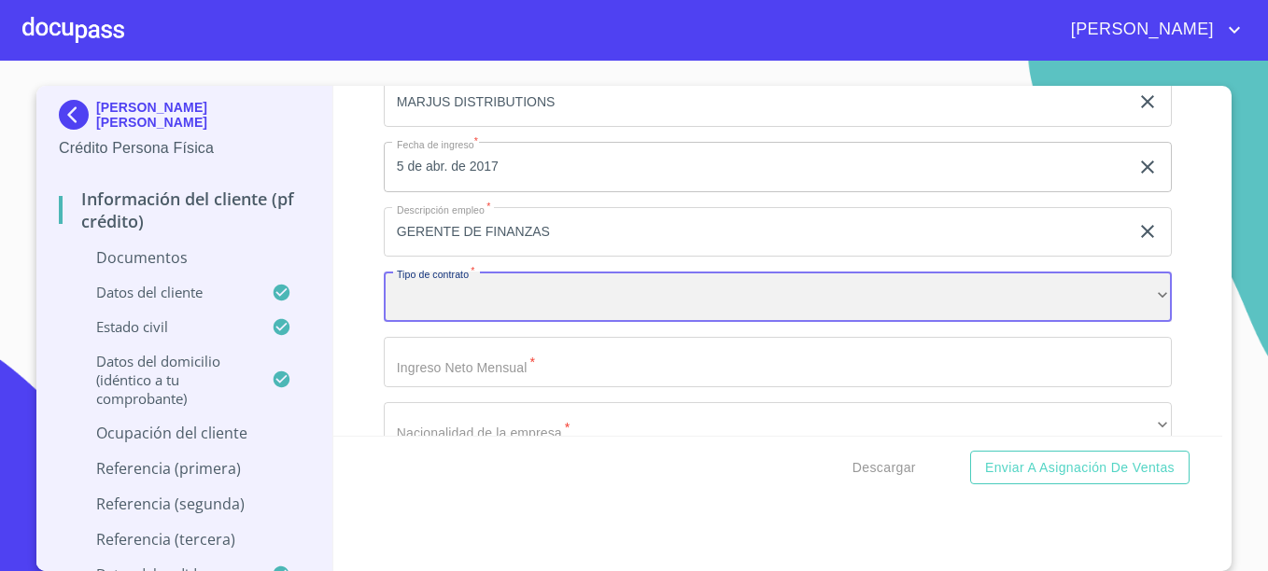
click at [450, 277] on div "​" at bounding box center [778, 297] width 788 height 50
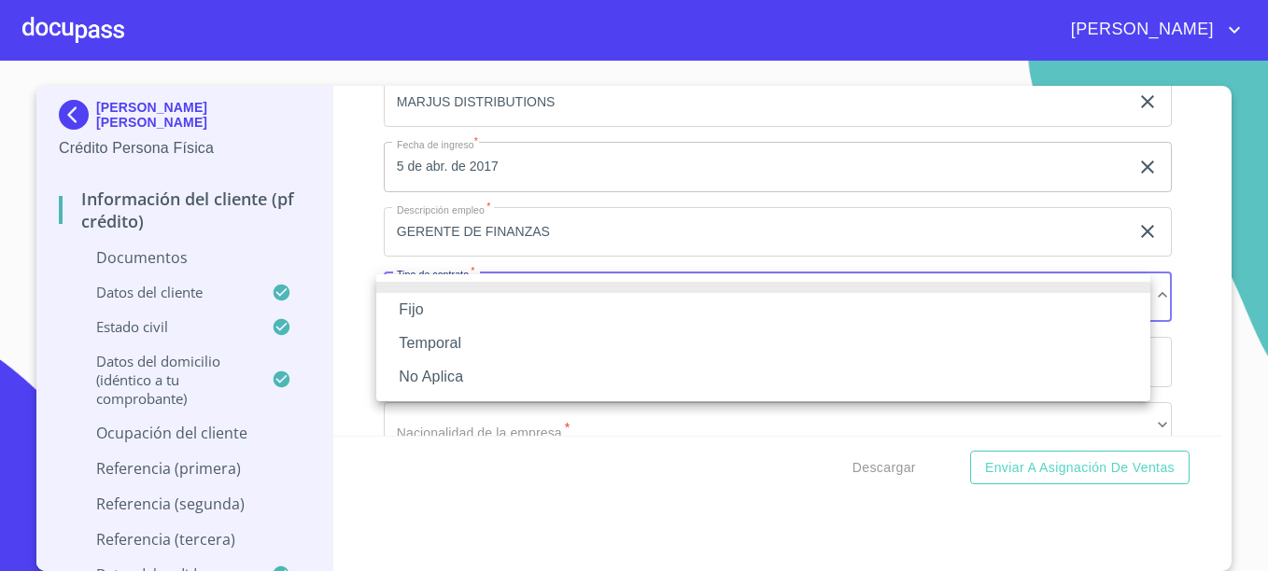
click at [421, 306] on li "Fijo" at bounding box center [763, 310] width 774 height 34
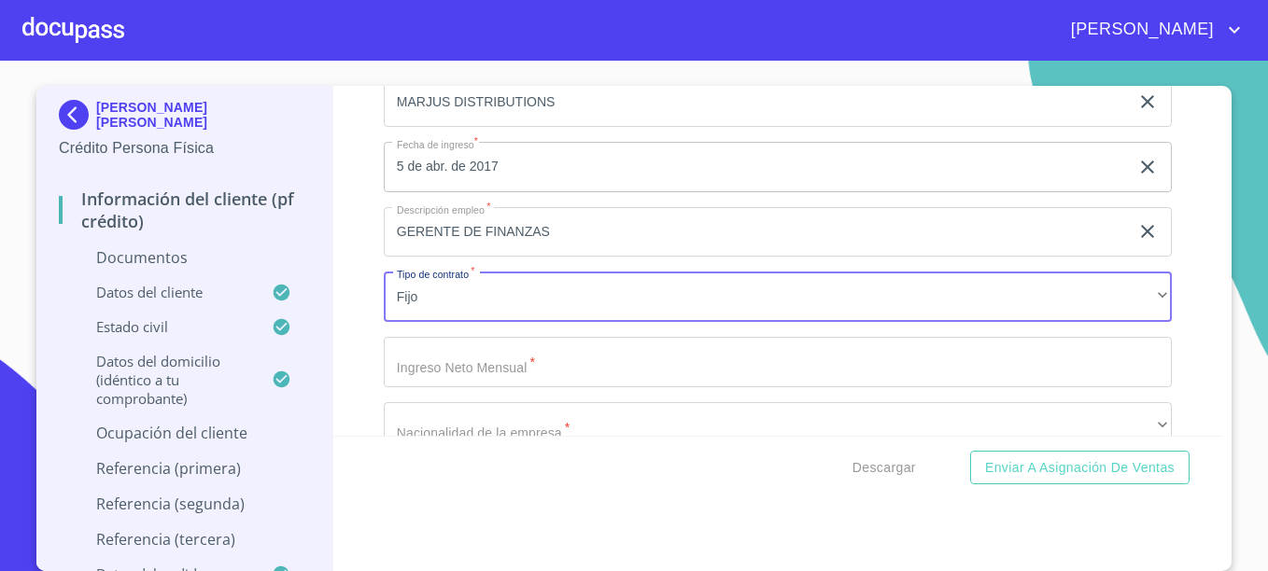
click at [463, 375] on input "Documento de identificación.   *" at bounding box center [778, 362] width 788 height 50
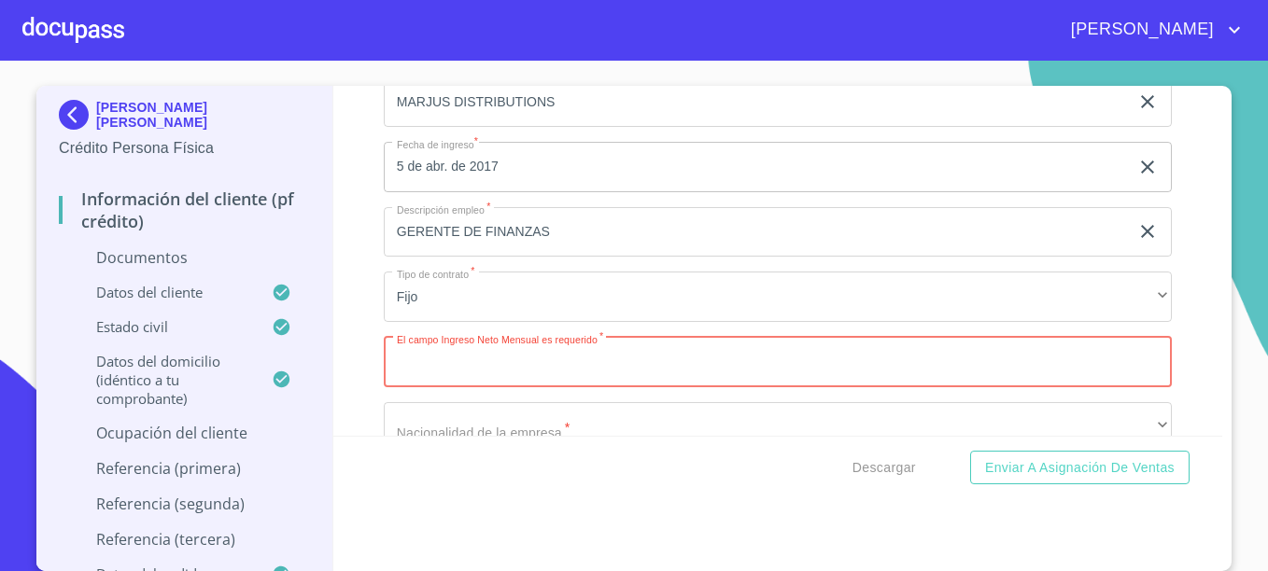
click at [462, 359] on input "Documento de identificación.   *" at bounding box center [778, 362] width 788 height 50
type input "20000"
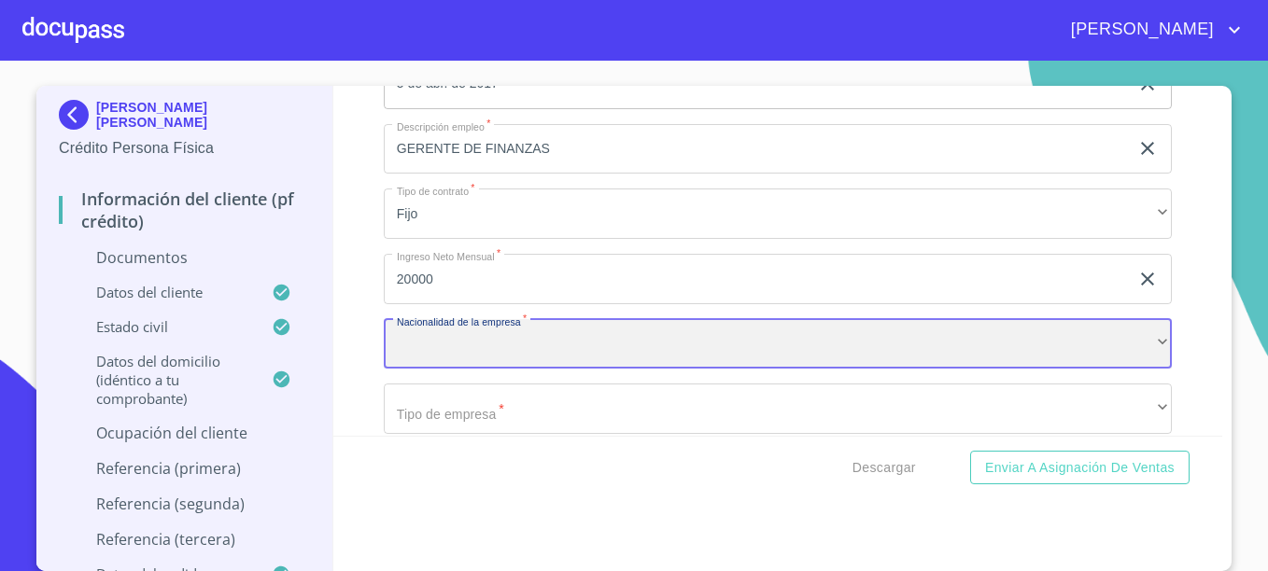
scroll to position [7453, 0]
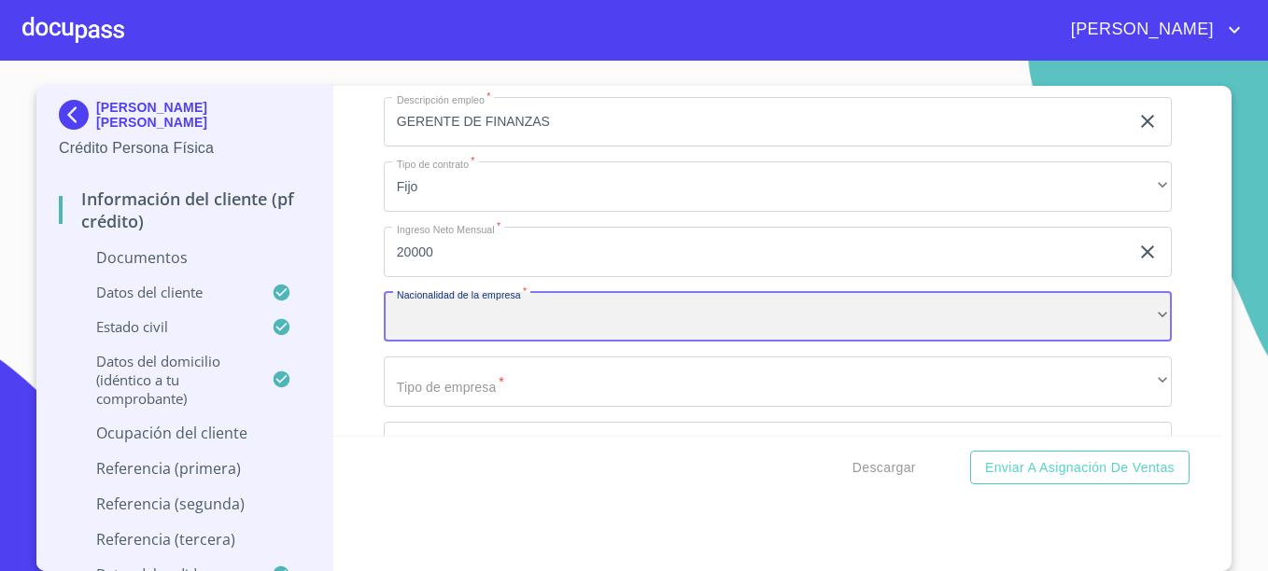
click at [477, 303] on div "​" at bounding box center [778, 317] width 788 height 50
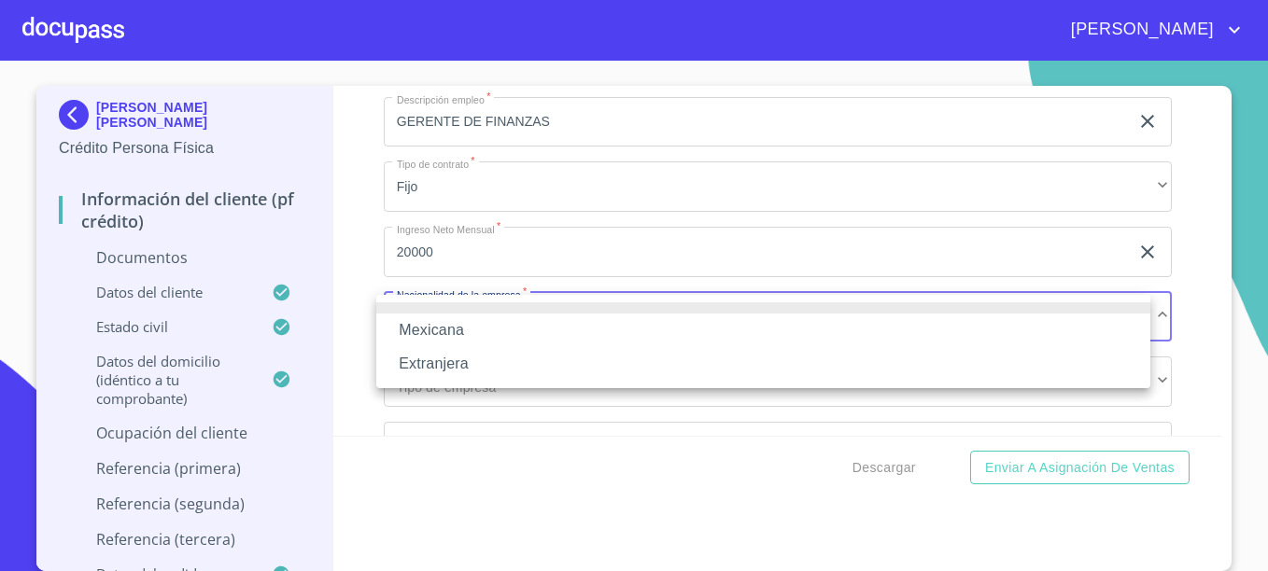
click at [440, 328] on li "Mexicana" at bounding box center [763, 331] width 774 height 34
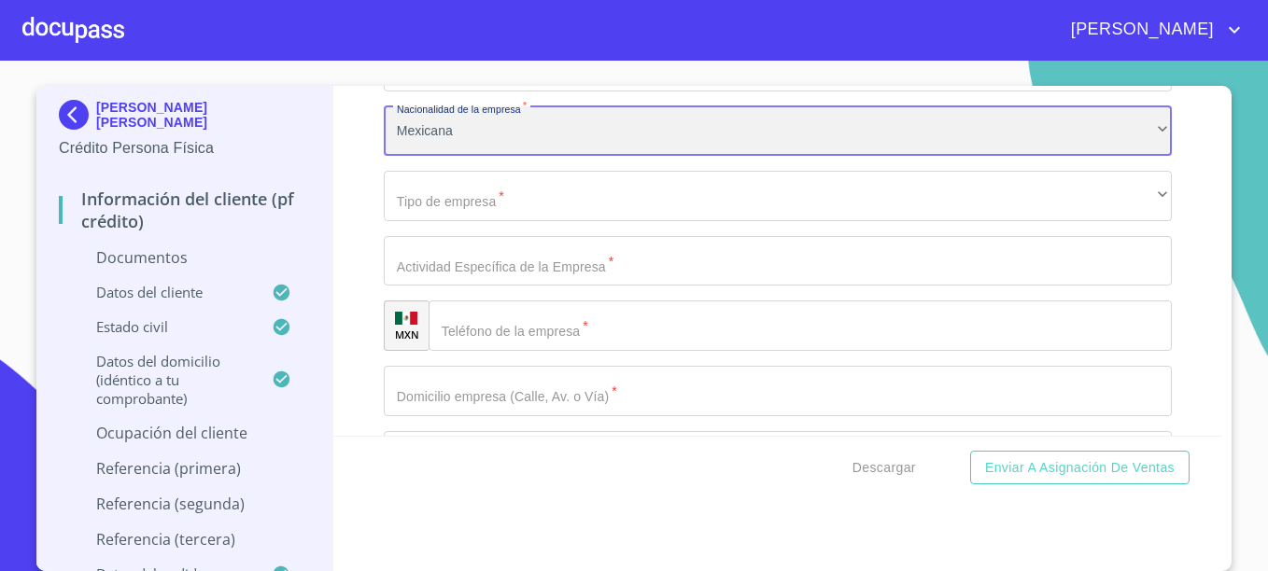
scroll to position [7640, 0]
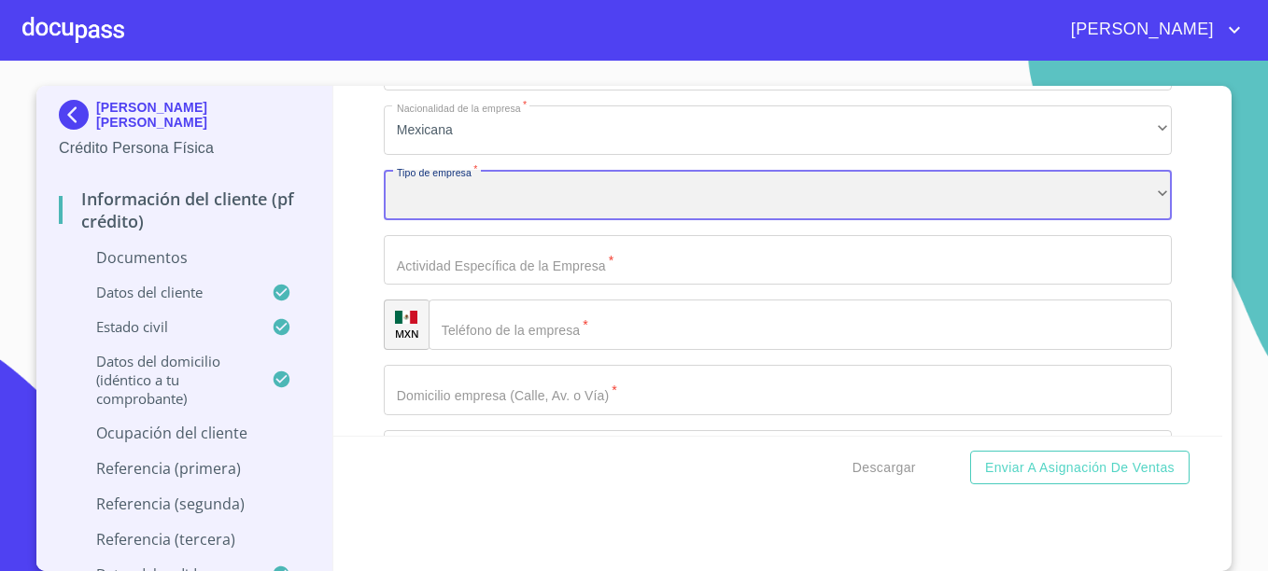
click at [475, 196] on div "​" at bounding box center [778, 195] width 788 height 50
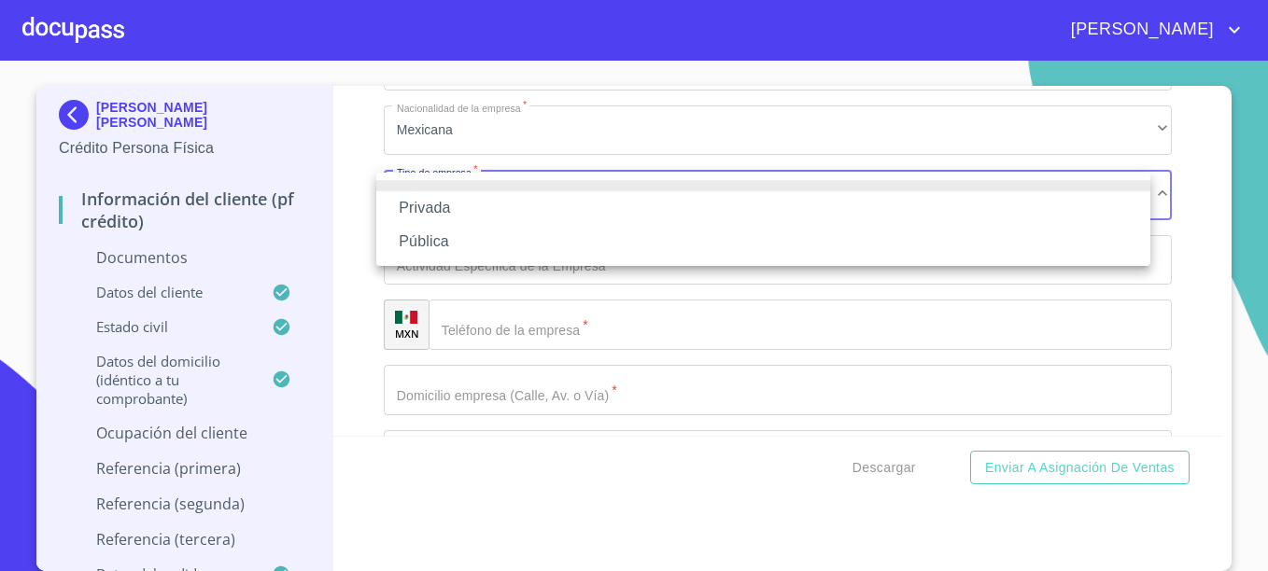
click at [425, 206] on li "Privada" at bounding box center [763, 208] width 774 height 34
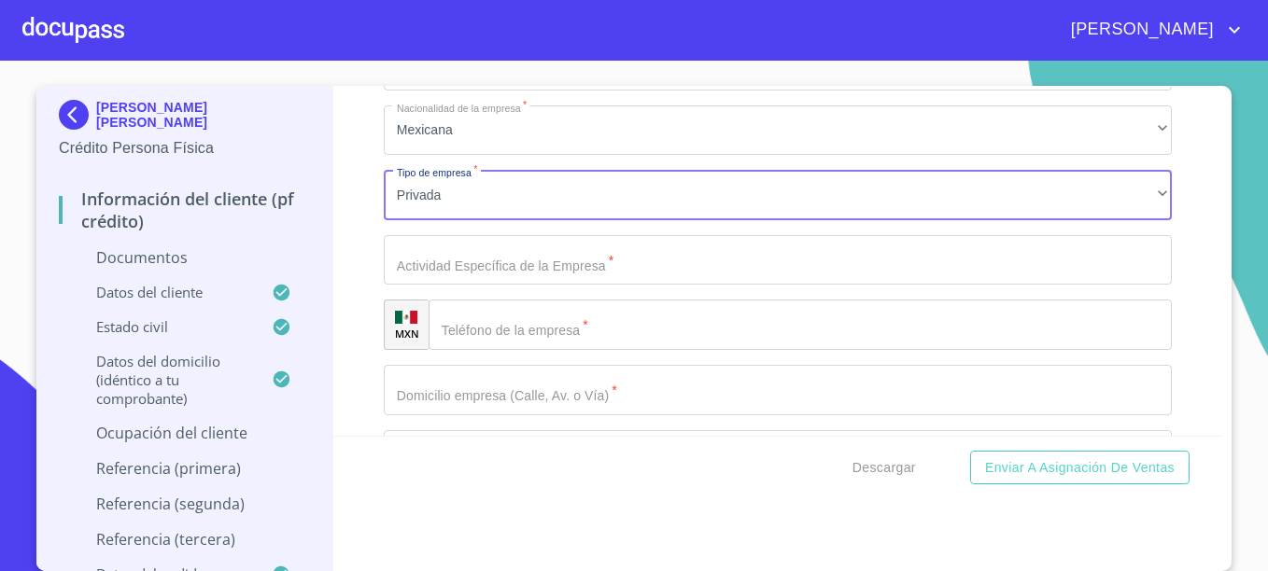
click at [417, 259] on input "Documento de identificación.   *" at bounding box center [778, 260] width 788 height 50
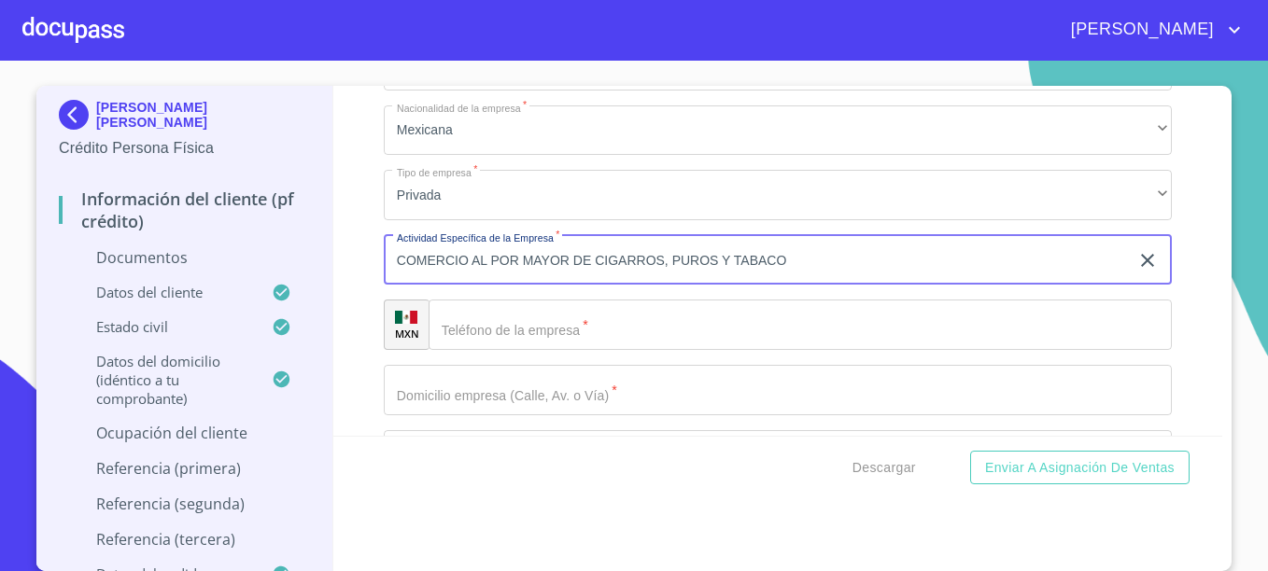
type input "COMERCIO AL POR MAYOR DE CIGARROS, PUROS Y TABACO"
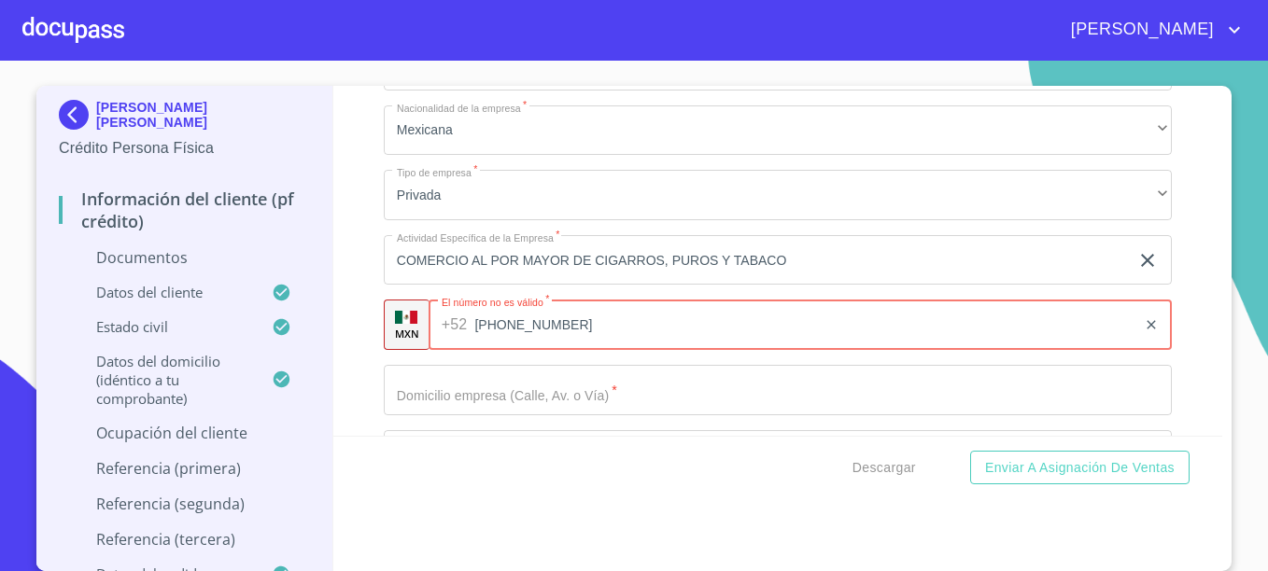
type input "[PHONE_NUMBER]"
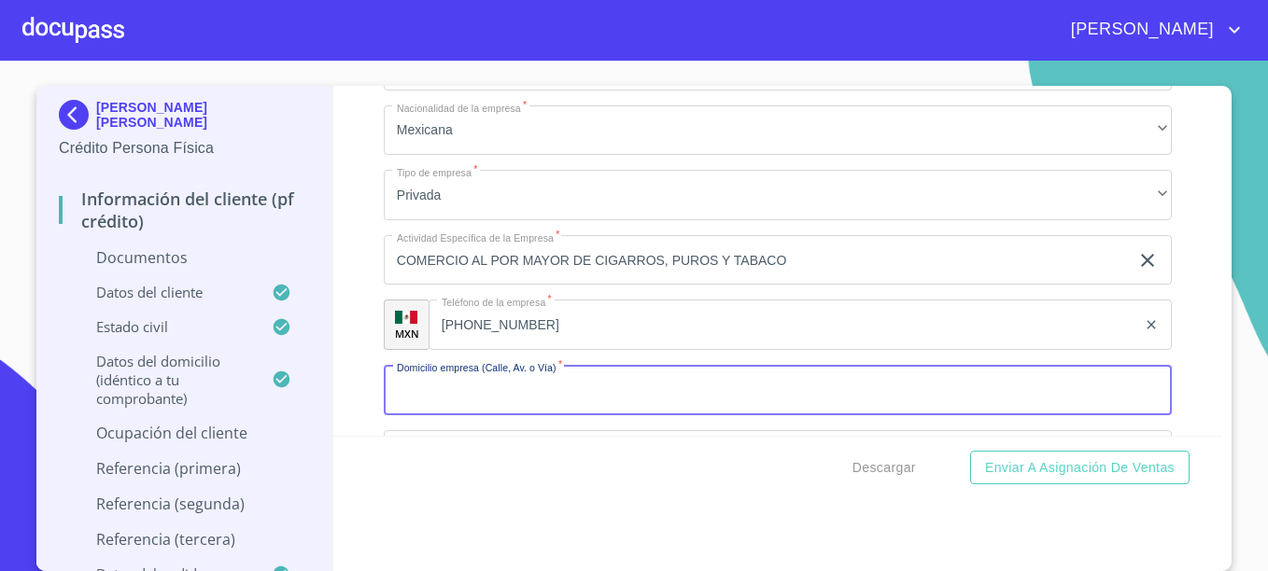
scroll to position [7733, 0]
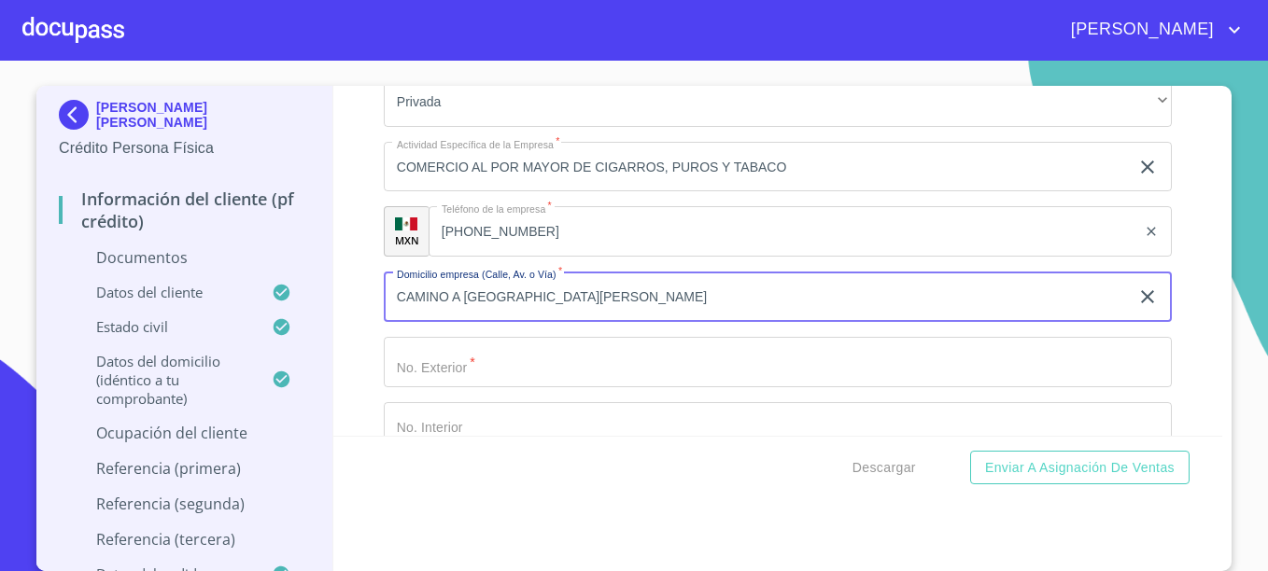
type input "CAMINO A [GEOGRAPHIC_DATA][PERSON_NAME]"
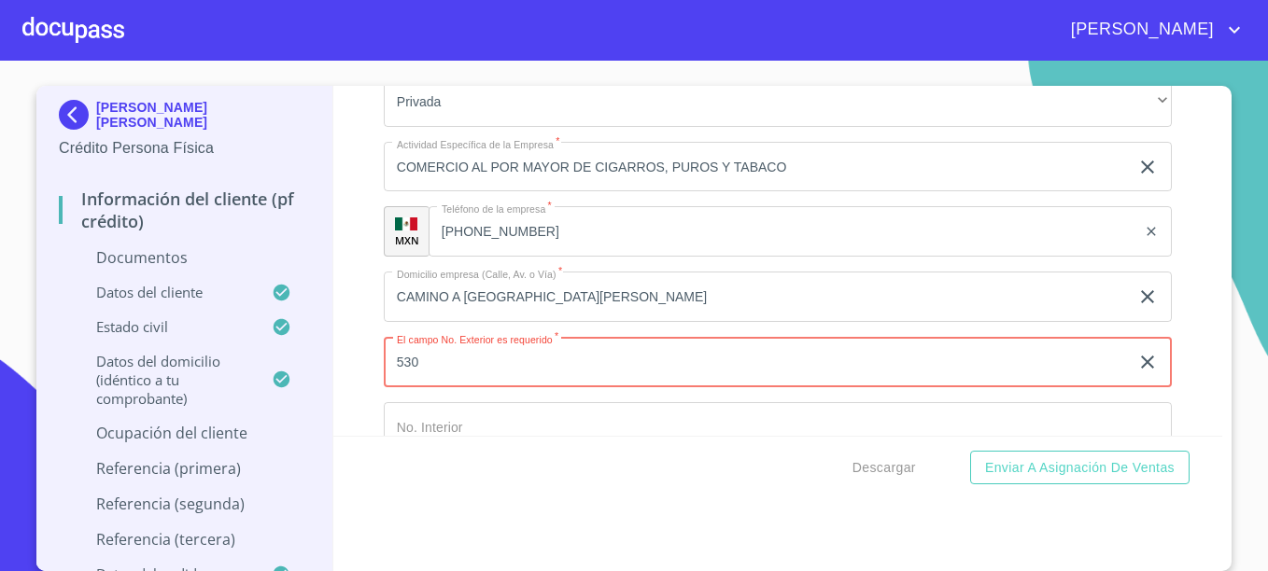
type input "530"
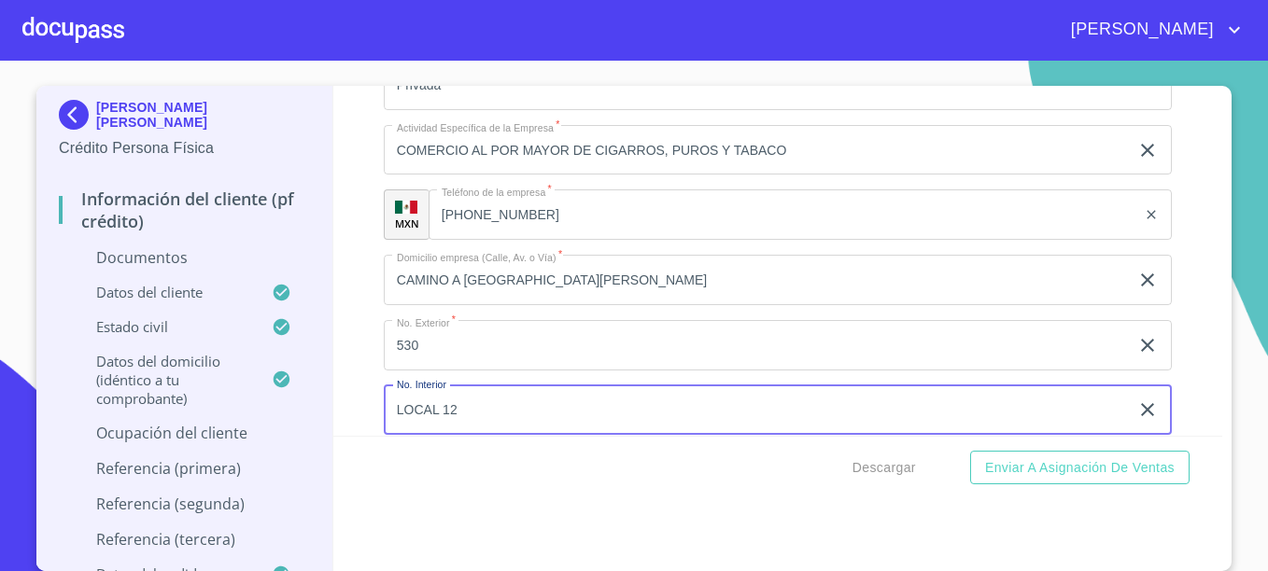
type input "LOCAL 12"
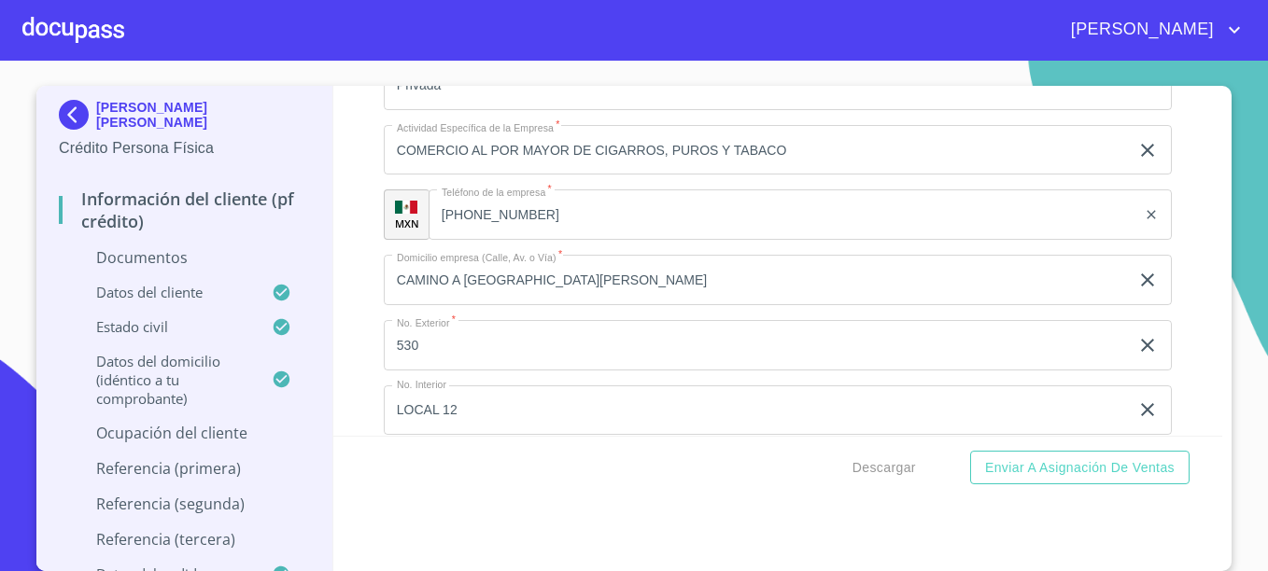
scroll to position [7965, 0]
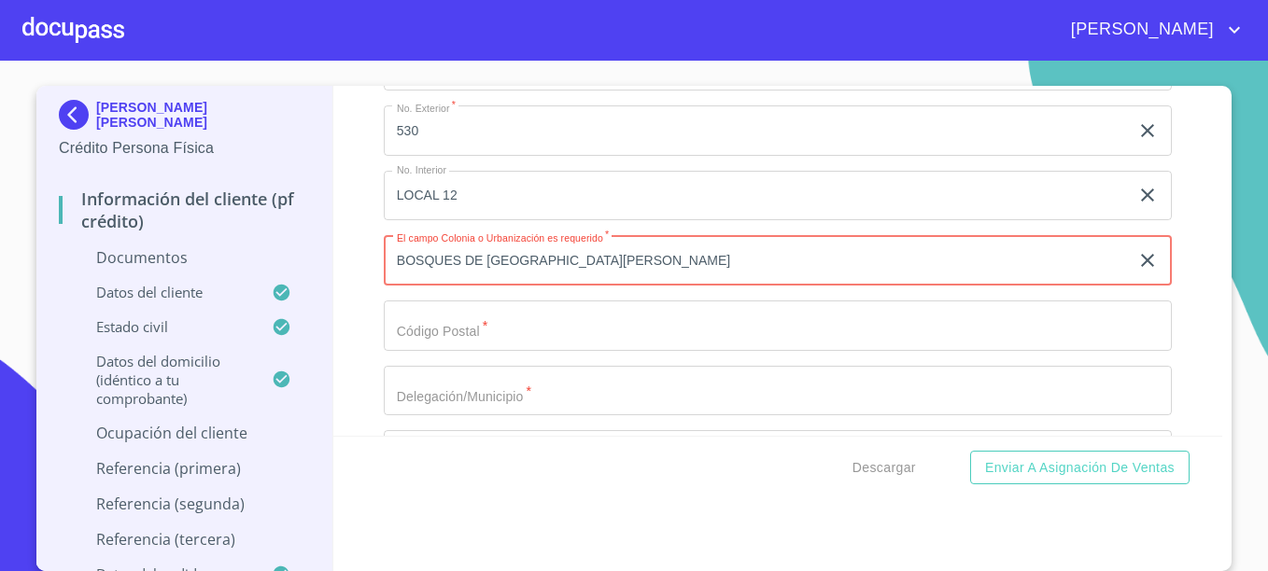
type input "BOSQUES DE [GEOGRAPHIC_DATA][PERSON_NAME]"
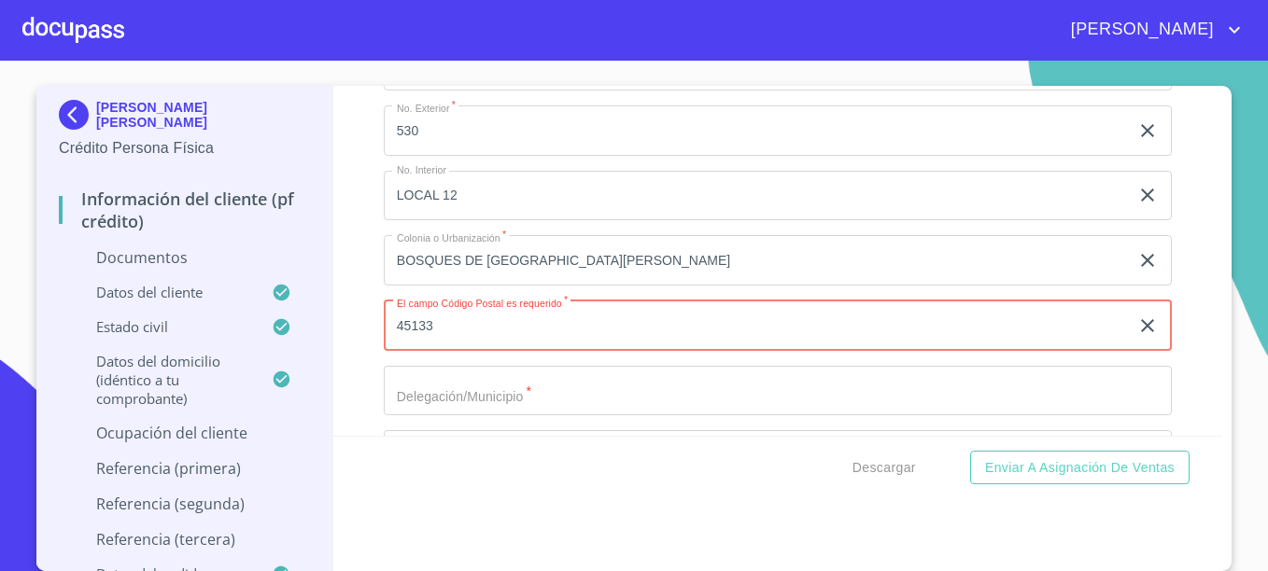
type input "45133"
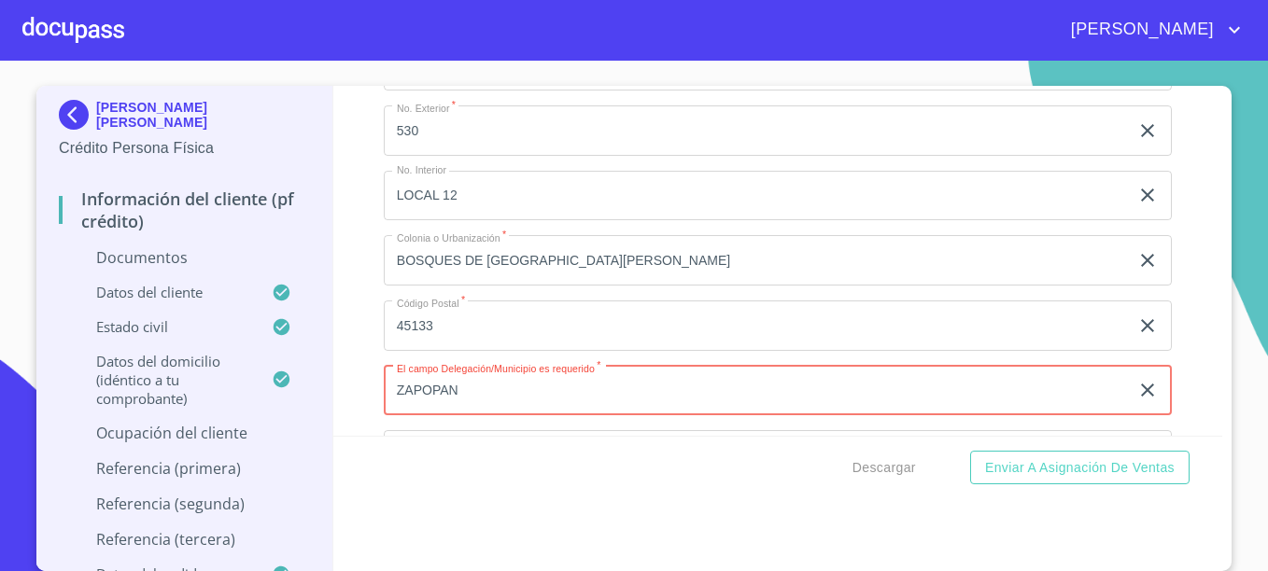
type input "ZAPOPAN"
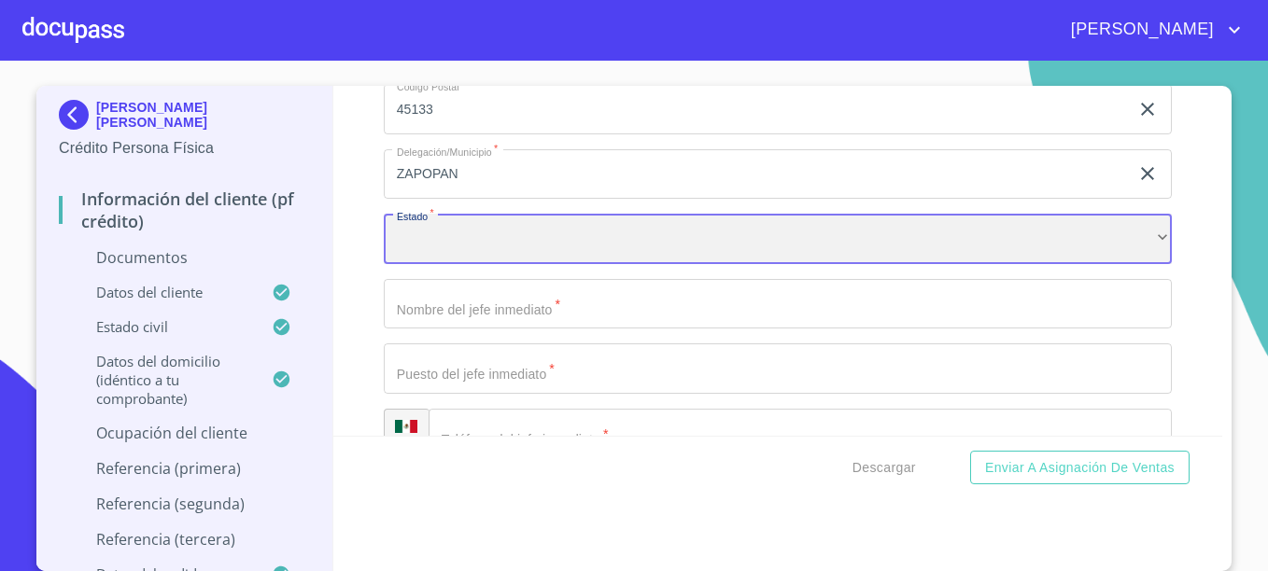
scroll to position [8196, 0]
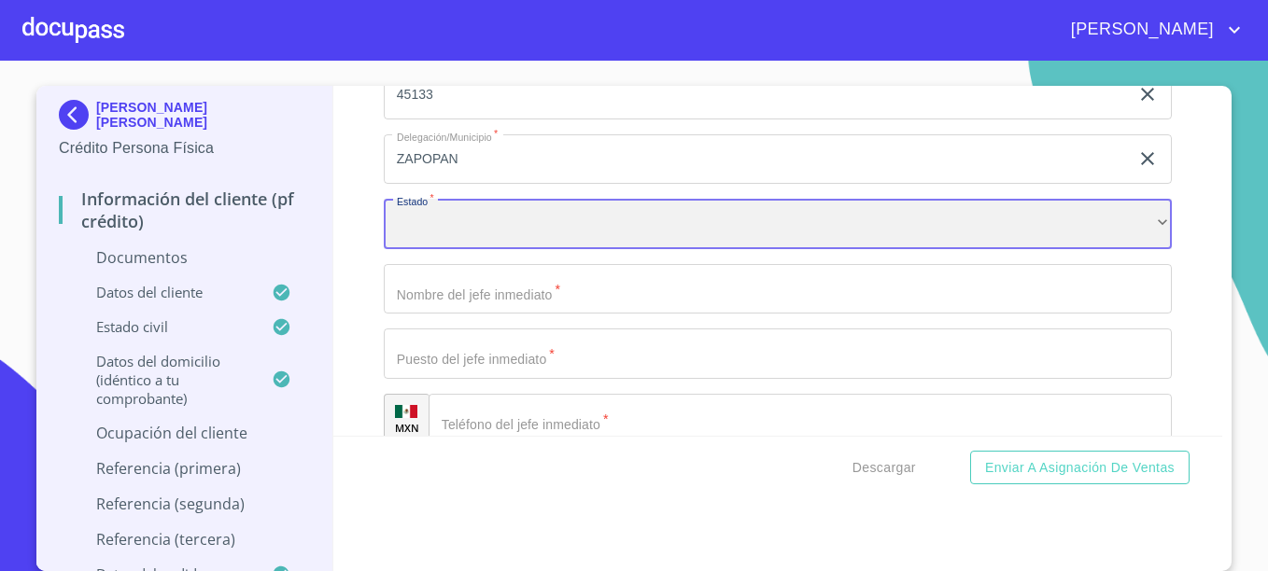
click at [510, 220] on div "​" at bounding box center [778, 224] width 788 height 50
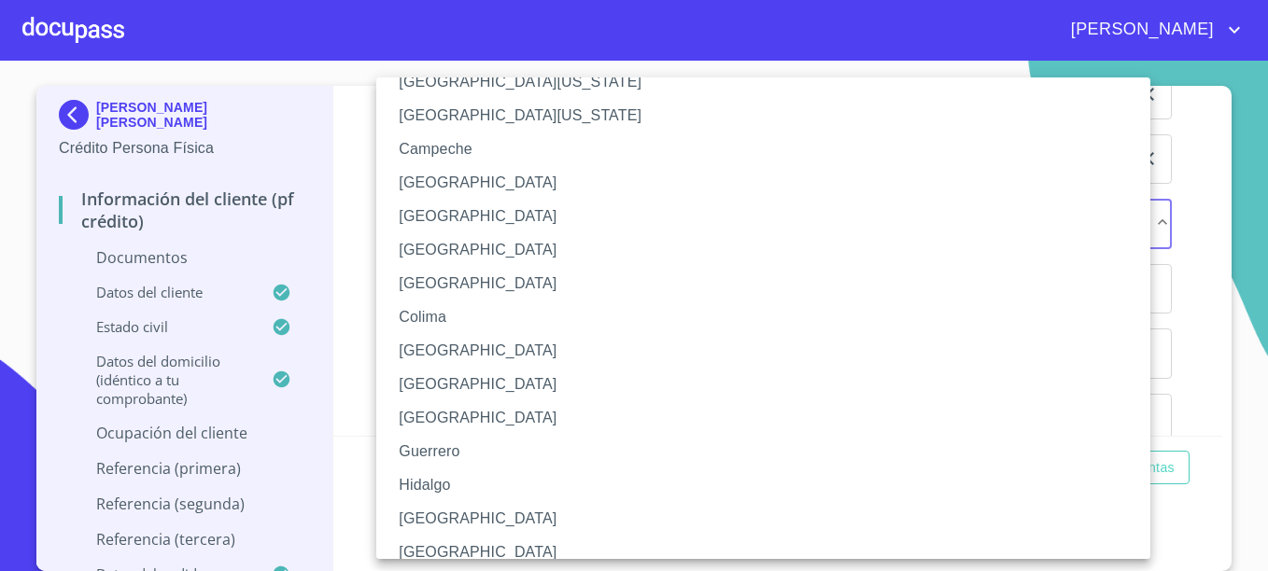
scroll to position [93, 0]
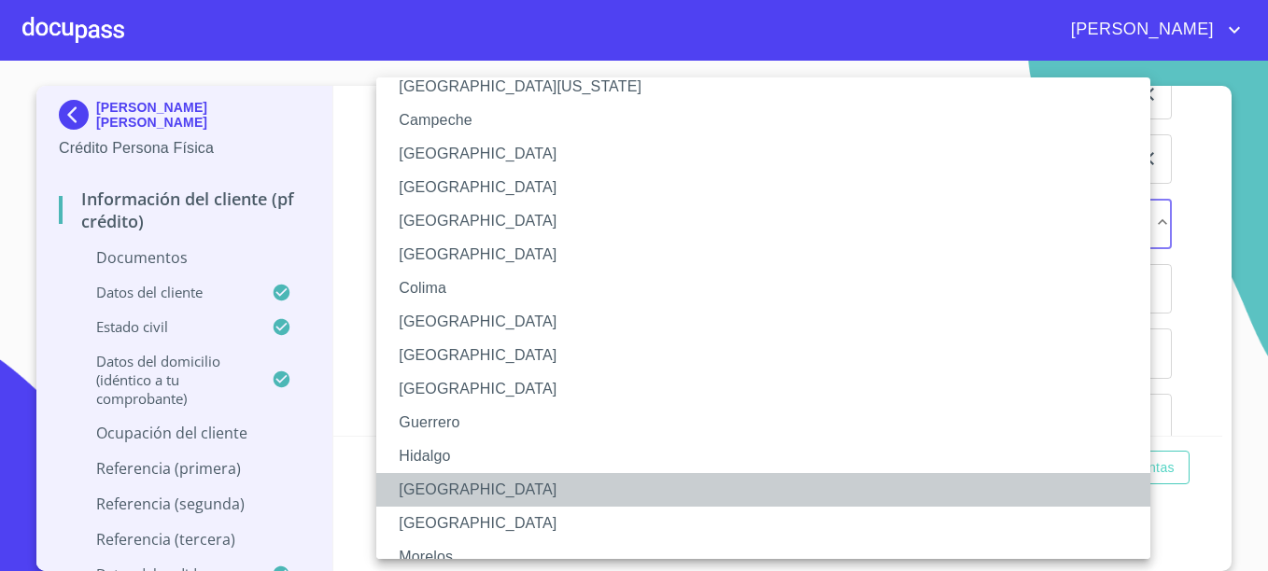
click at [437, 482] on li "[GEOGRAPHIC_DATA]" at bounding box center [770, 490] width 788 height 34
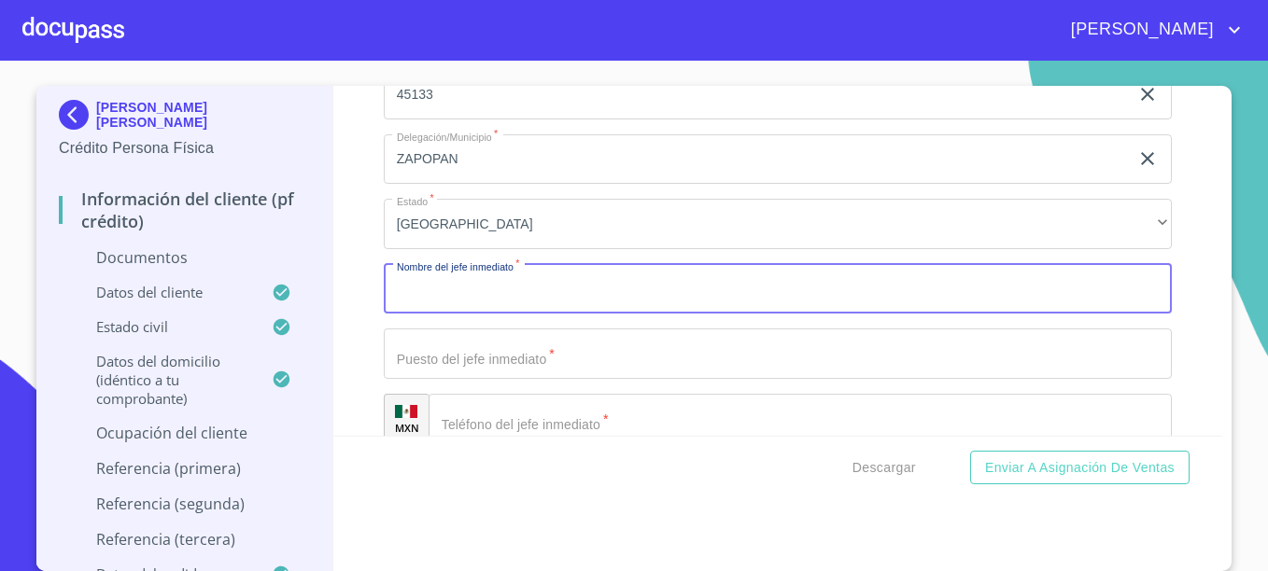
click at [469, 297] on input "Documento de identificación.   *" at bounding box center [778, 289] width 788 height 50
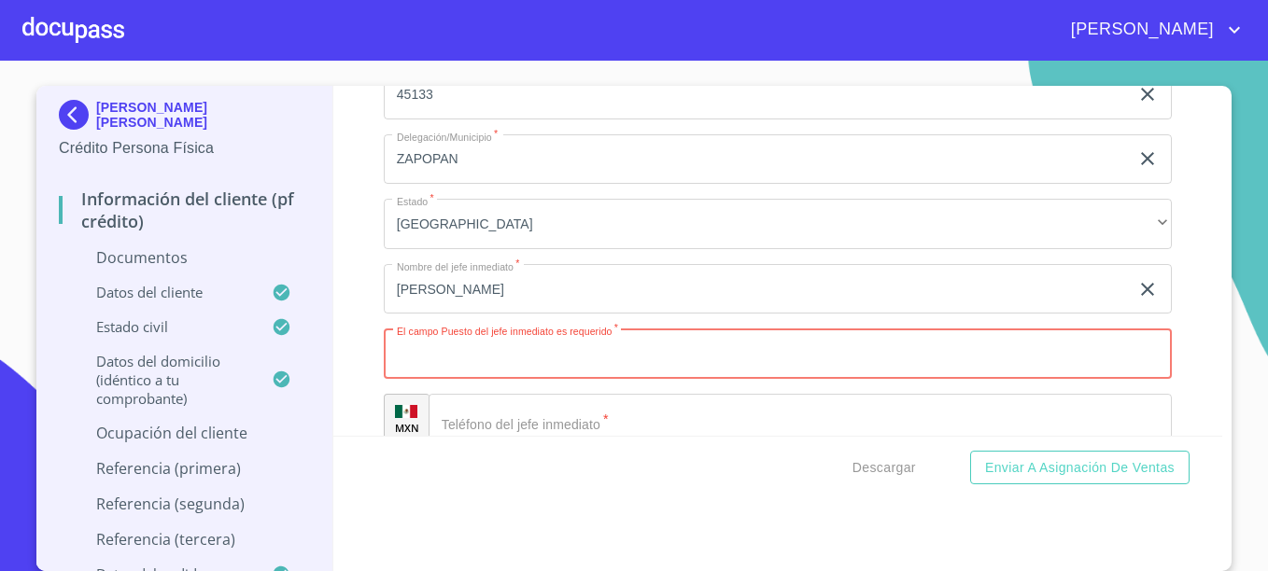
click at [513, 288] on input "[PERSON_NAME]" at bounding box center [756, 289] width 745 height 50
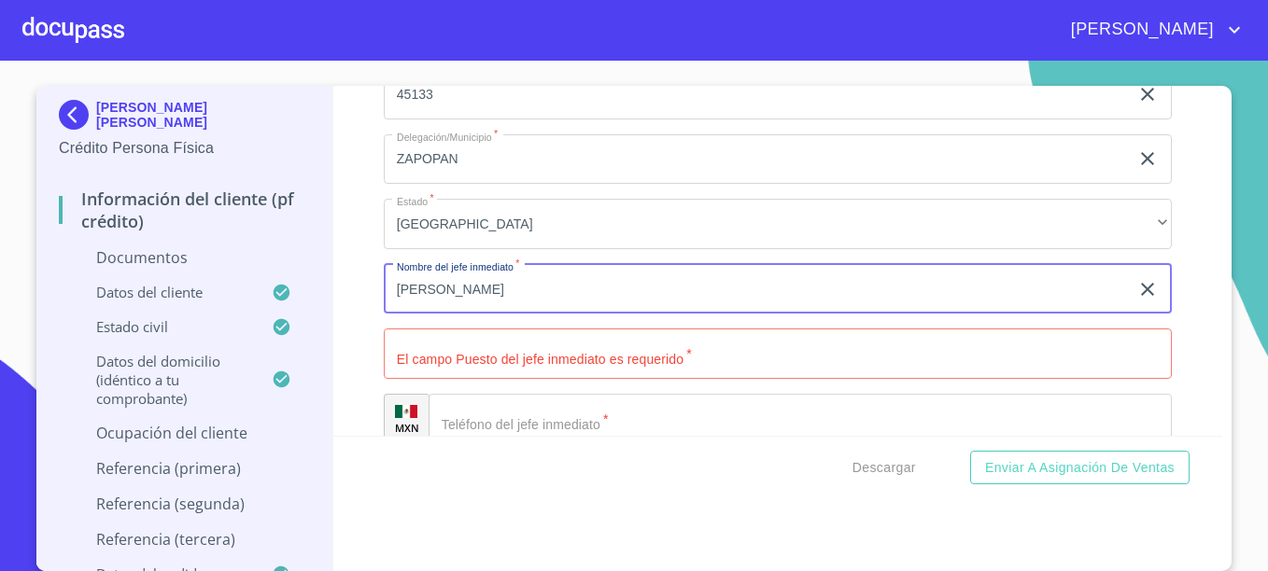
type input "[PERSON_NAME]"
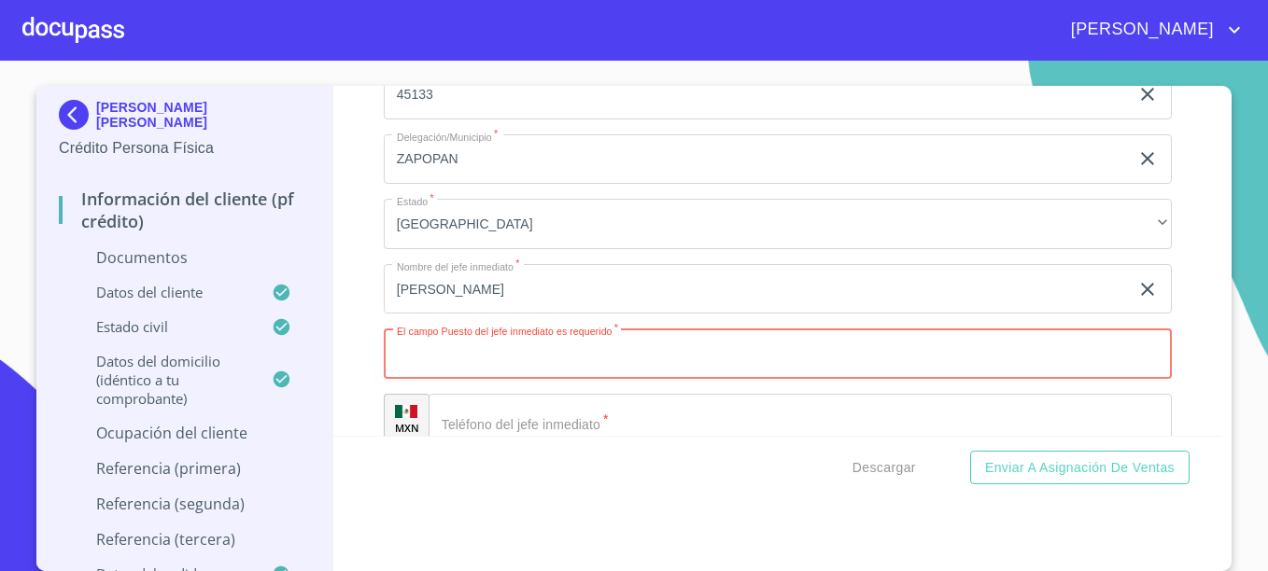
click at [520, 357] on input "Documento de identificación.   *" at bounding box center [778, 354] width 788 height 50
type input "DIRECTOR DE FINANZAS"
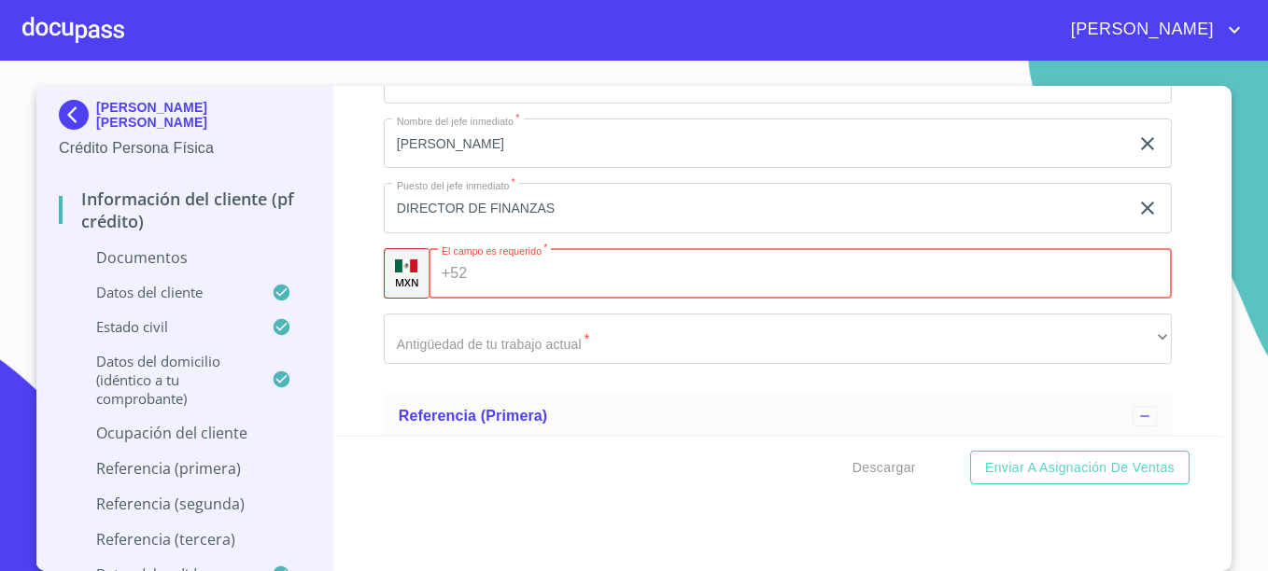
scroll to position [8391, 0]
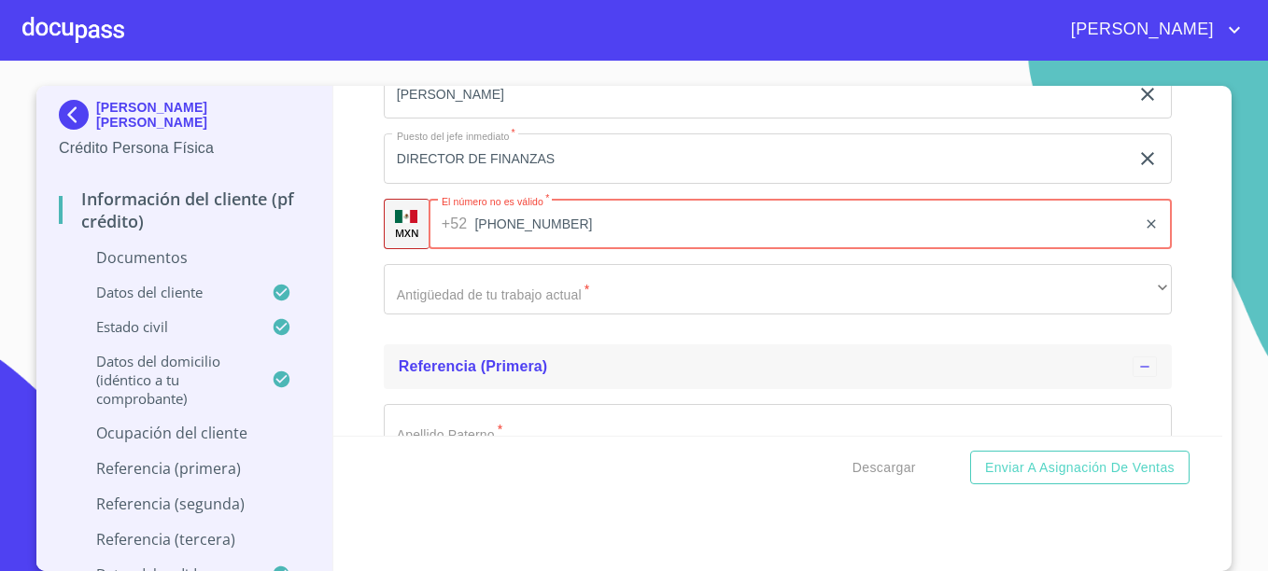
type input "[PHONE_NUMBER]"
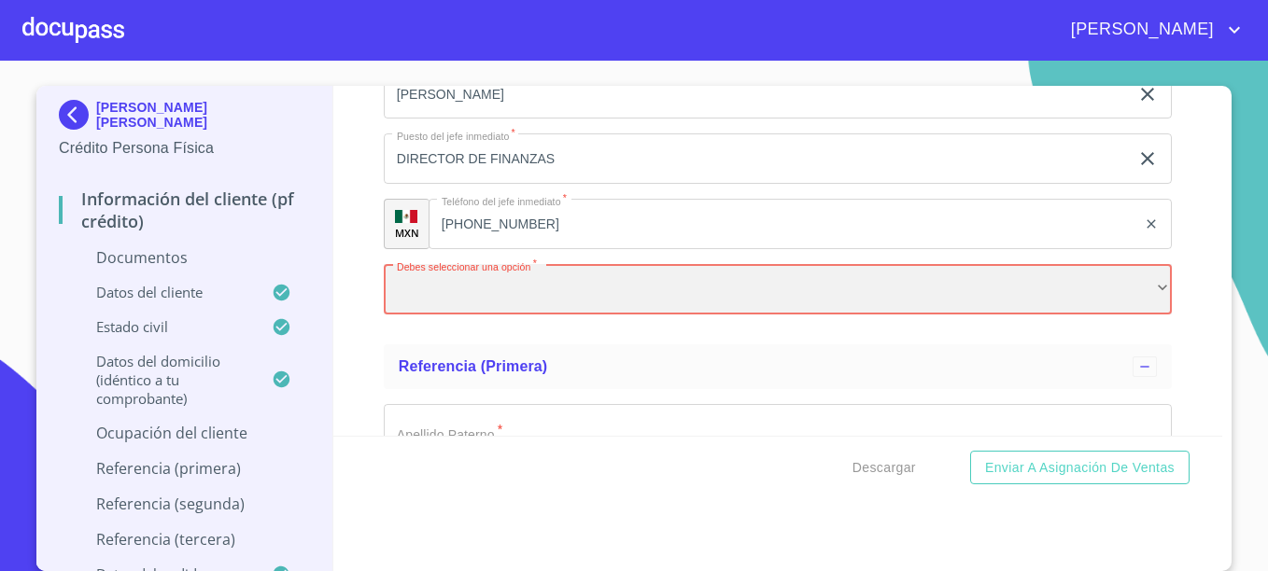
click at [501, 300] on div "​" at bounding box center [778, 289] width 788 height 50
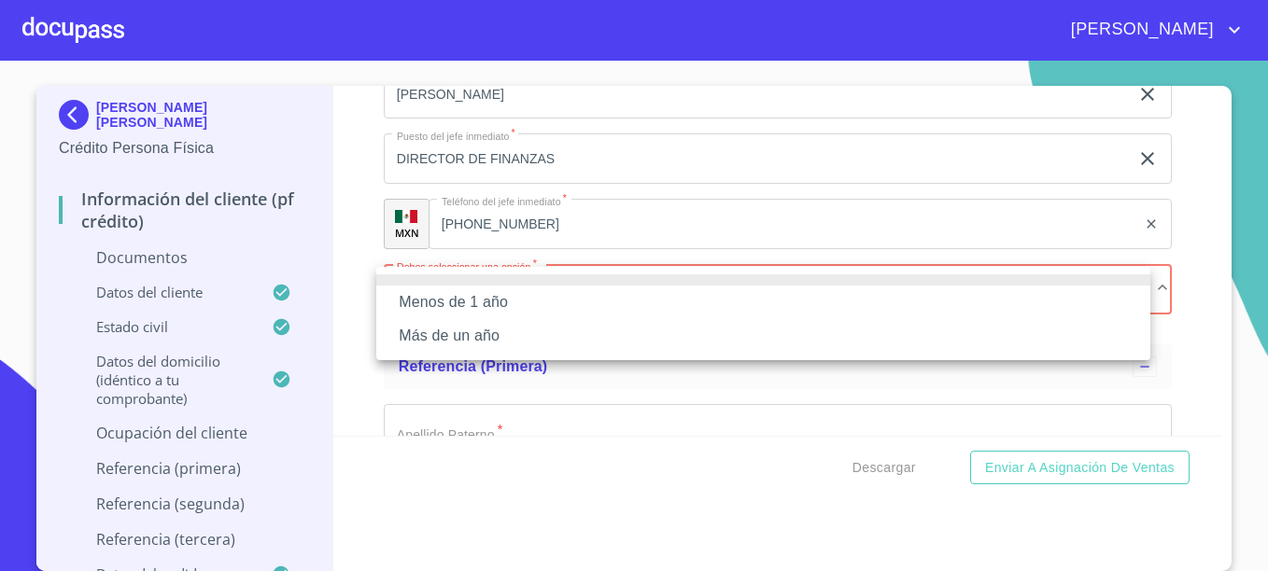
click at [447, 337] on li "Más de un año" at bounding box center [763, 336] width 774 height 34
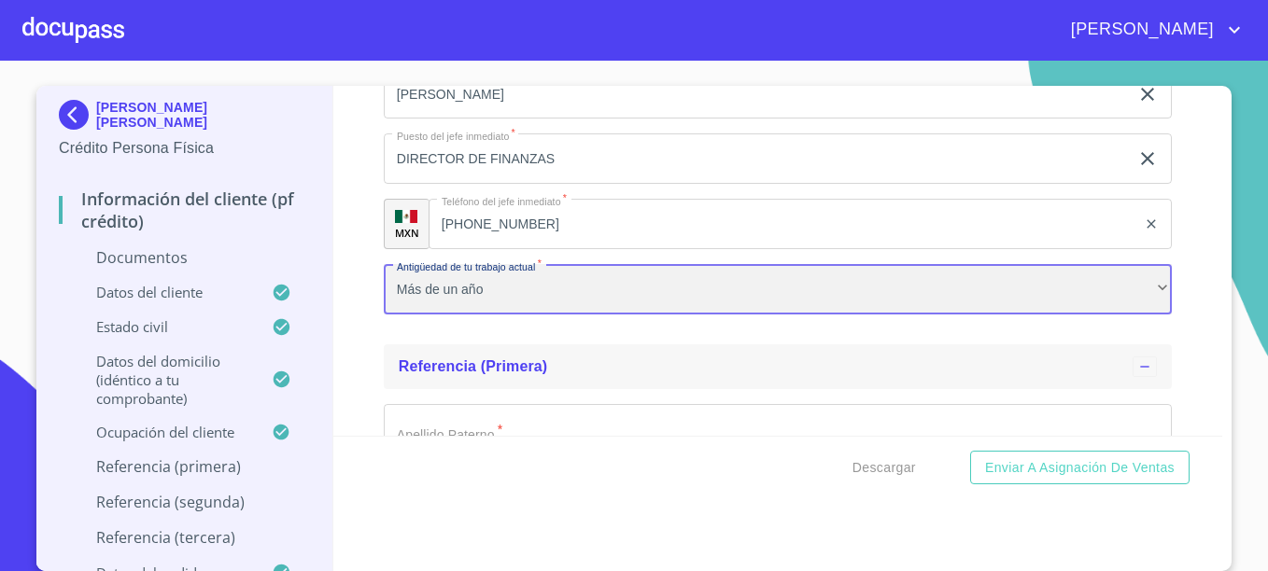
scroll to position [8484, 0]
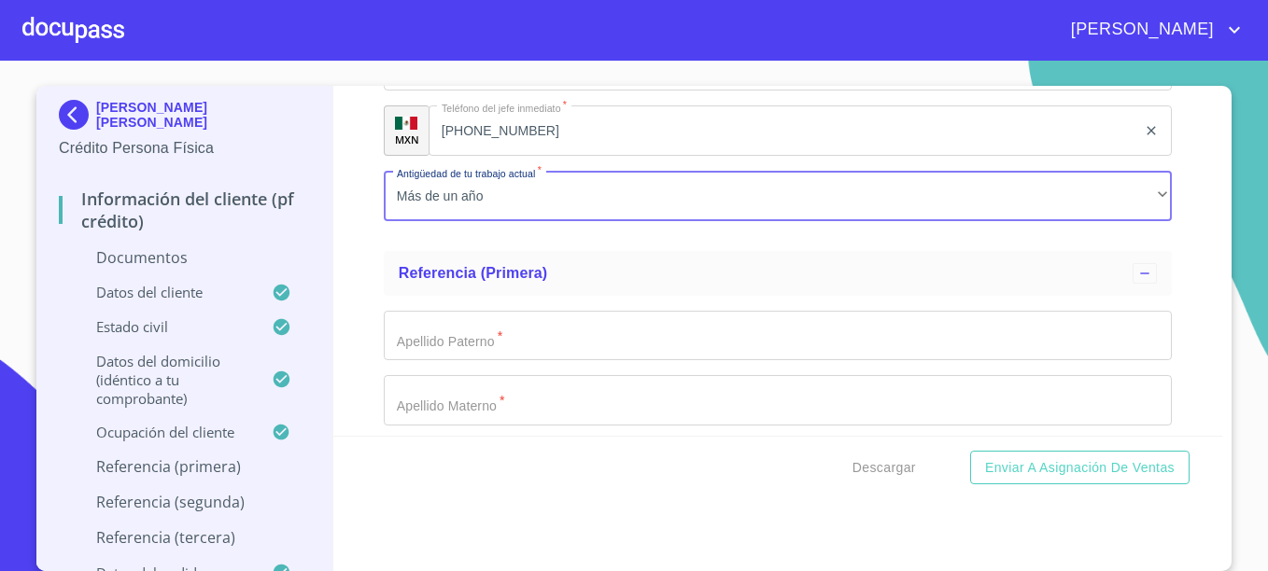
click at [492, 347] on input "Documento de identificación.   *" at bounding box center [778, 336] width 788 height 50
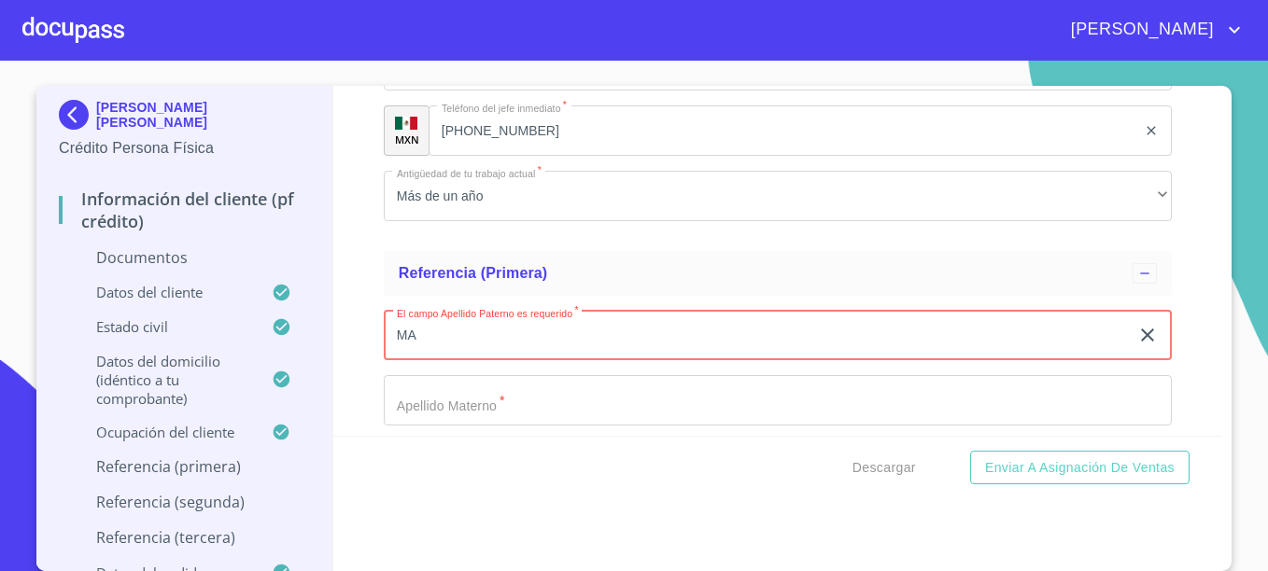
type input "M"
type input "[PERSON_NAME]"
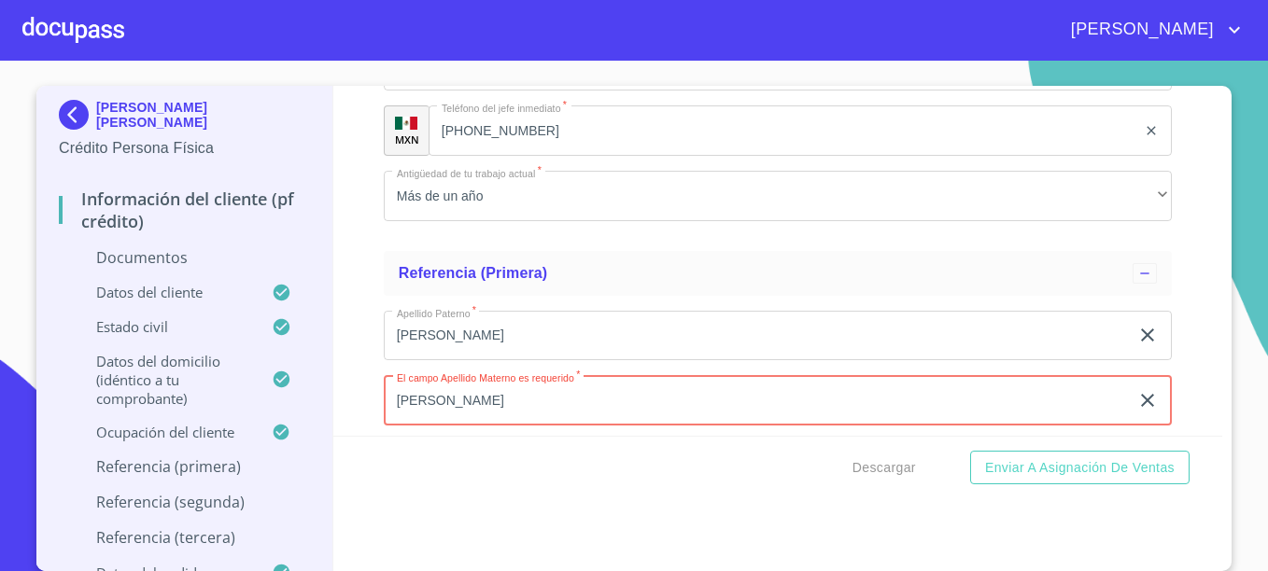
type input "[PERSON_NAME]"
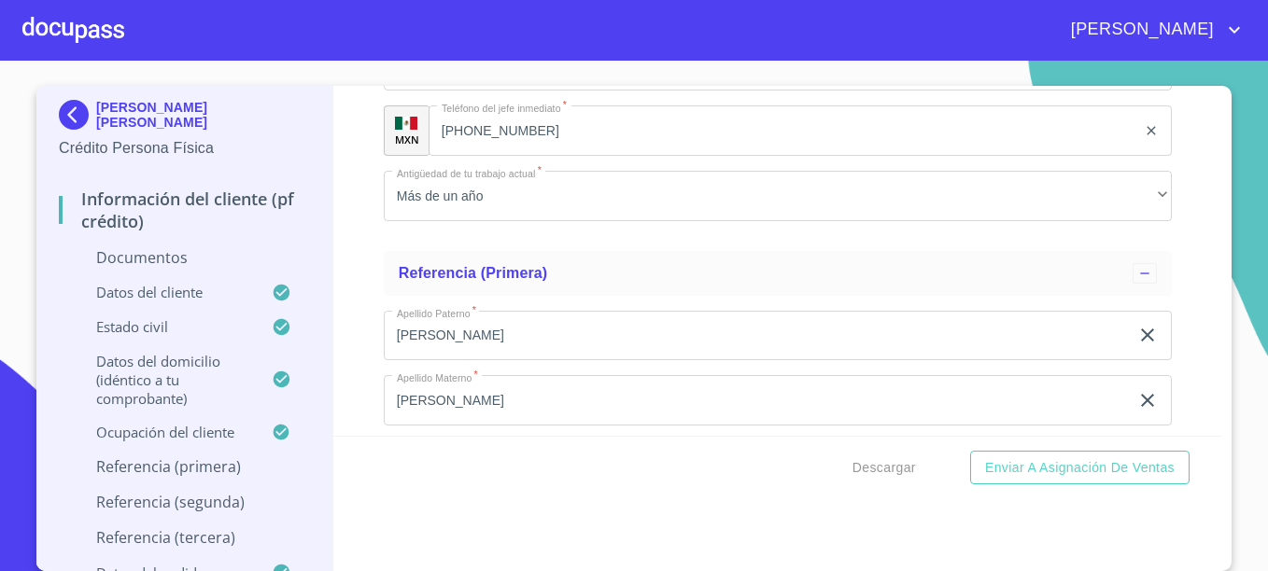
scroll to position [8689, 0]
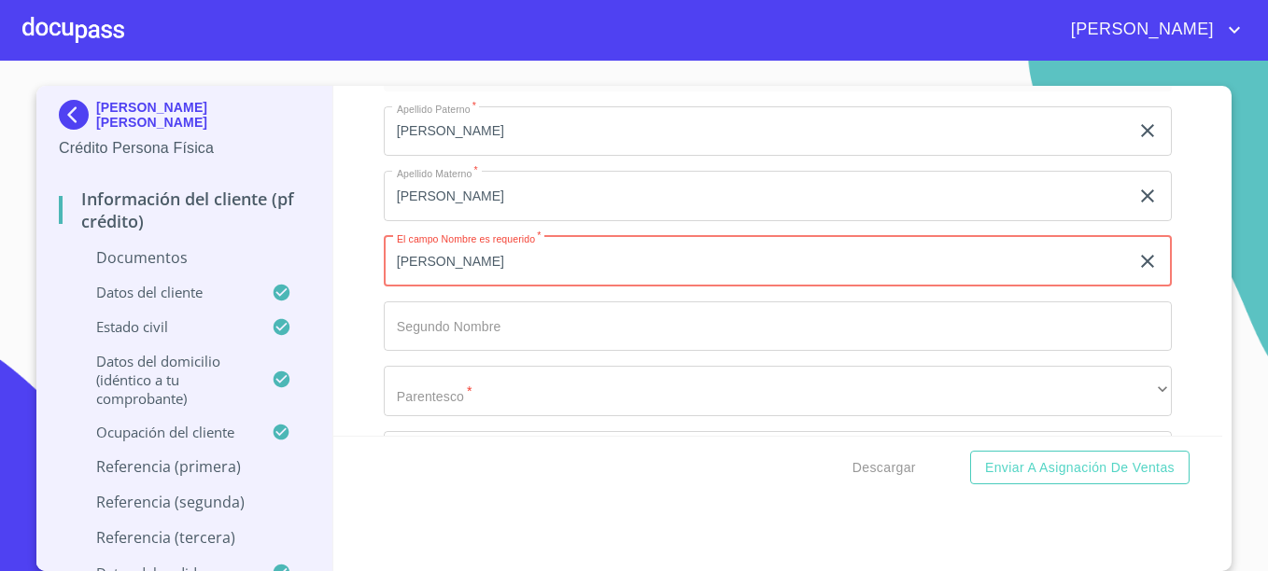
type input "[PERSON_NAME]"
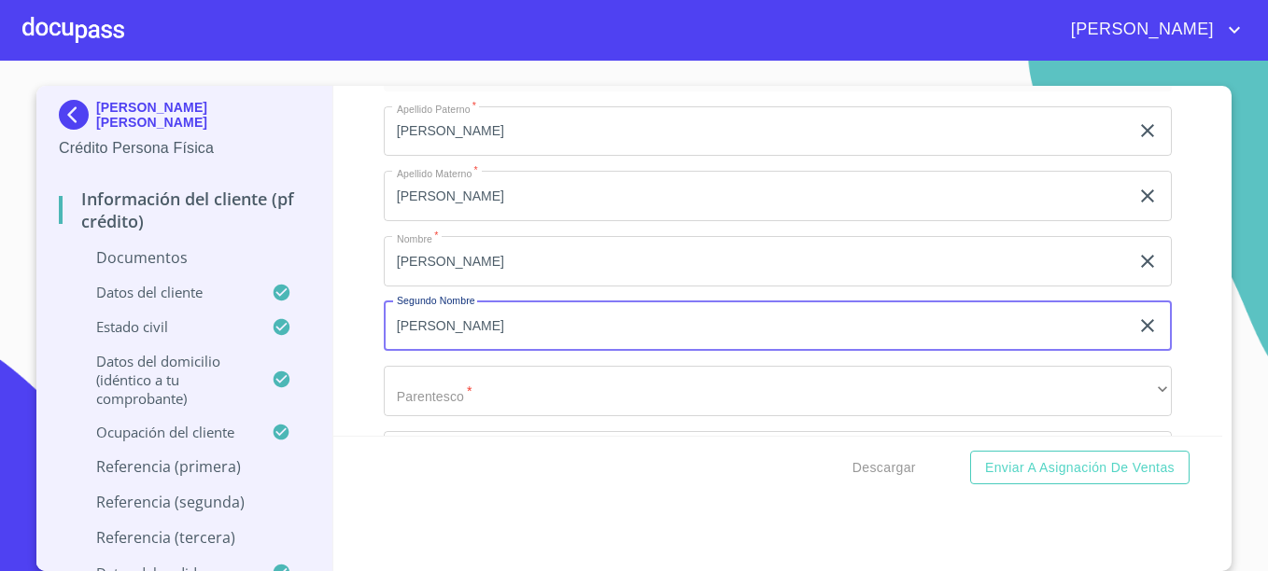
type input "[PERSON_NAME]"
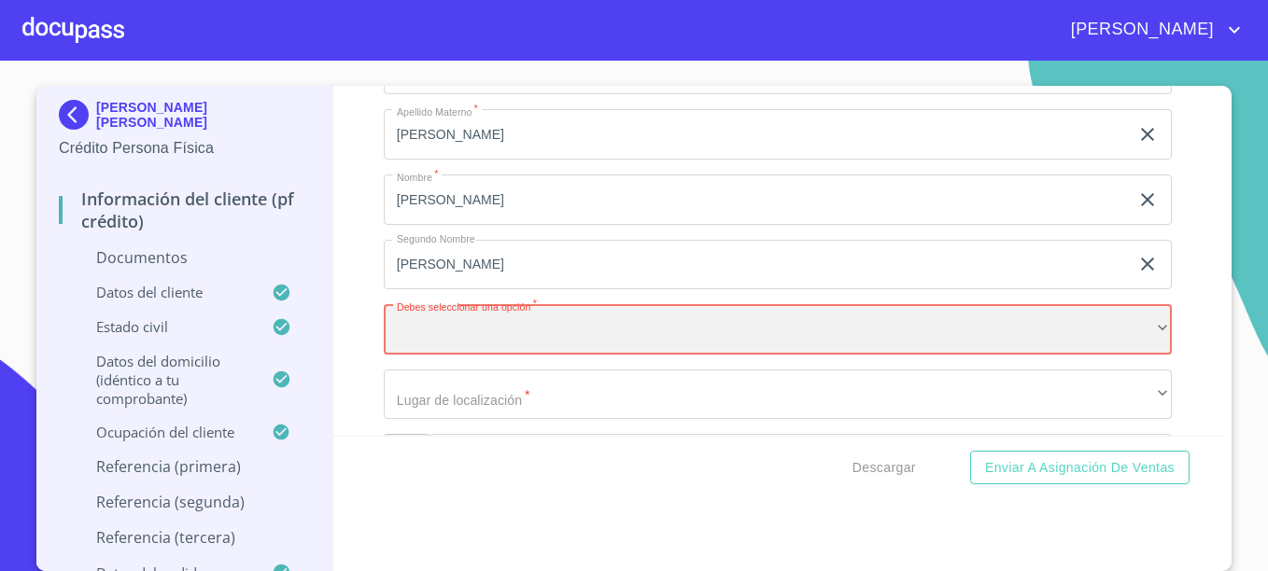
scroll to position [8782, 0]
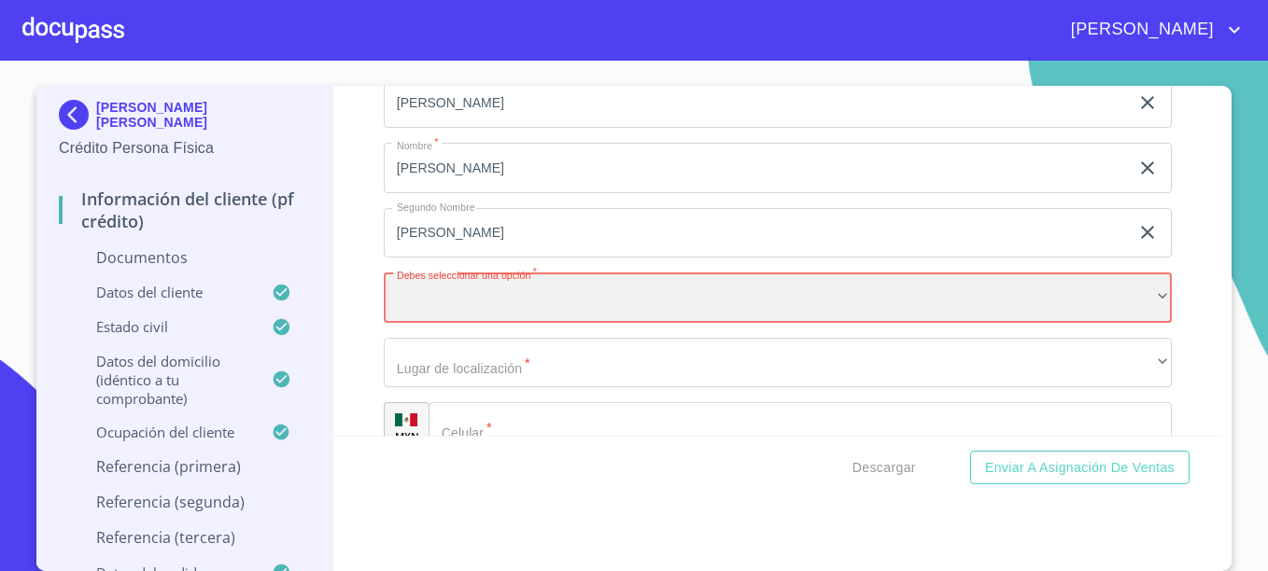
click at [490, 300] on div "​" at bounding box center [778, 298] width 788 height 50
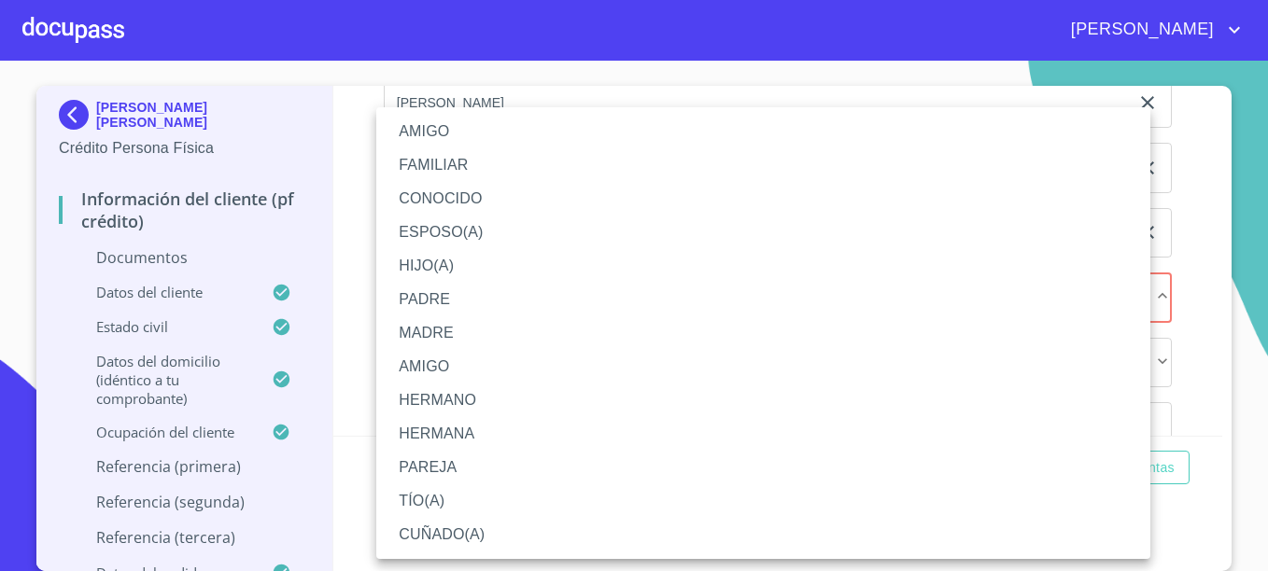
click at [455, 399] on li "HERMANO" at bounding box center [763, 401] width 774 height 34
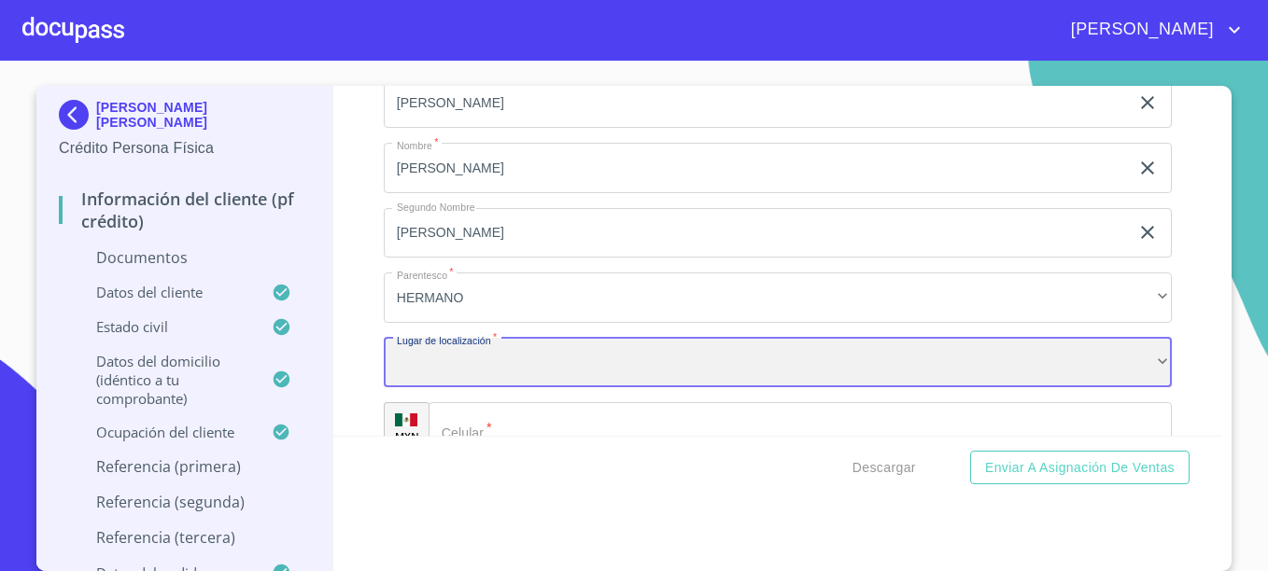
click at [488, 353] on div "​" at bounding box center [778, 363] width 788 height 50
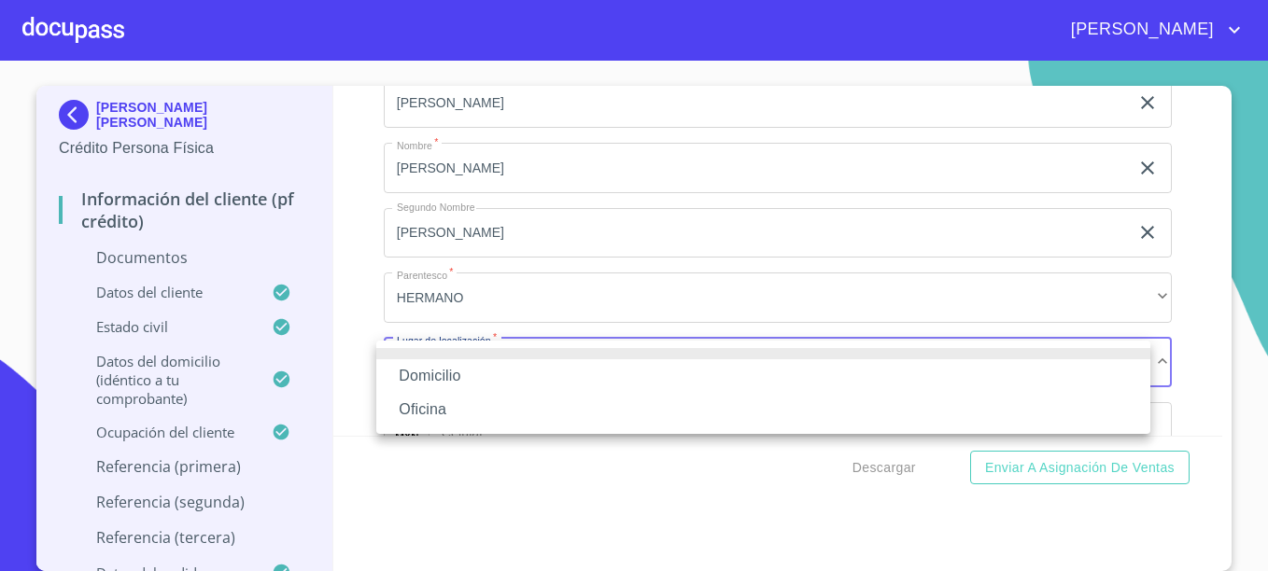
click at [430, 378] on li "Domicilio" at bounding box center [763, 376] width 774 height 34
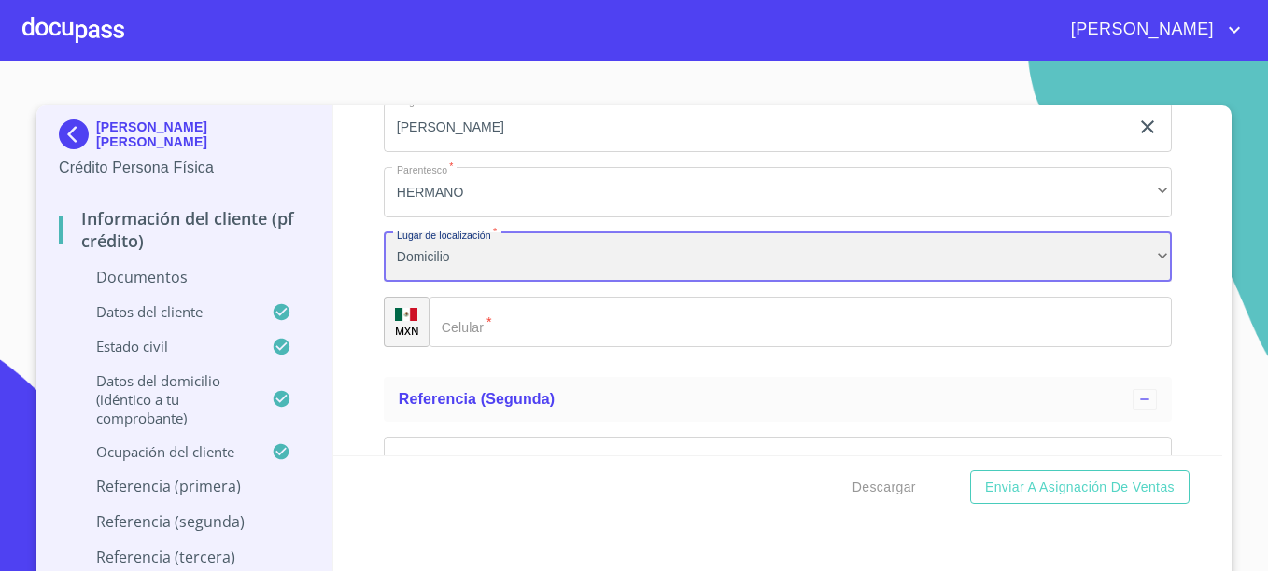
scroll to position [8969, 0]
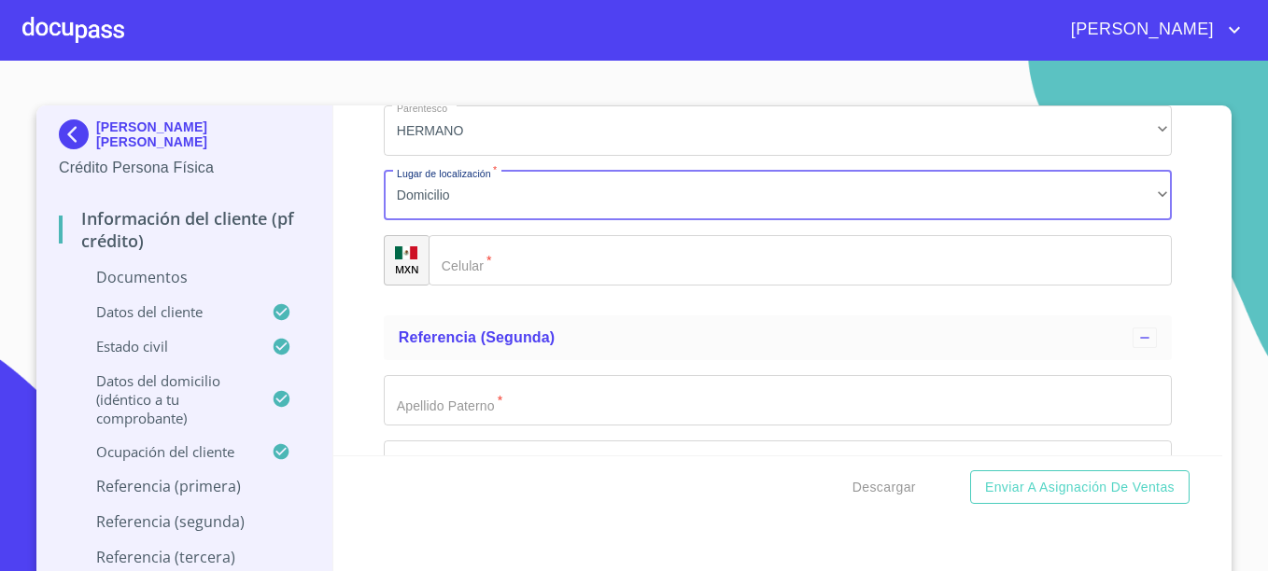
click at [571, 268] on input "Documento de identificación.   *" at bounding box center [799, 260] width 743 height 50
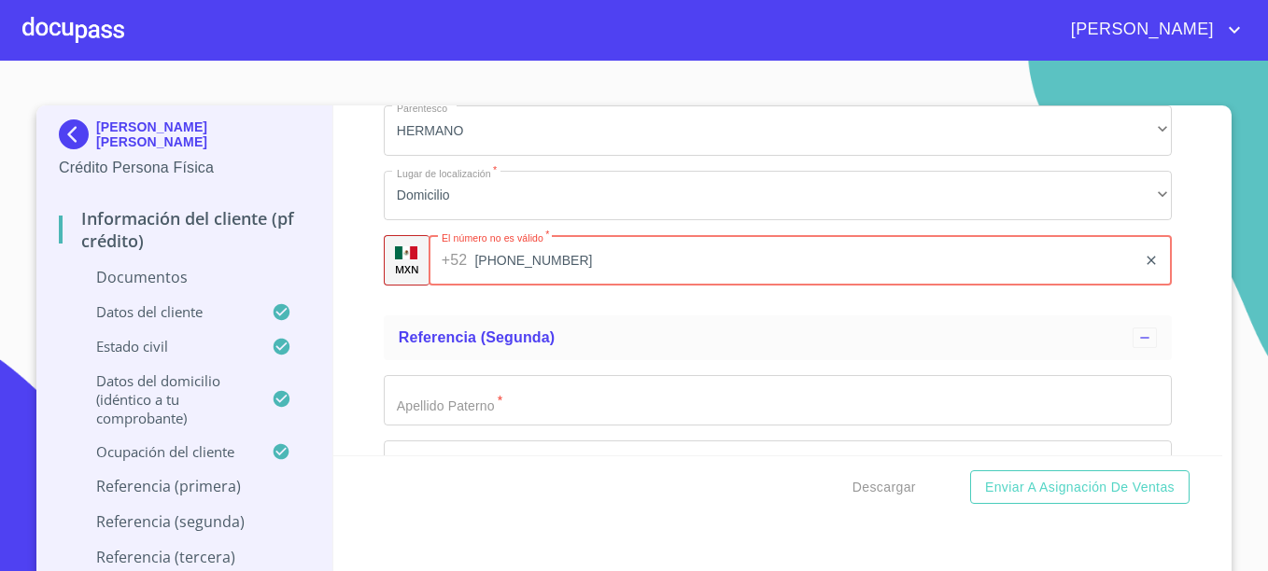
type input "[PHONE_NUMBER]"
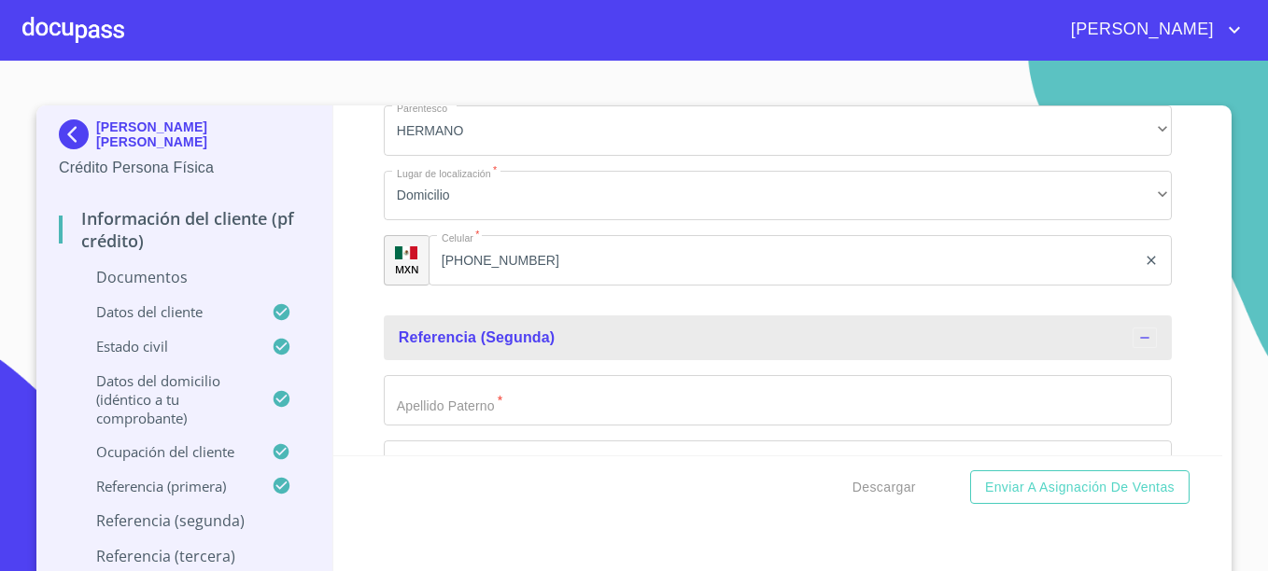
click at [543, 390] on input "Documento de identificación.   *" at bounding box center [778, 400] width 788 height 50
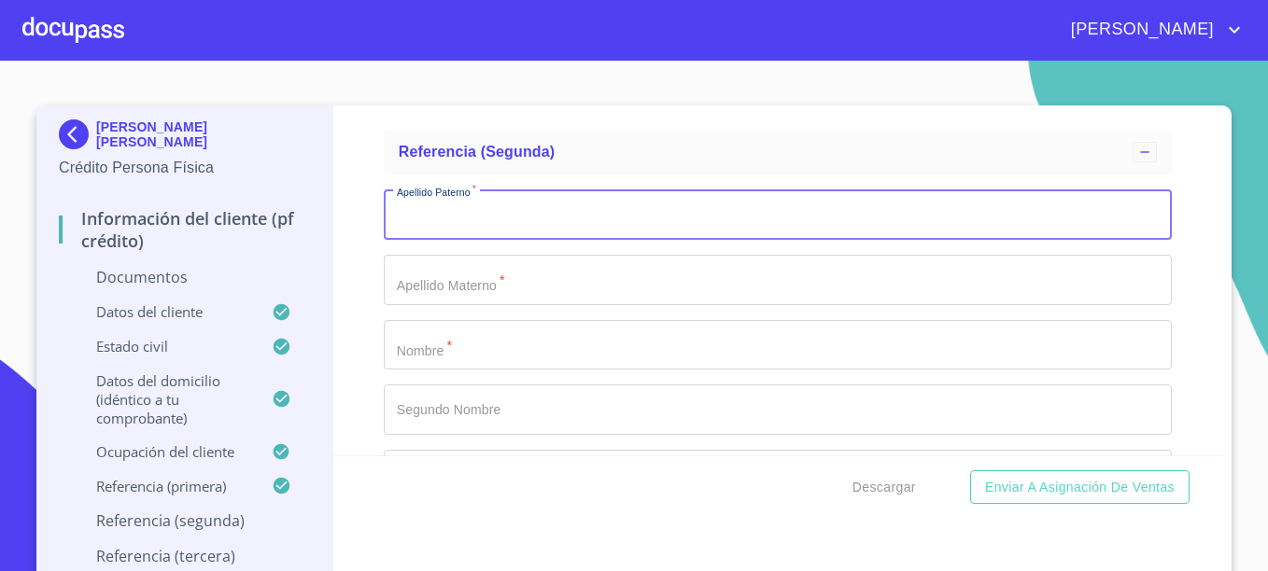
scroll to position [9156, 0]
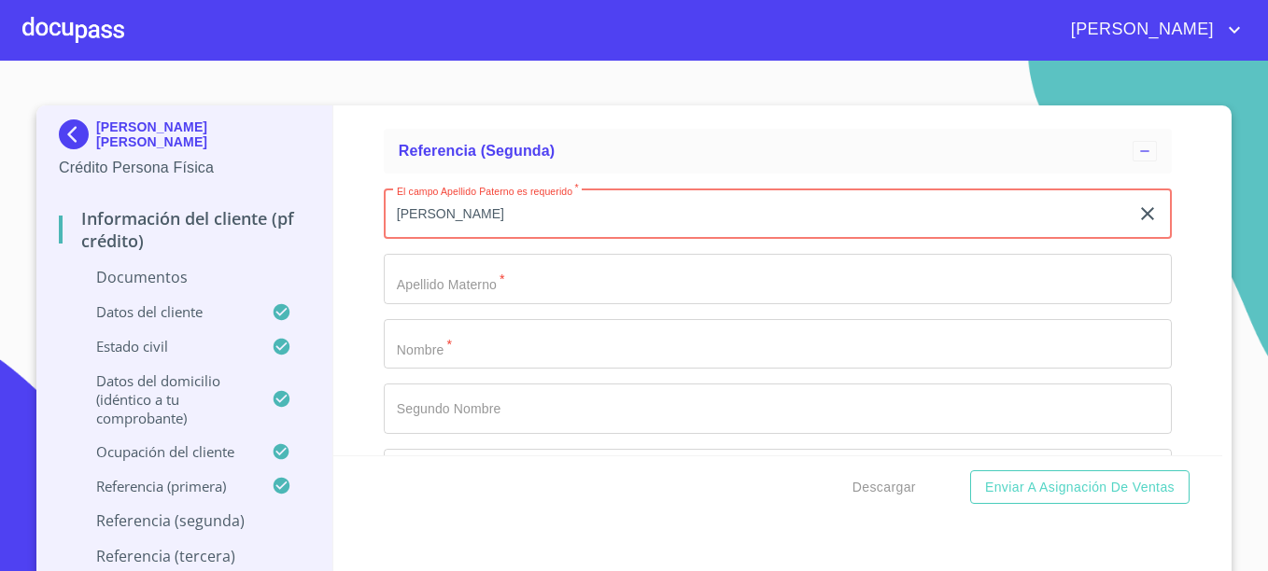
type input "[PERSON_NAME]"
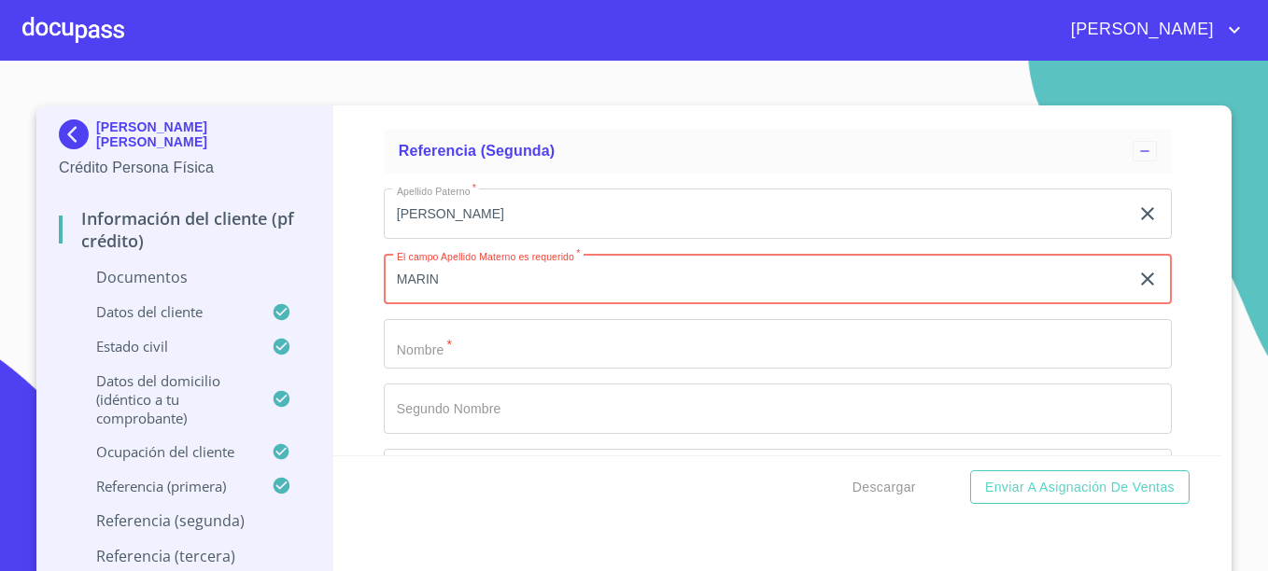
type input "MARIN"
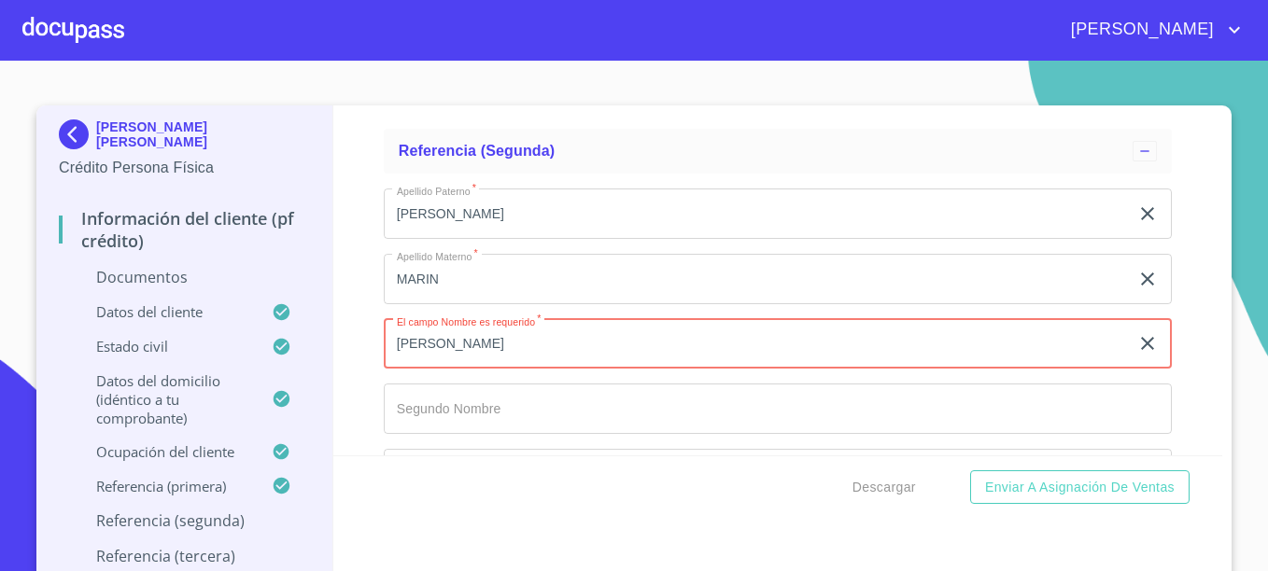
type input "[PERSON_NAME]"
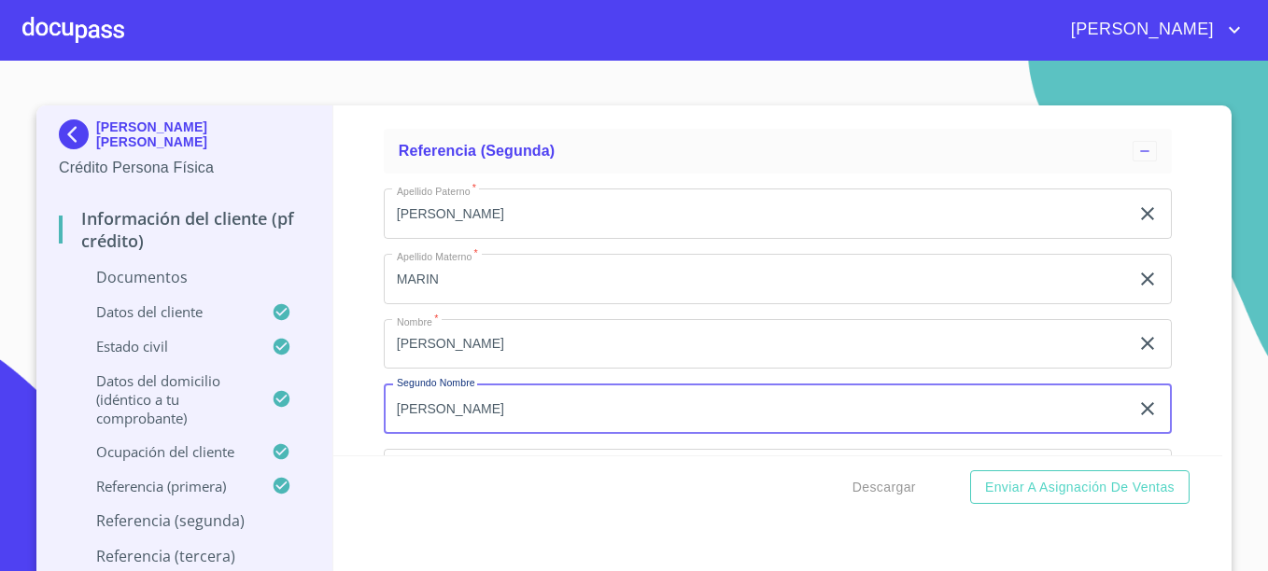
type input "[PERSON_NAME]"
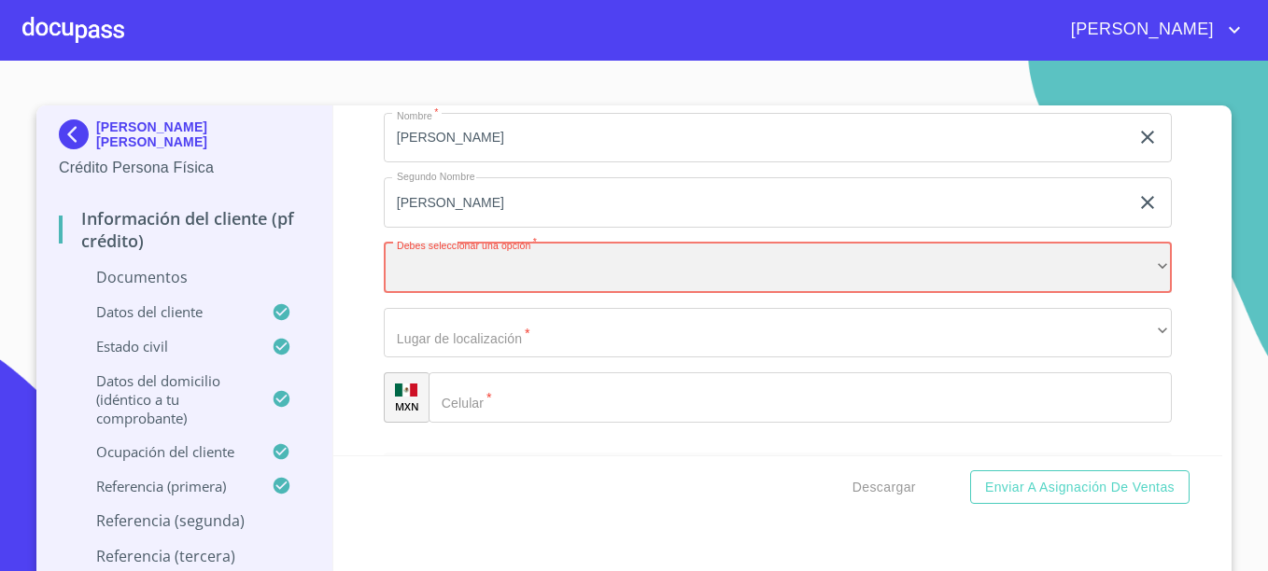
scroll to position [9386, 0]
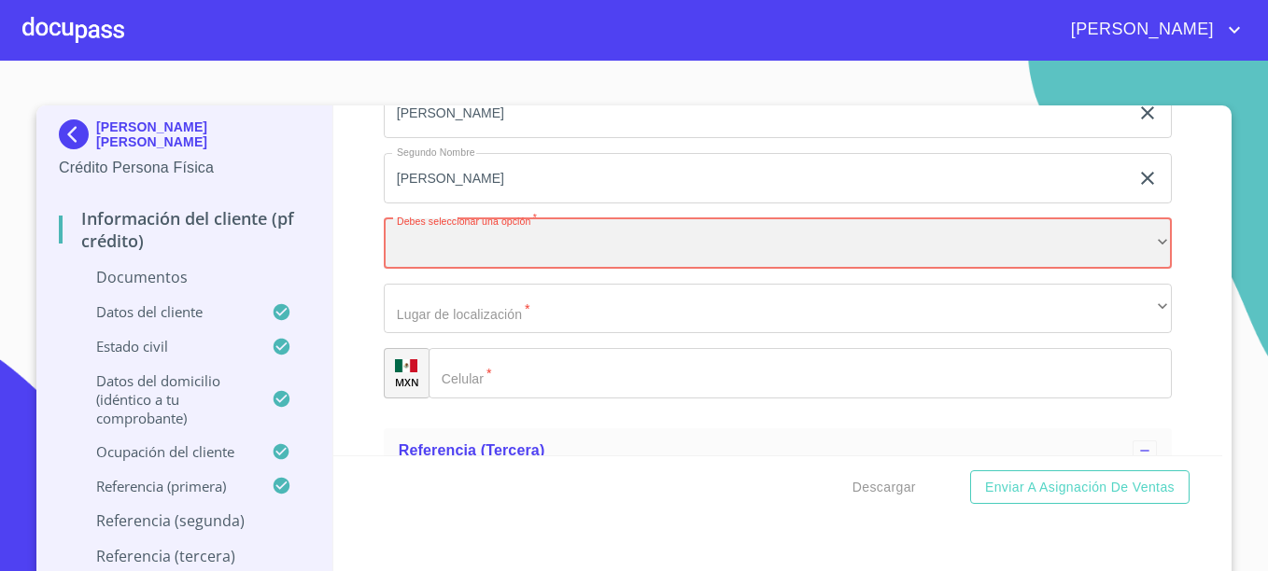
click at [511, 243] on div "​" at bounding box center [778, 243] width 788 height 50
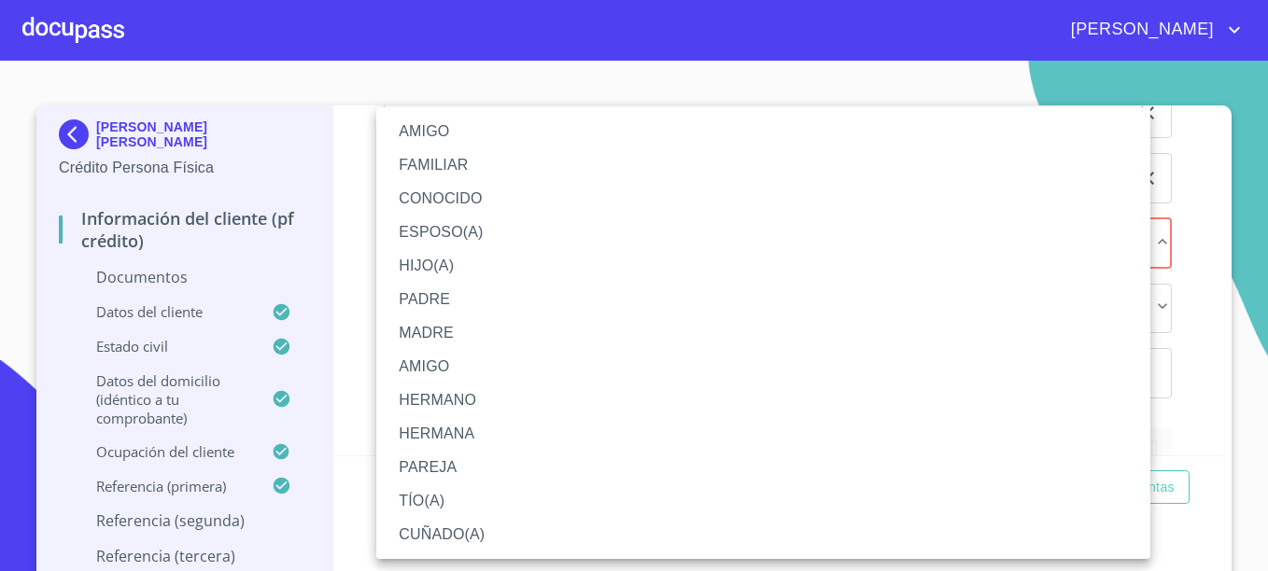
click at [478, 198] on li "CONOCIDO" at bounding box center [763, 199] width 774 height 34
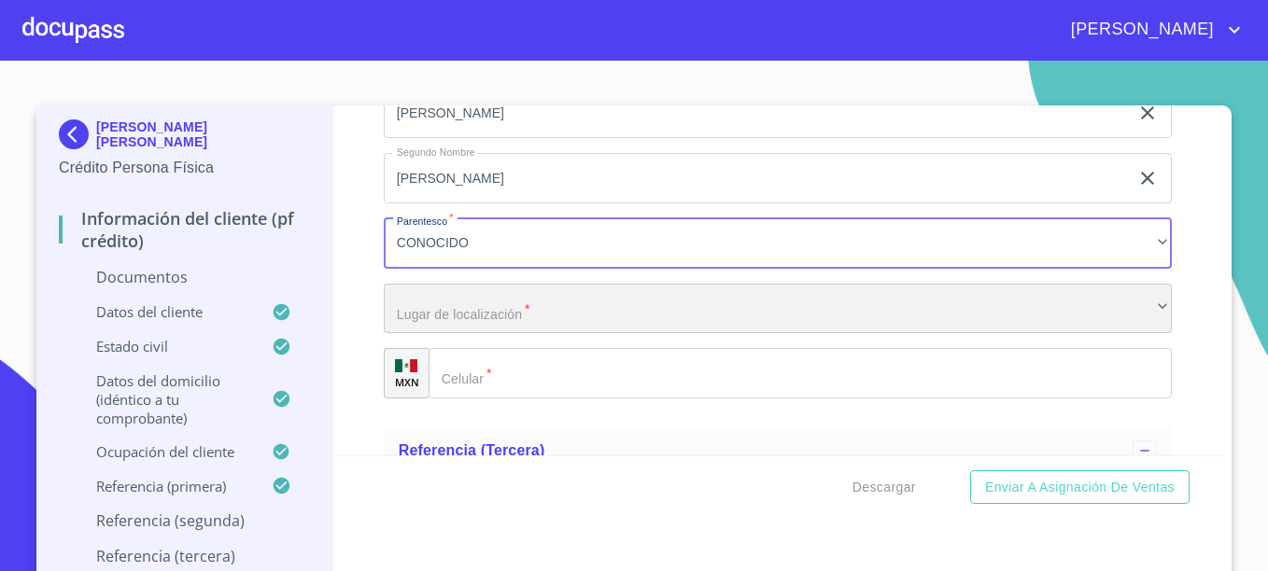
click at [441, 303] on div "​" at bounding box center [778, 309] width 788 height 50
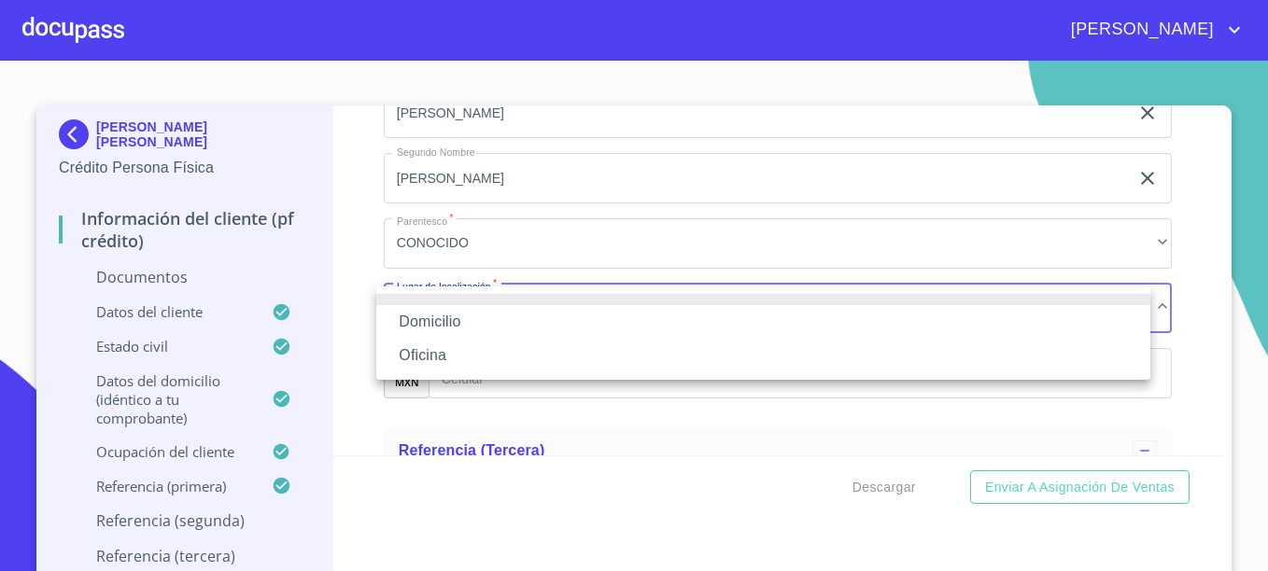
click at [439, 329] on li "Domicilio" at bounding box center [763, 322] width 774 height 34
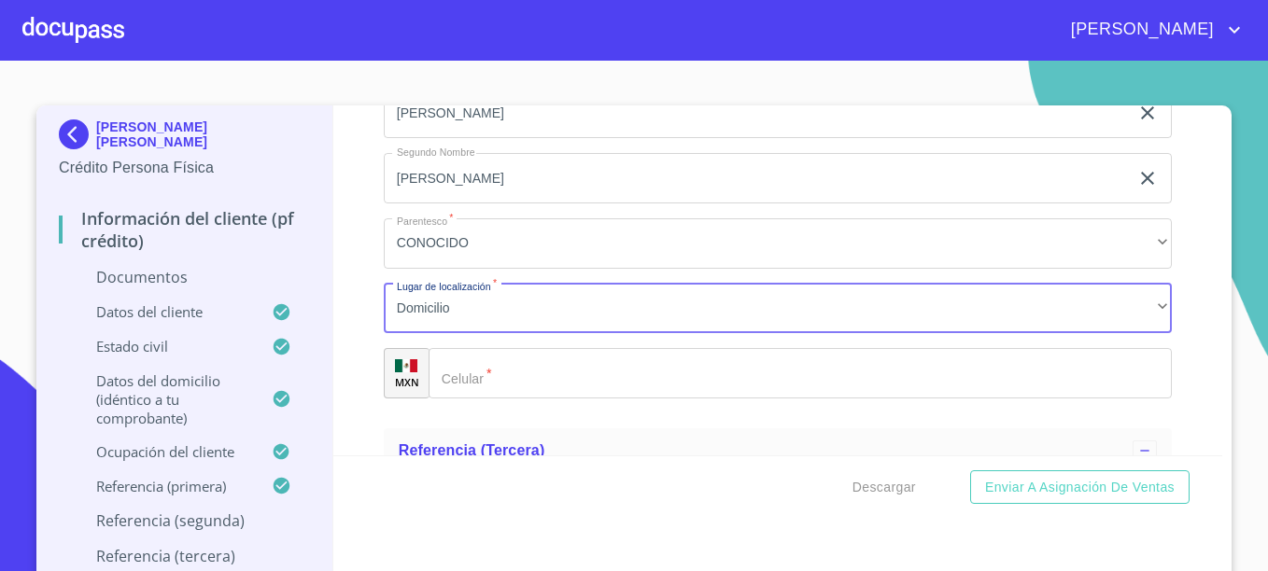
click at [459, 369] on div "​" at bounding box center [799, 373] width 743 height 50
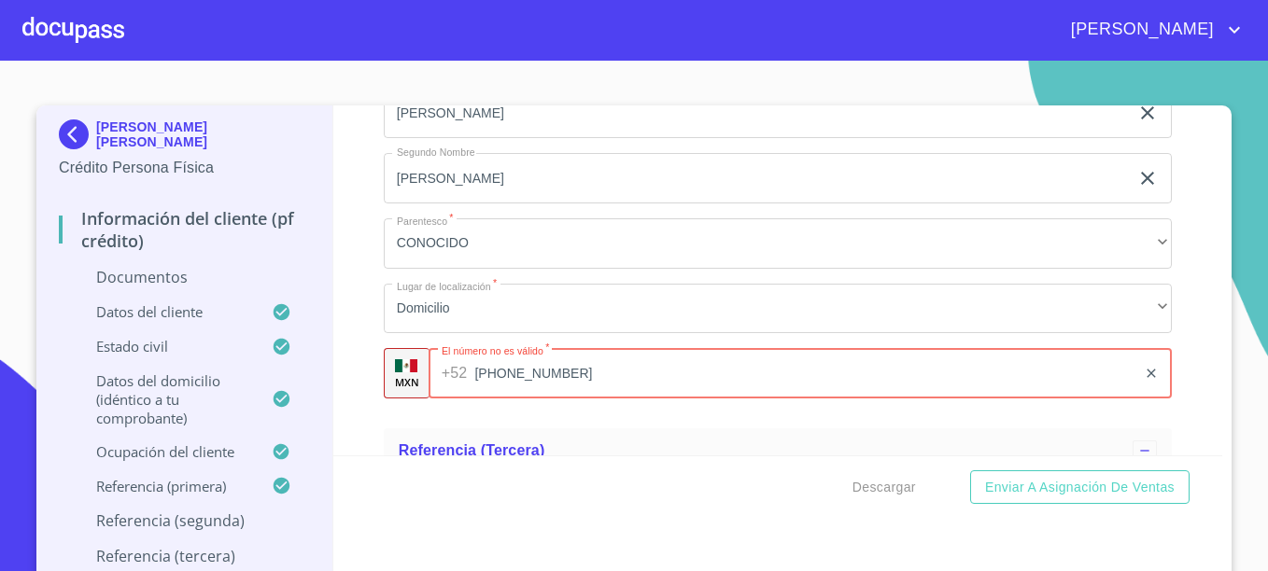
scroll to position [9405, 0]
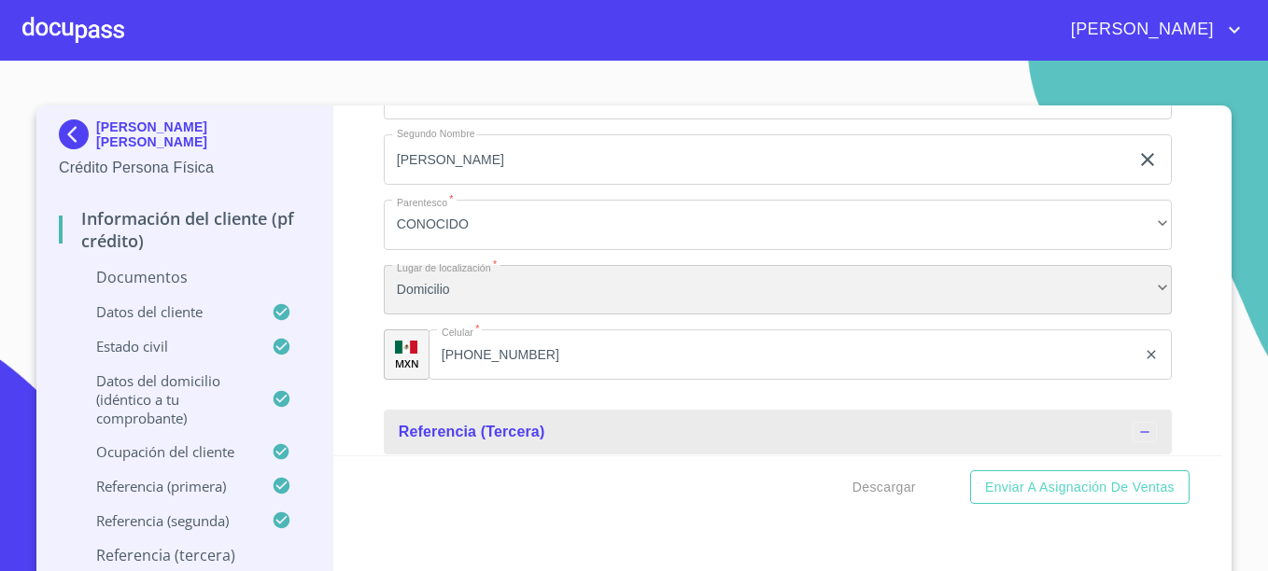
click at [497, 284] on div "Domicilio" at bounding box center [778, 290] width 788 height 50
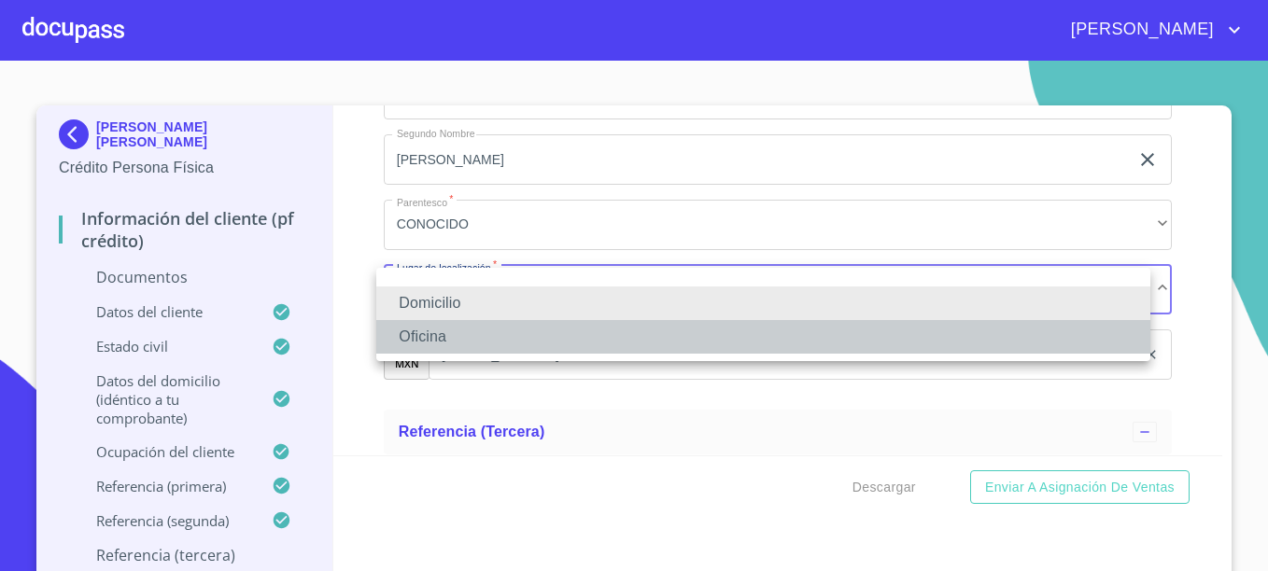
click at [426, 332] on li "Oficina" at bounding box center [763, 337] width 774 height 34
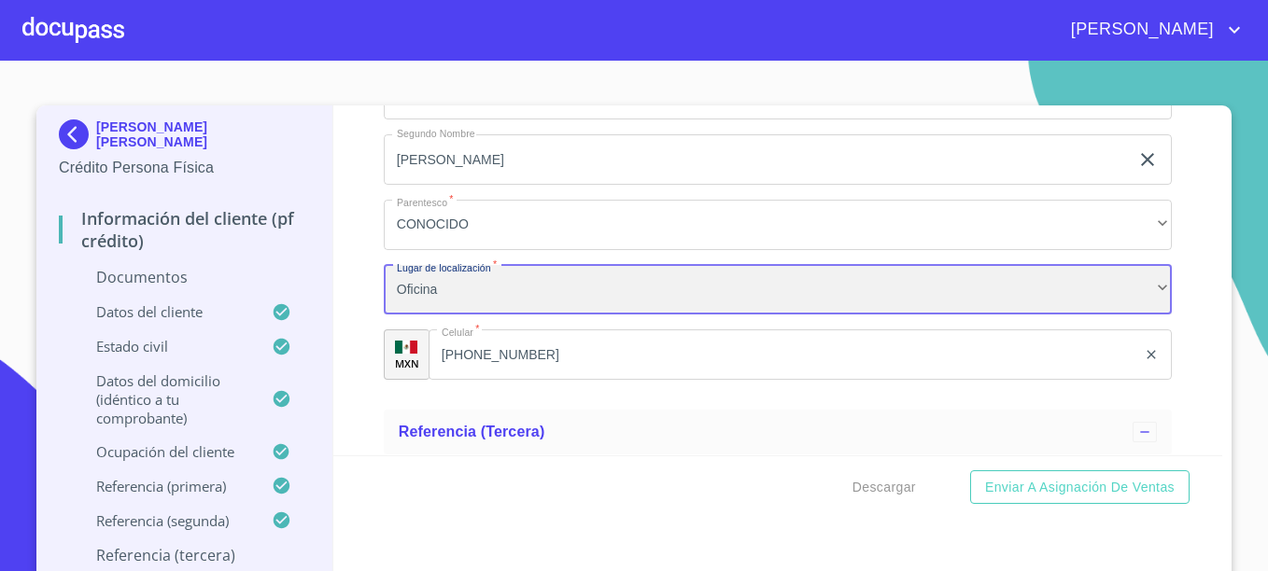
click at [473, 281] on div "Oficina" at bounding box center [778, 290] width 788 height 50
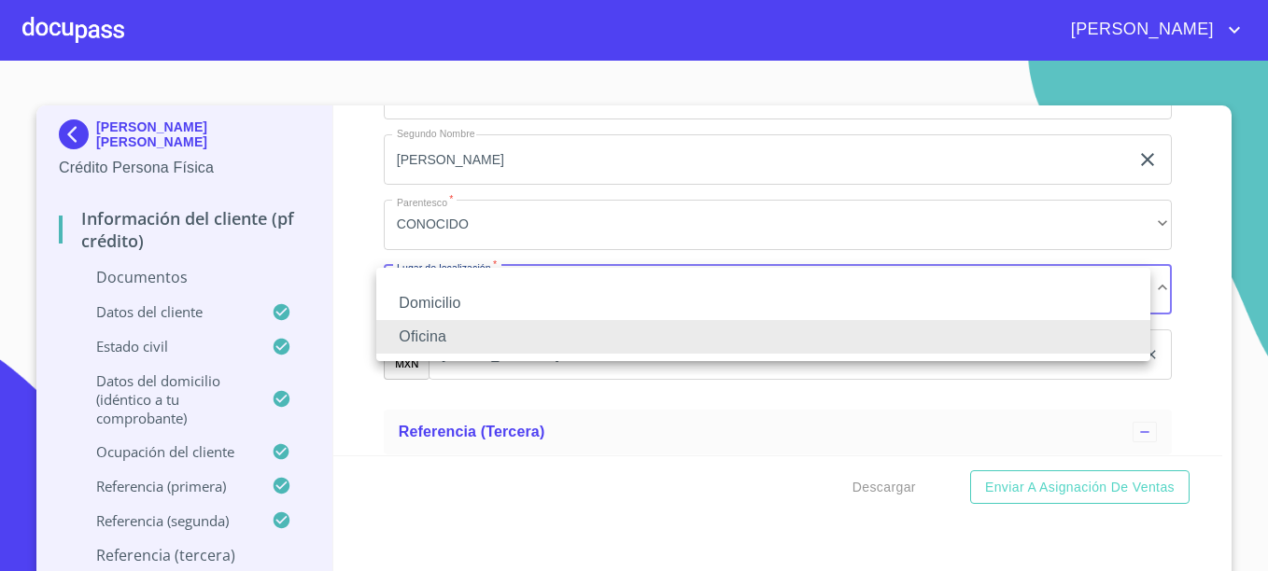
click at [434, 305] on li "Domicilio" at bounding box center [763, 304] width 774 height 34
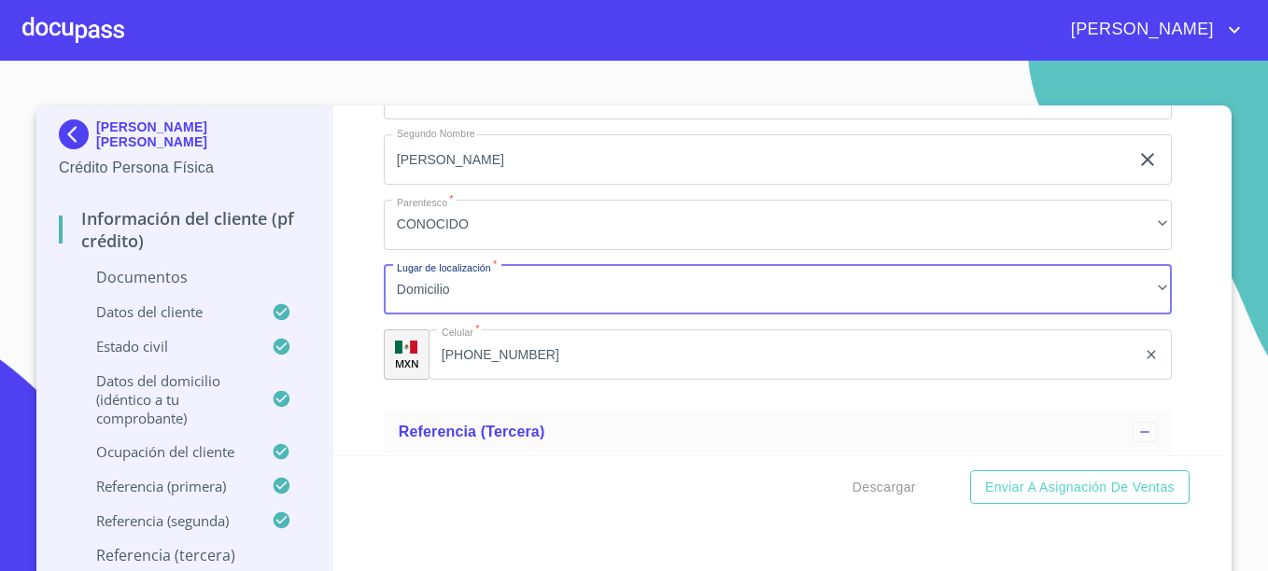
click at [546, 352] on input "[PHONE_NUMBER]" at bounding box center [782, 354] width 708 height 50
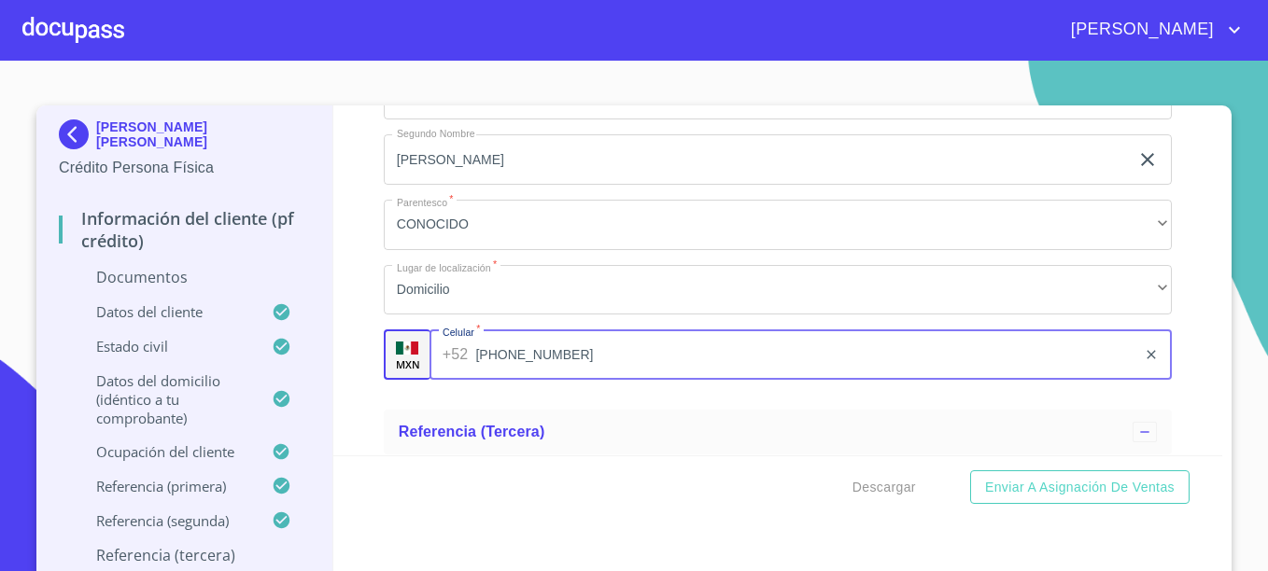
click at [546, 352] on input "[PHONE_NUMBER]" at bounding box center [805, 354] width 660 height 50
type input "3"
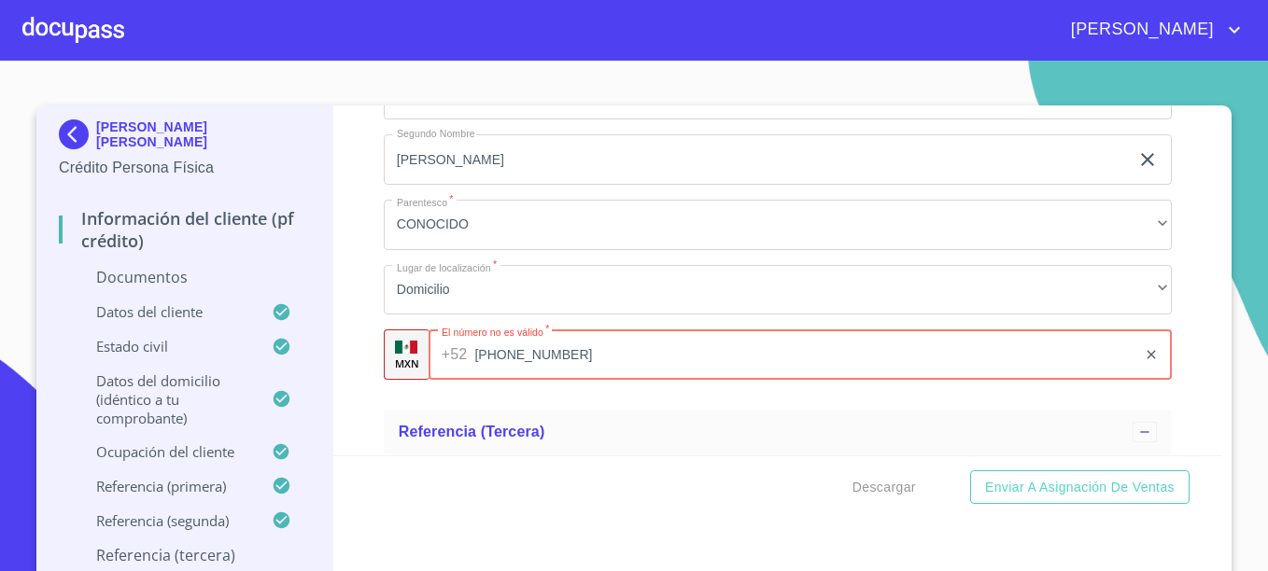
type input "[PHONE_NUMBER]"
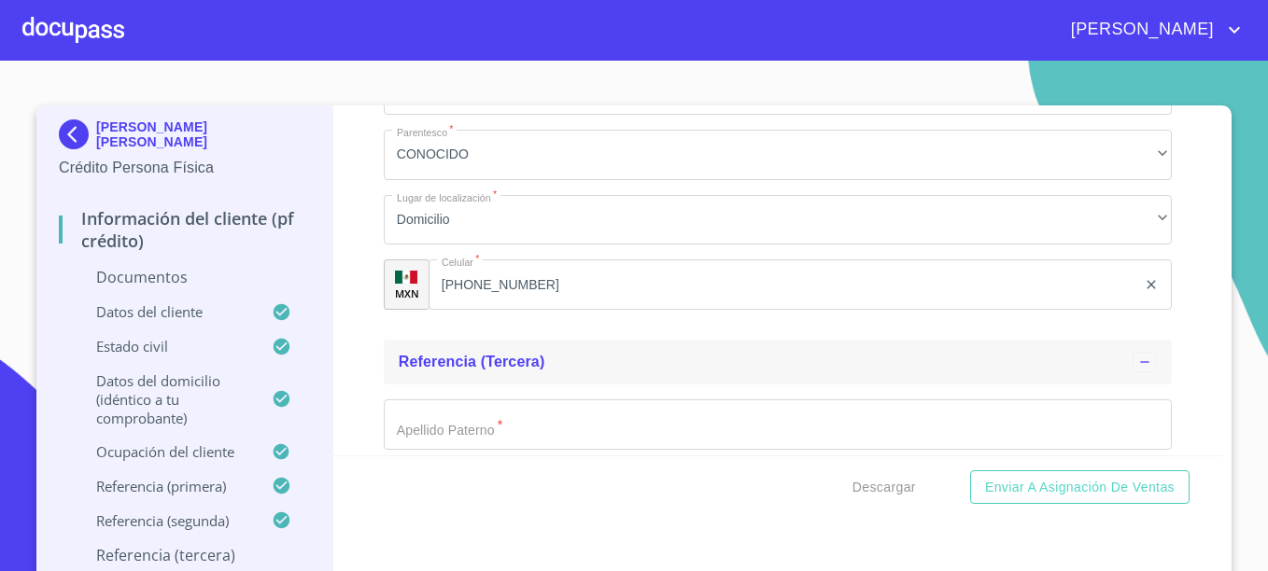
scroll to position [9591, 0]
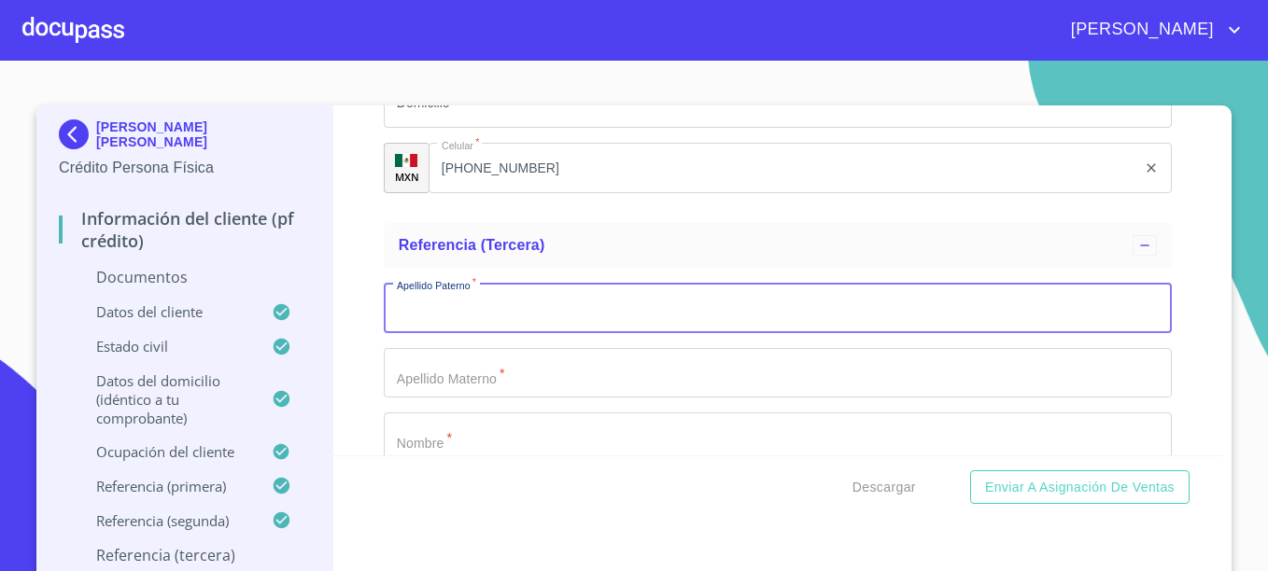
click at [461, 319] on input "Documento de identificación.   *" at bounding box center [778, 308] width 788 height 50
